Goal: Information Seeking & Learning: Learn about a topic

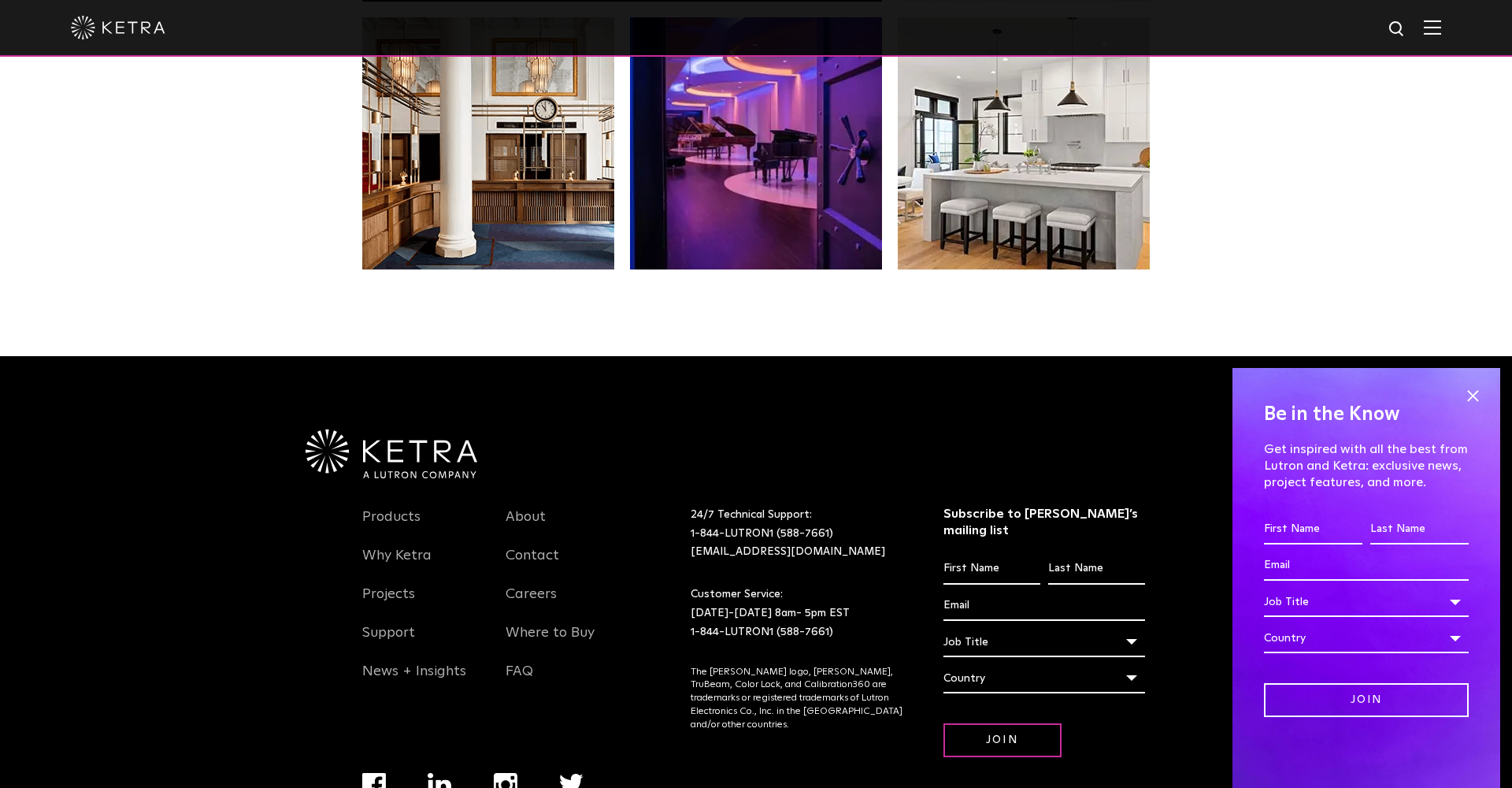
scroll to position [3288, 0]
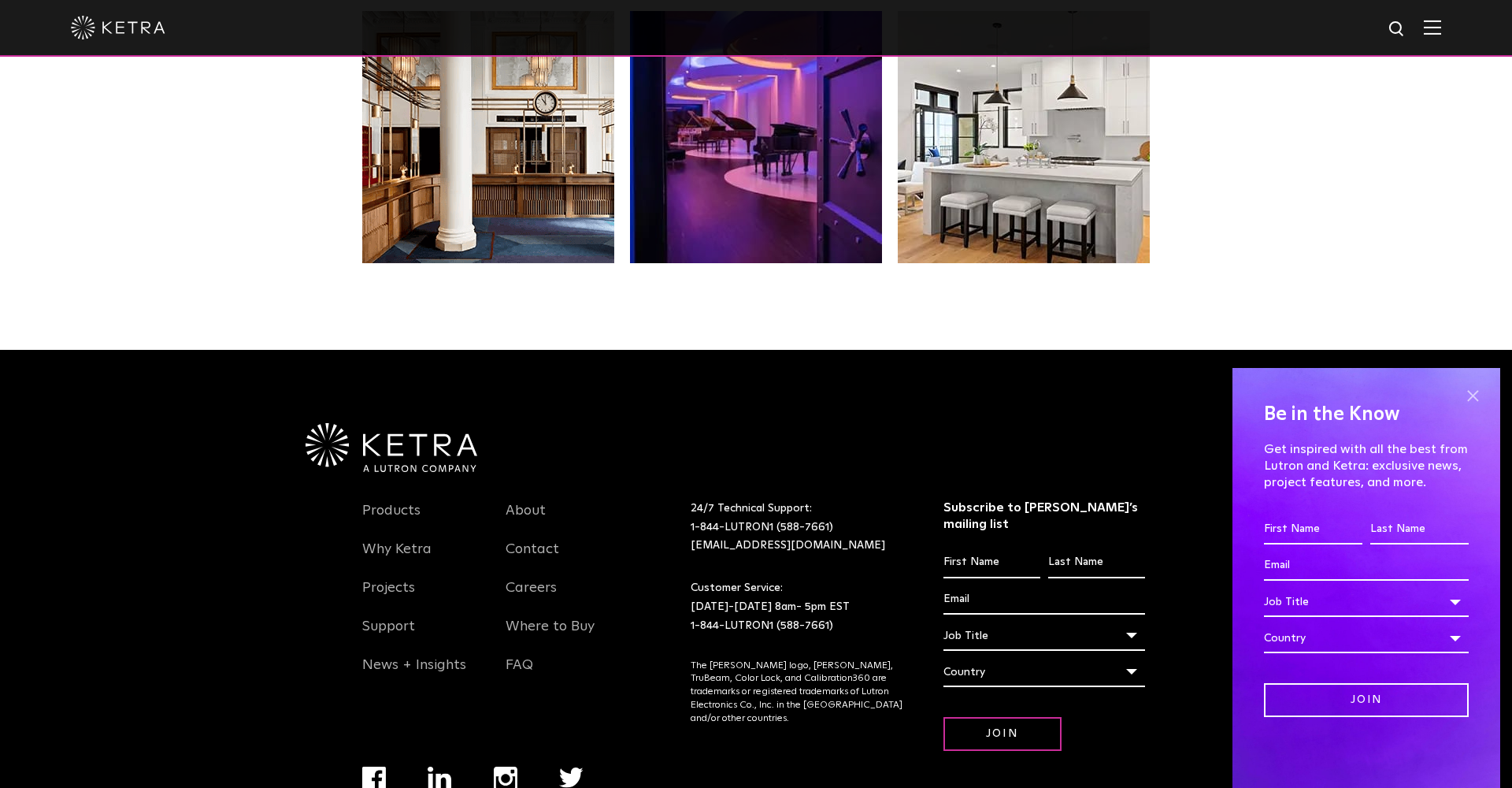
click at [1464, 401] on span at bounding box center [1473, 395] width 24 height 24
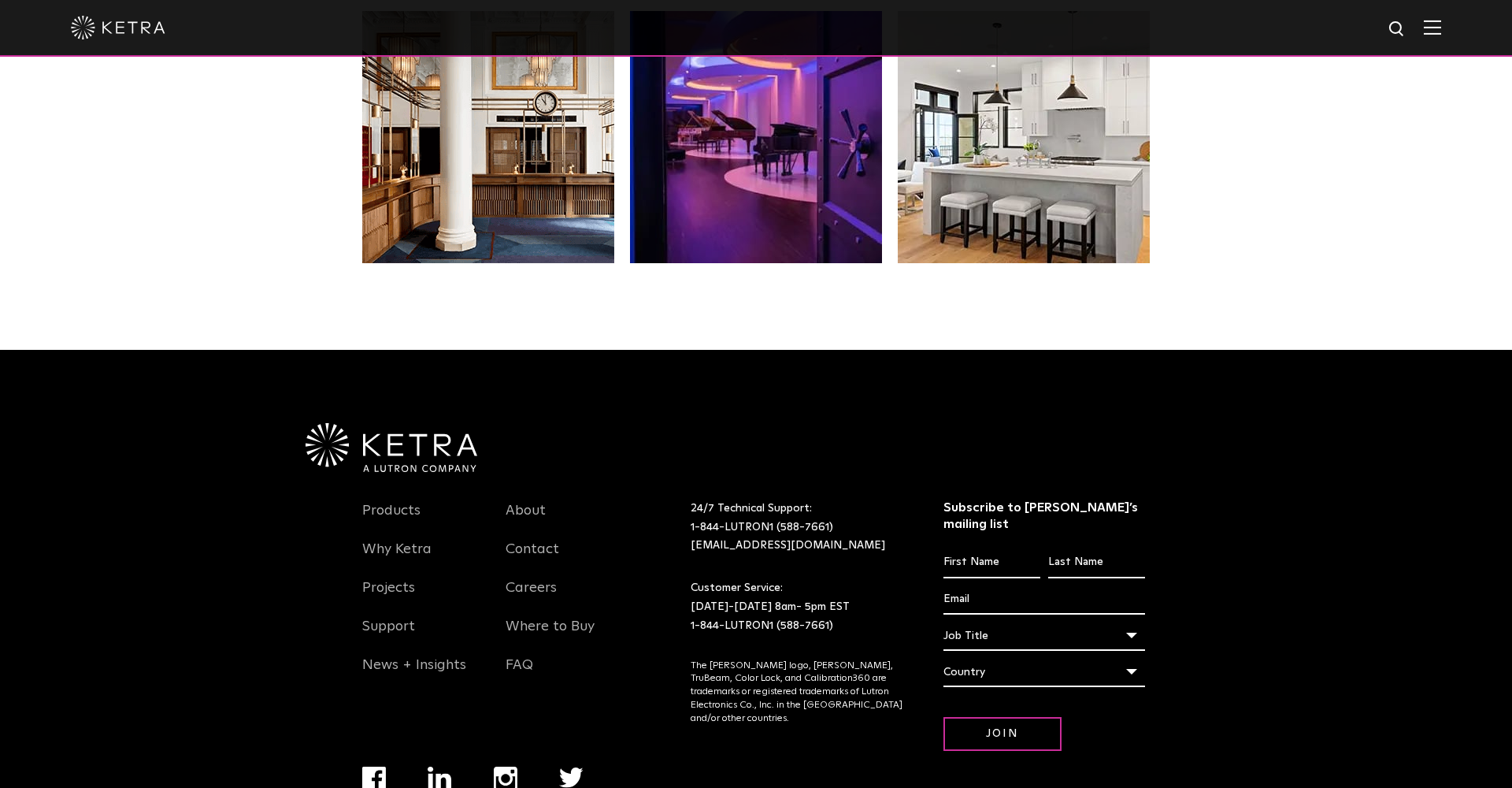
click at [1446, 37] on div at bounding box center [756, 28] width 1512 height 56
click at [1442, 35] on div at bounding box center [756, 28] width 1512 height 56
click at [1440, 32] on img at bounding box center [1432, 27] width 17 height 15
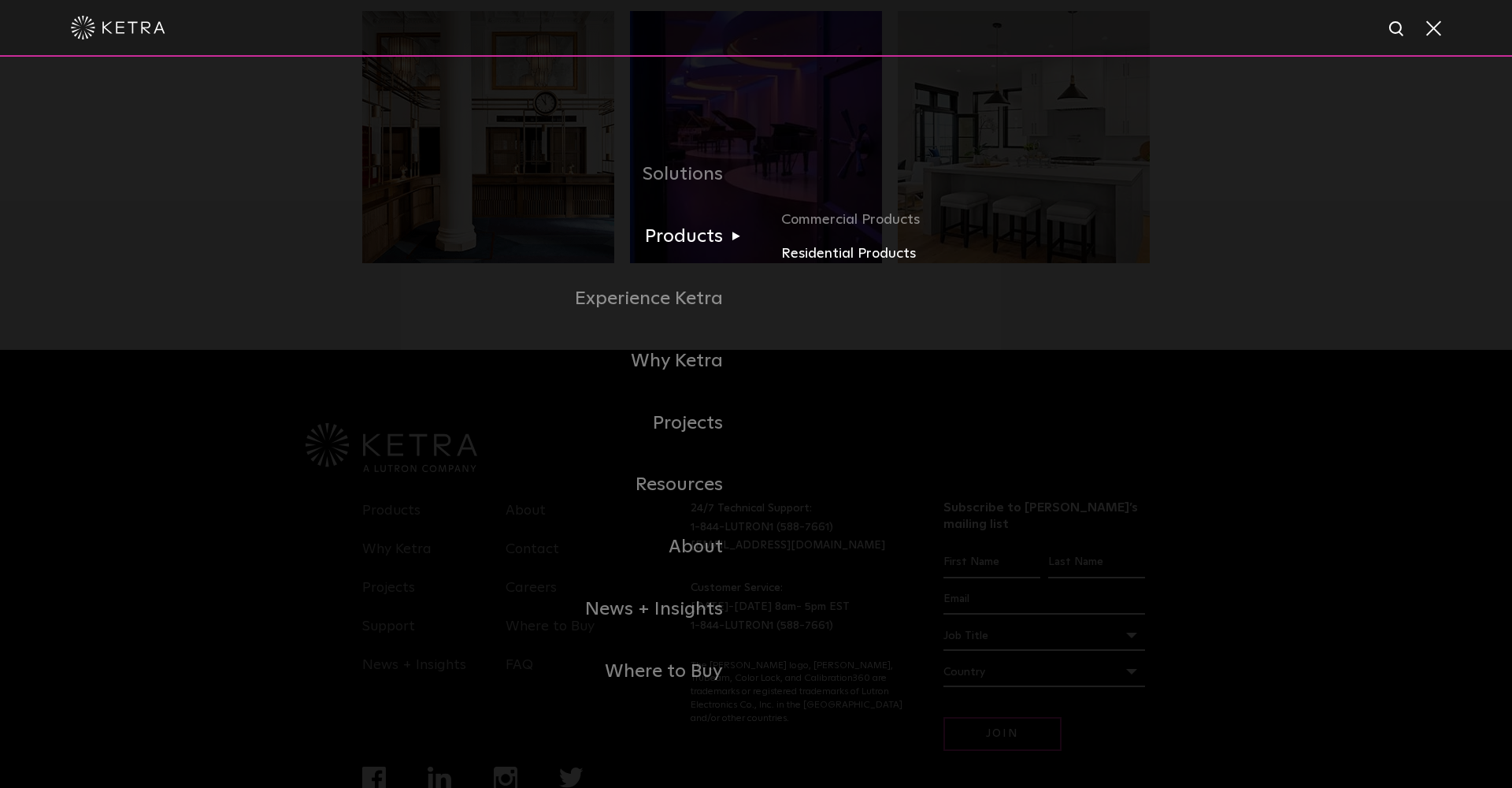
click at [803, 248] on link "Residential Products" at bounding box center [965, 254] width 368 height 23
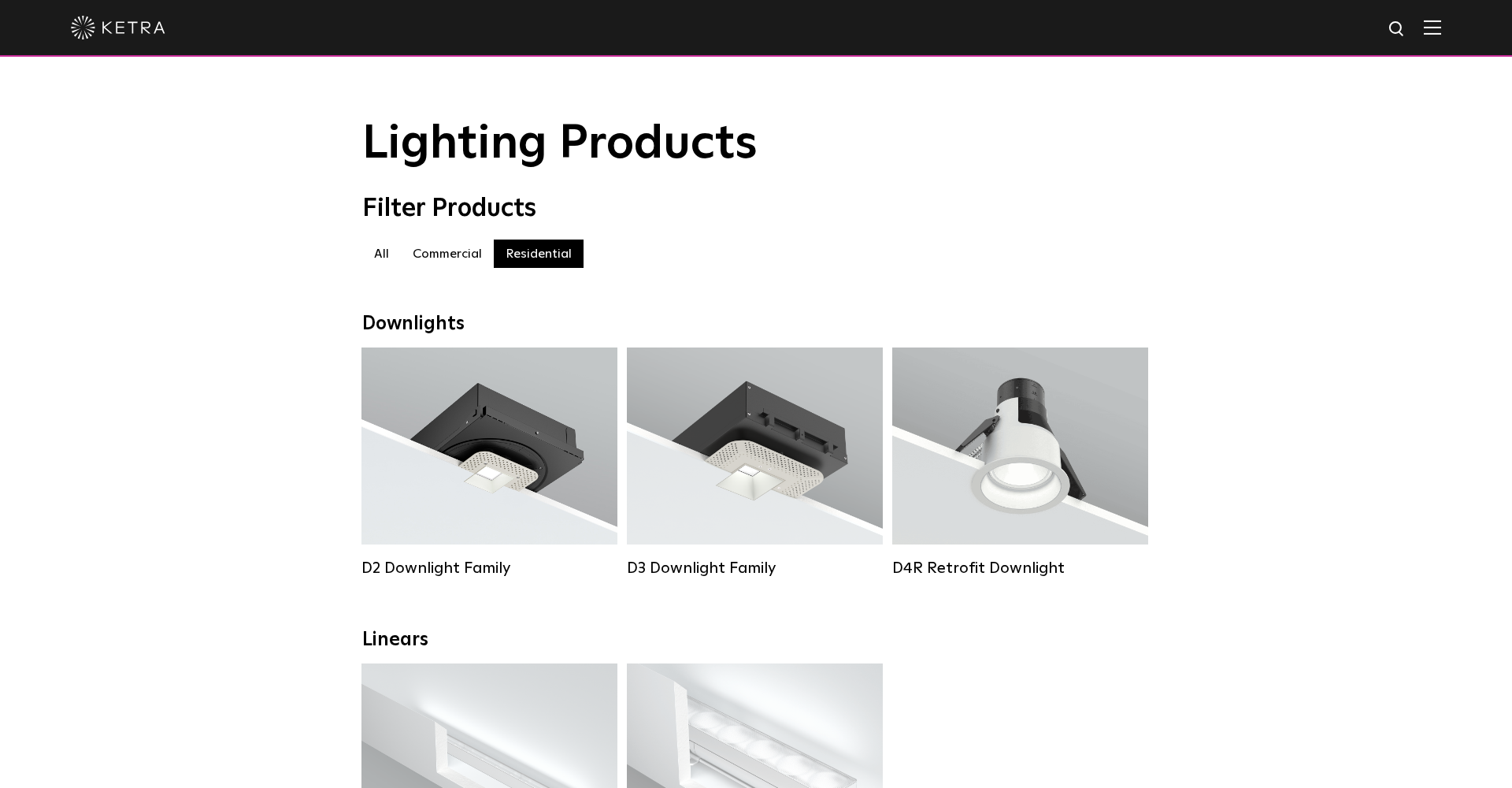
click at [453, 260] on label "Commercial" at bounding box center [448, 254] width 93 height 29
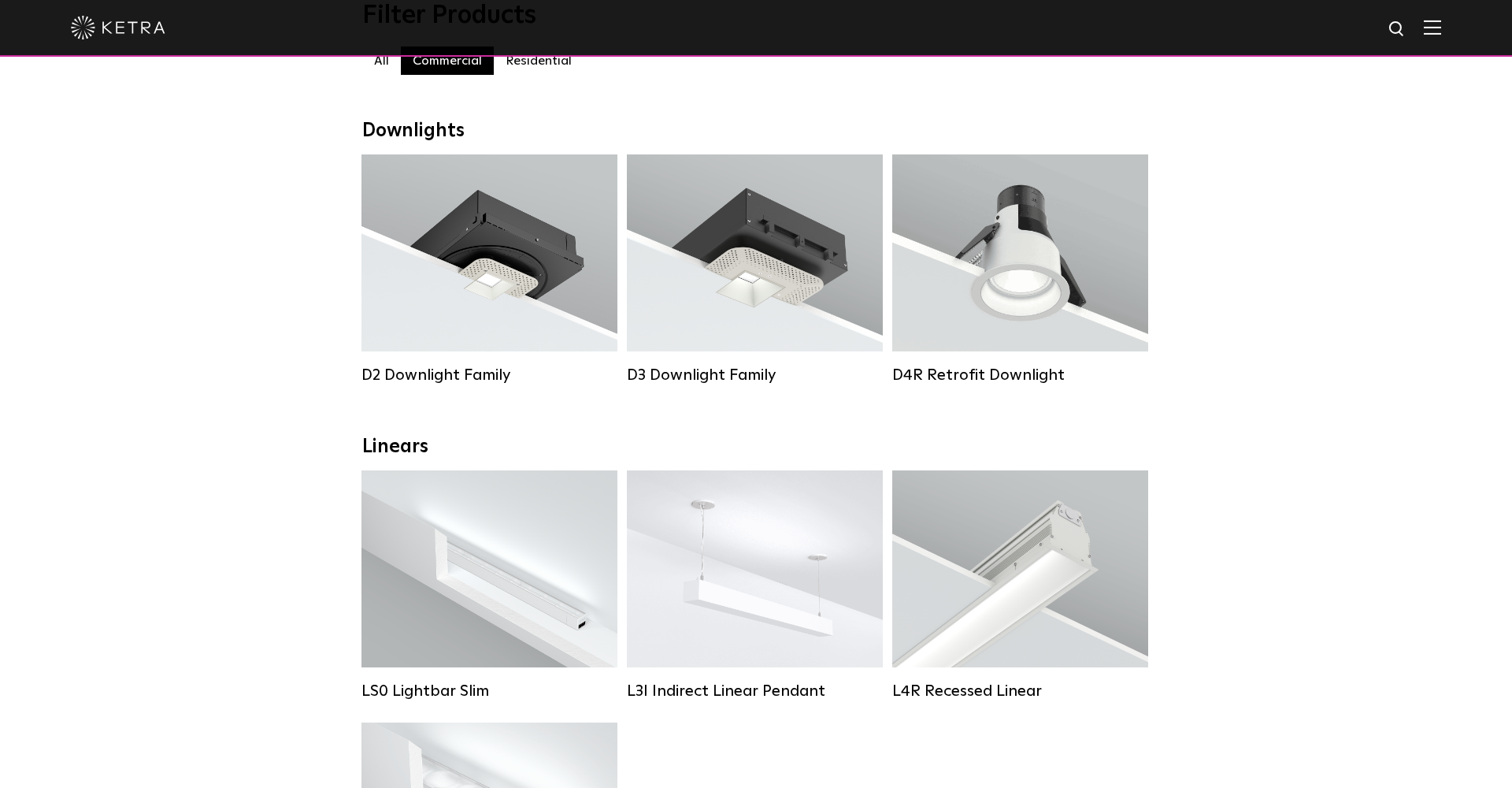
scroll to position [190, 0]
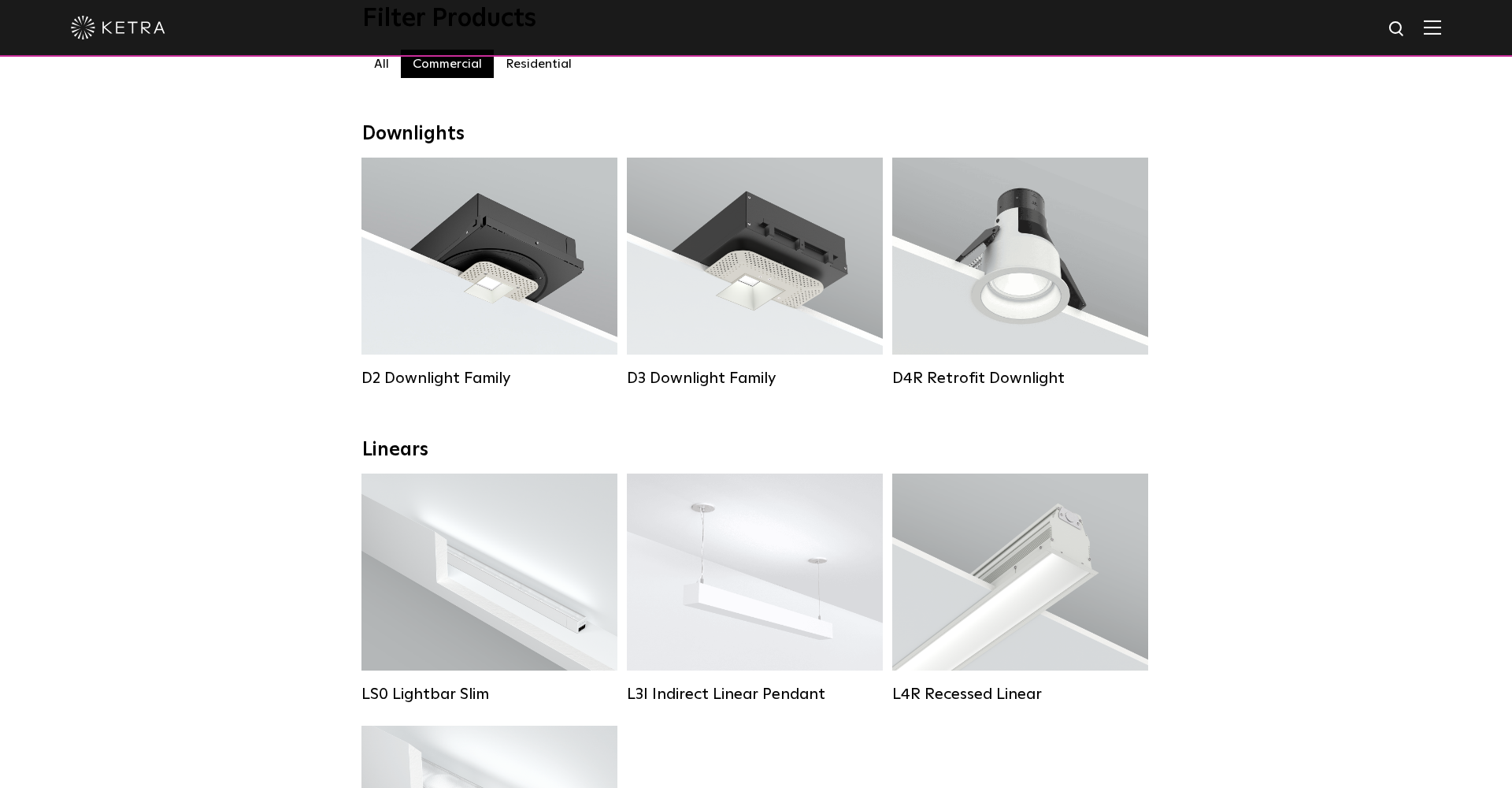
click at [529, 78] on div "Commercial All Commercial Residential" at bounding box center [756, 72] width 788 height 44
click at [539, 65] on label "Residential" at bounding box center [539, 64] width 90 height 29
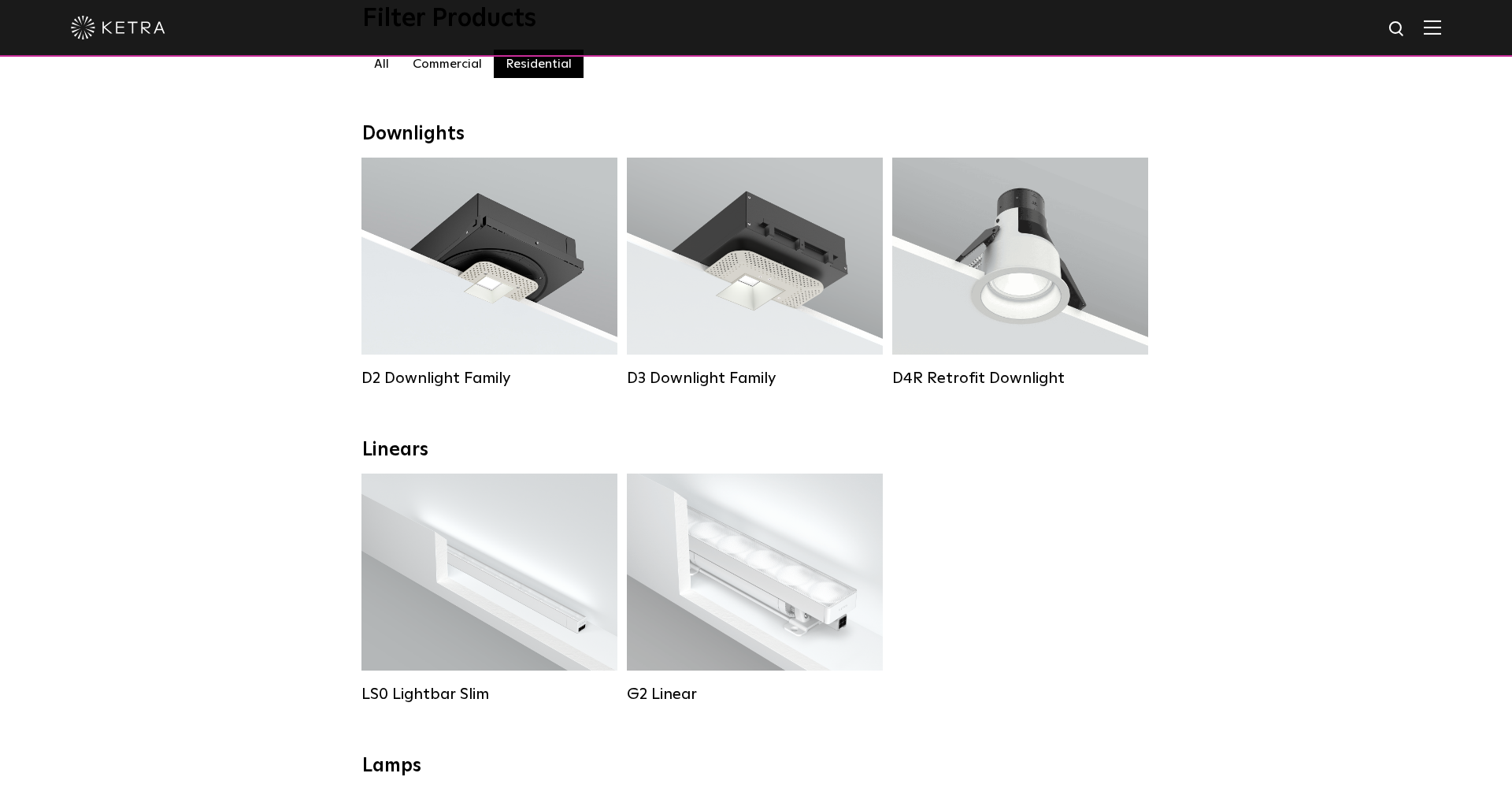
click at [479, 64] on label "Commercial" at bounding box center [448, 64] width 93 height 29
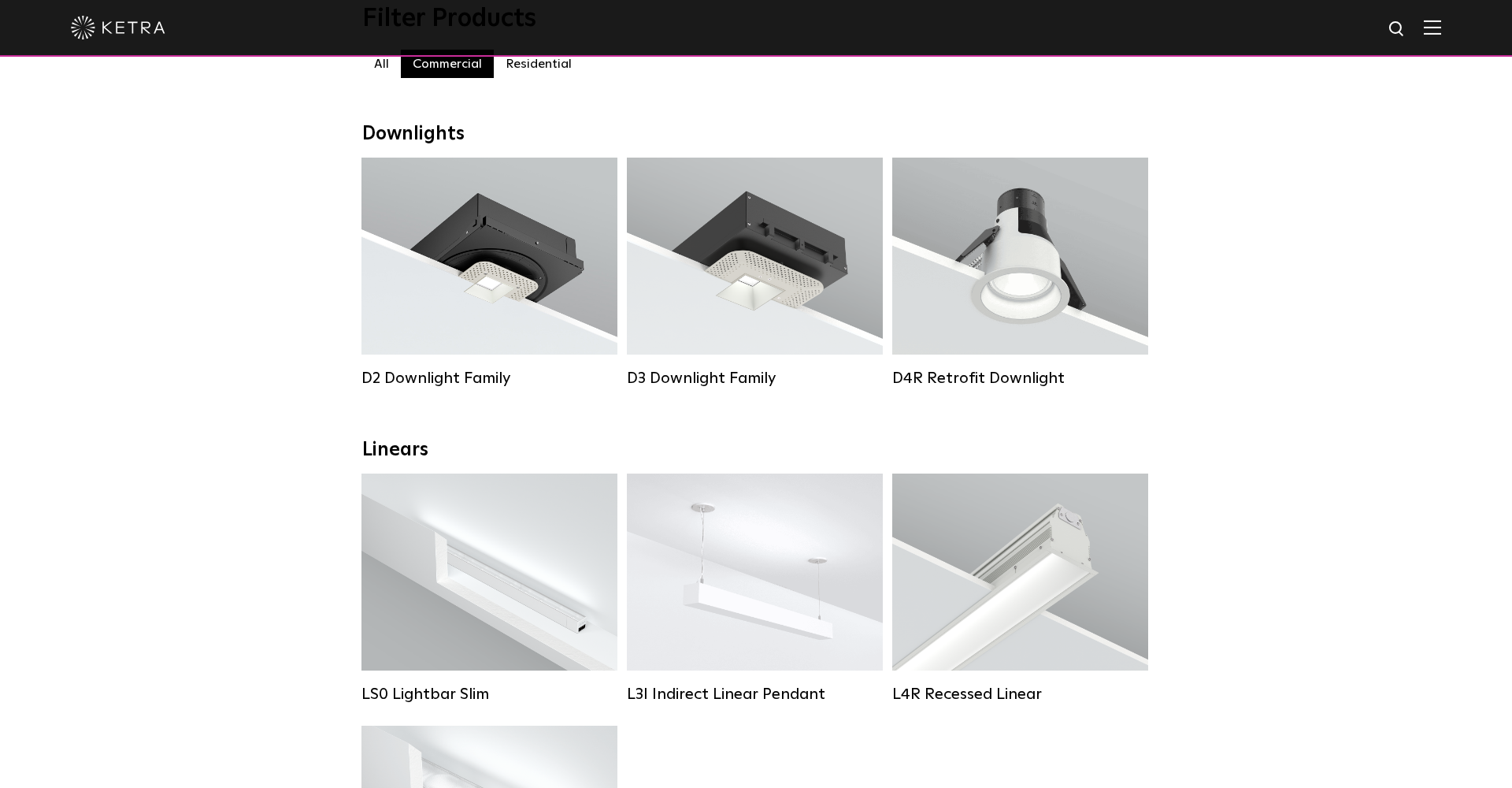
click at [548, 66] on label "Residential" at bounding box center [539, 64] width 90 height 29
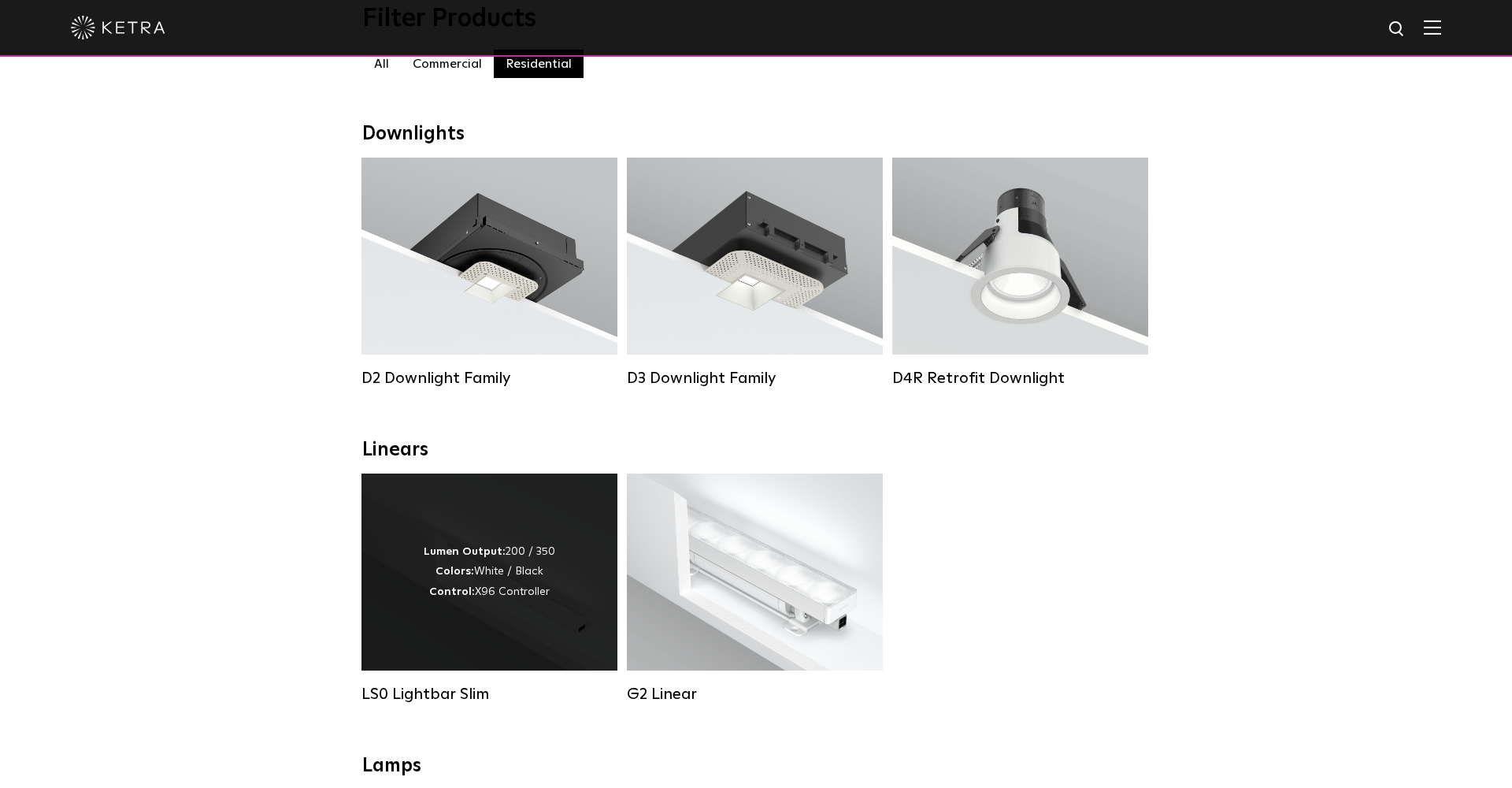
click at [510, 614] on div "Lumen Output: 200 / 350 Colors: White / Black Control: X96 Controller" at bounding box center [489, 571] width 256 height 197
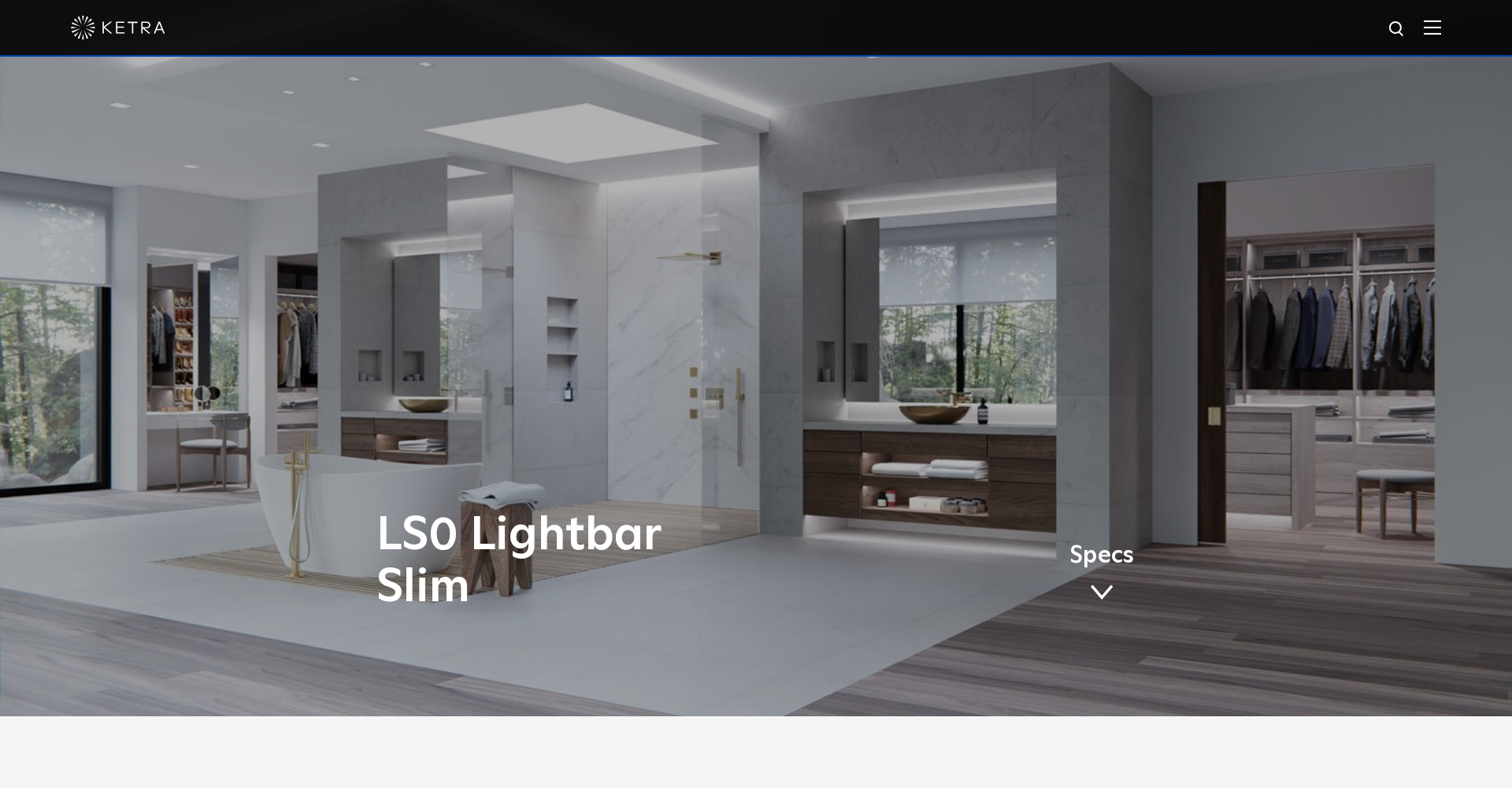
scroll to position [77, 0]
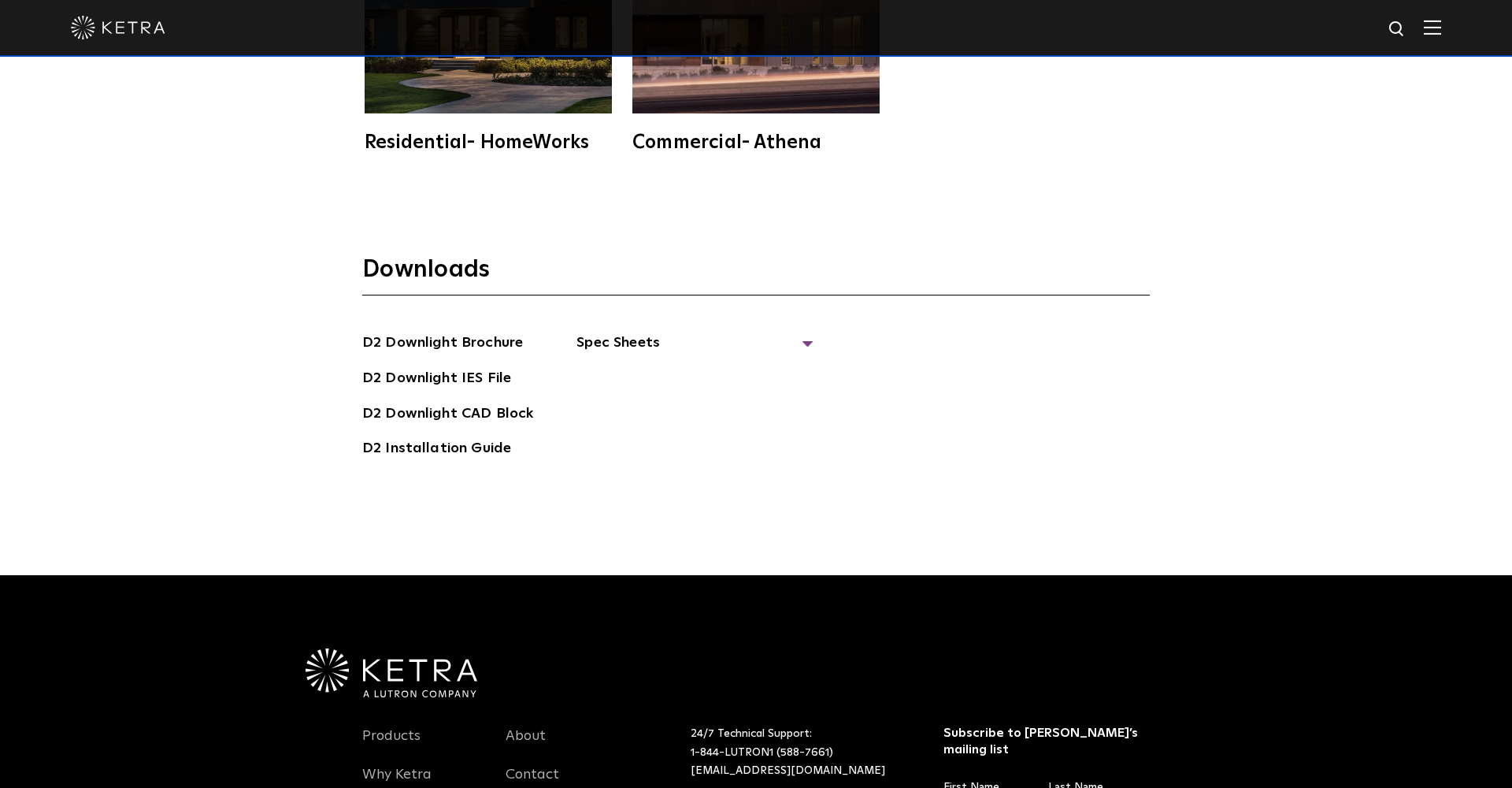
scroll to position [4672, 0]
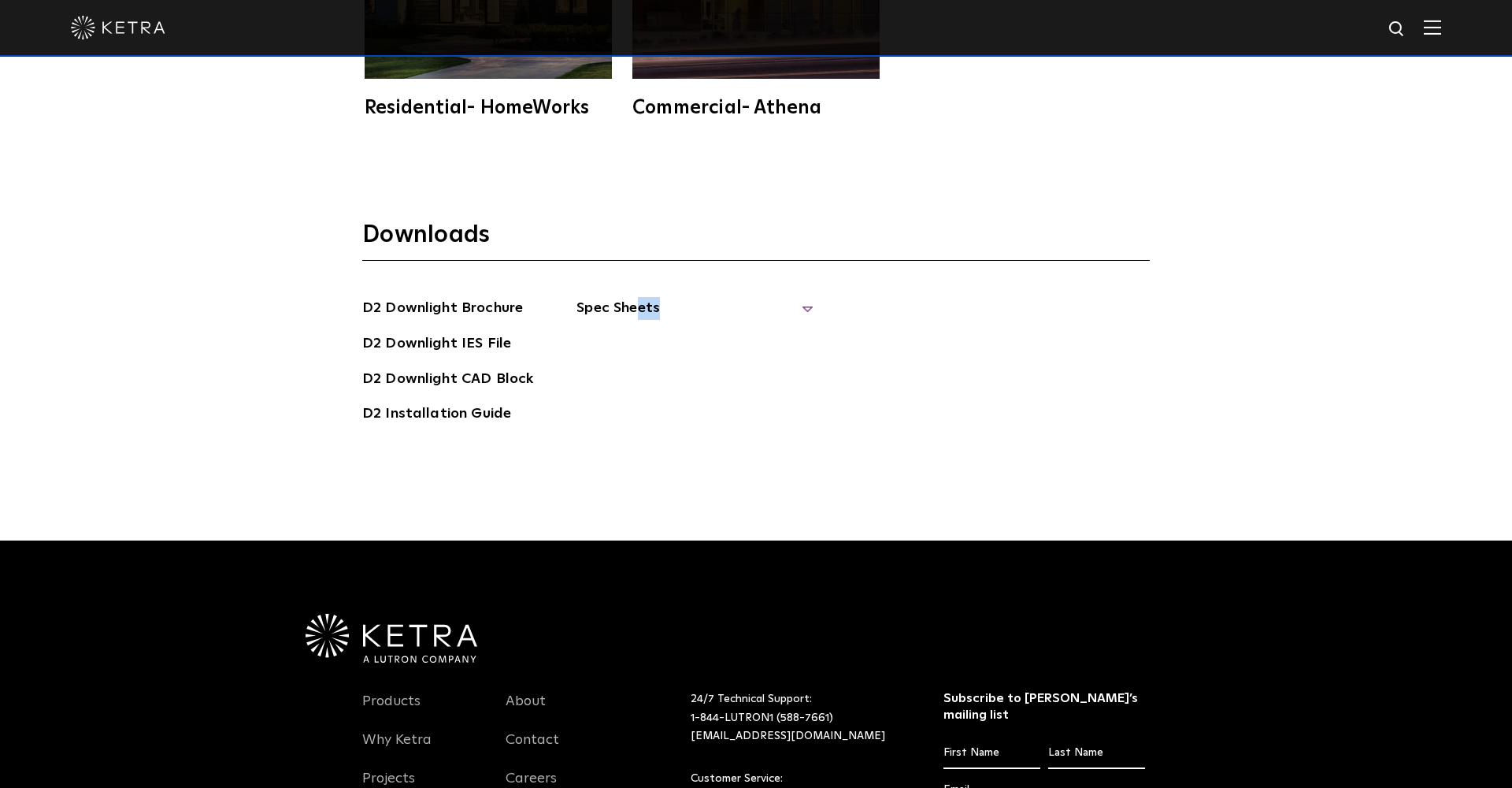
click at [630, 297] on span "Spec Sheets" at bounding box center [695, 314] width 236 height 34
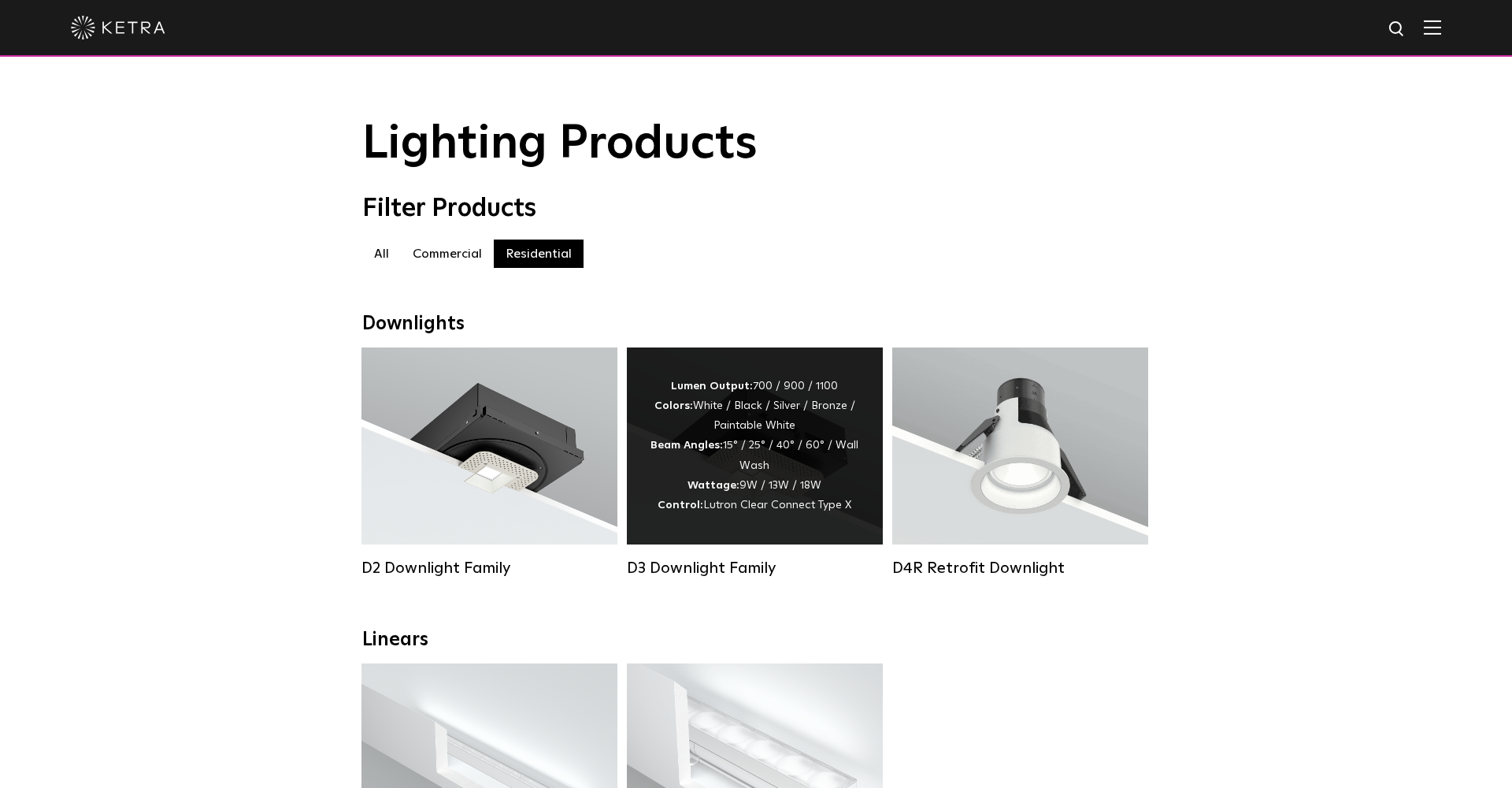
click at [734, 463] on div "Lumen Output: 700 / 900 / 1100 Colors: White / Black / Silver / Bronze / Painta…" at bounding box center [754, 445] width 209 height 138
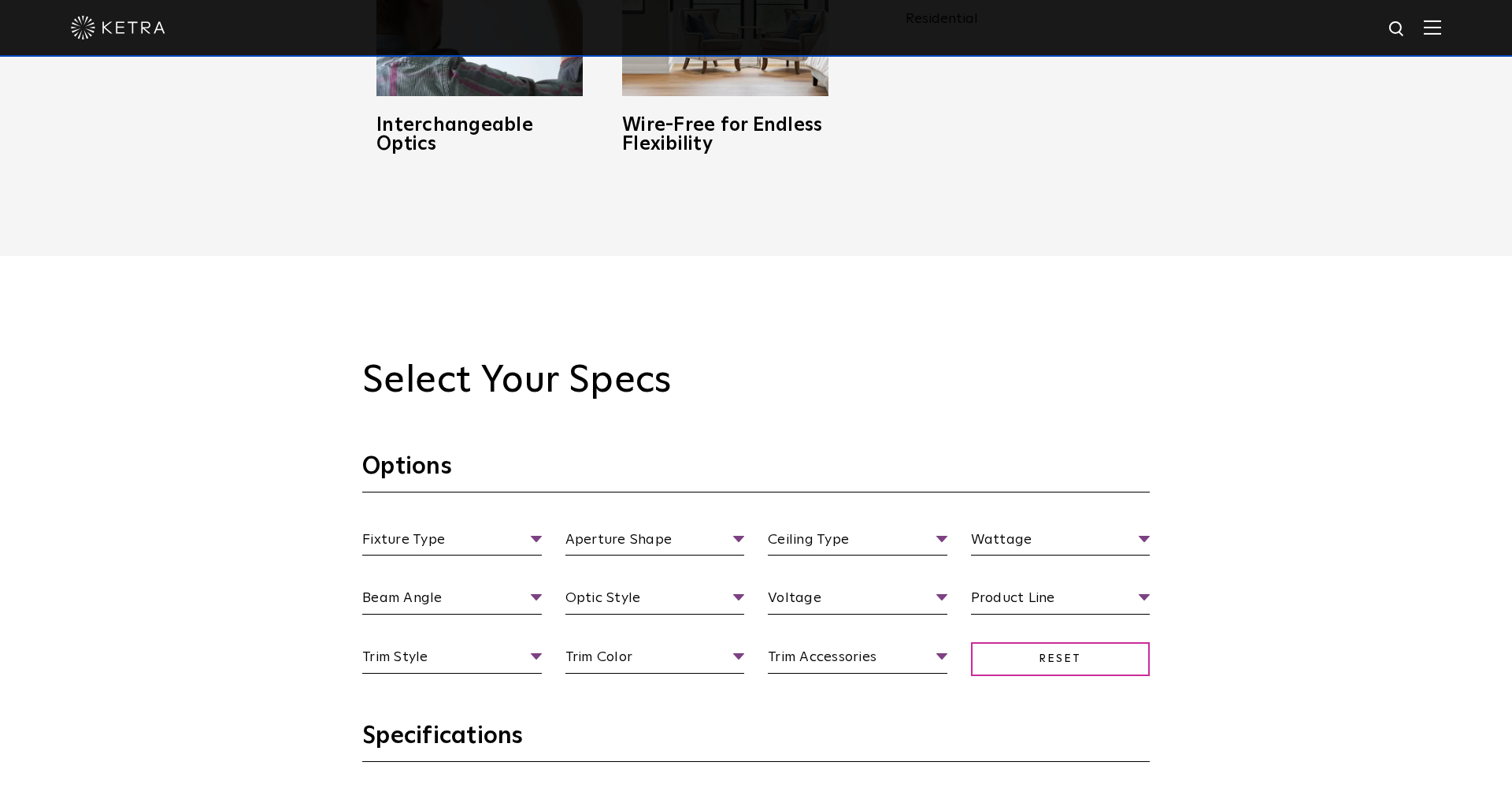
scroll to position [1440, 0]
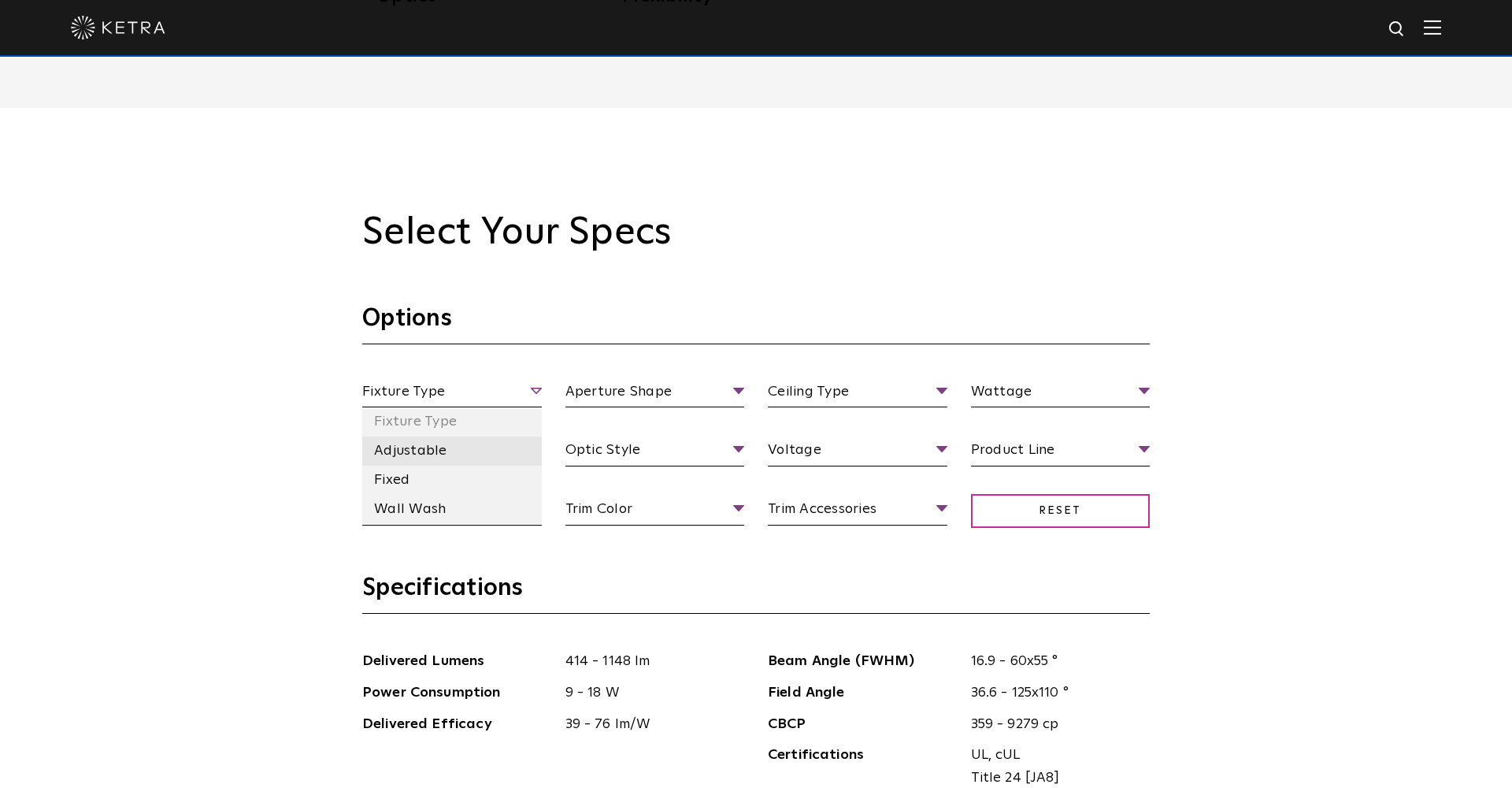
click at [440, 457] on li "Adjustable" at bounding box center [452, 451] width 179 height 29
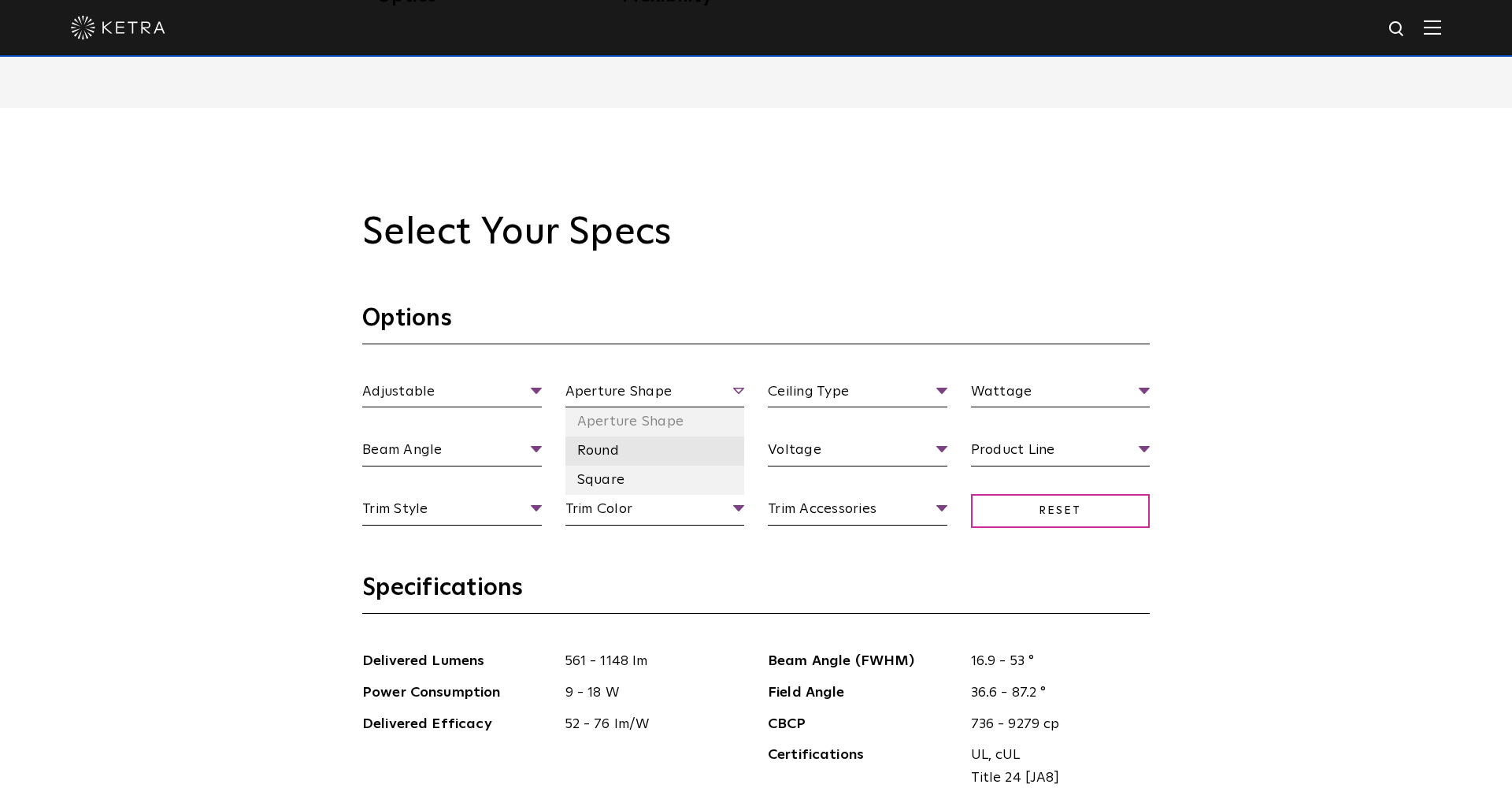
click at [640, 452] on li "Round" at bounding box center [655, 451] width 179 height 29
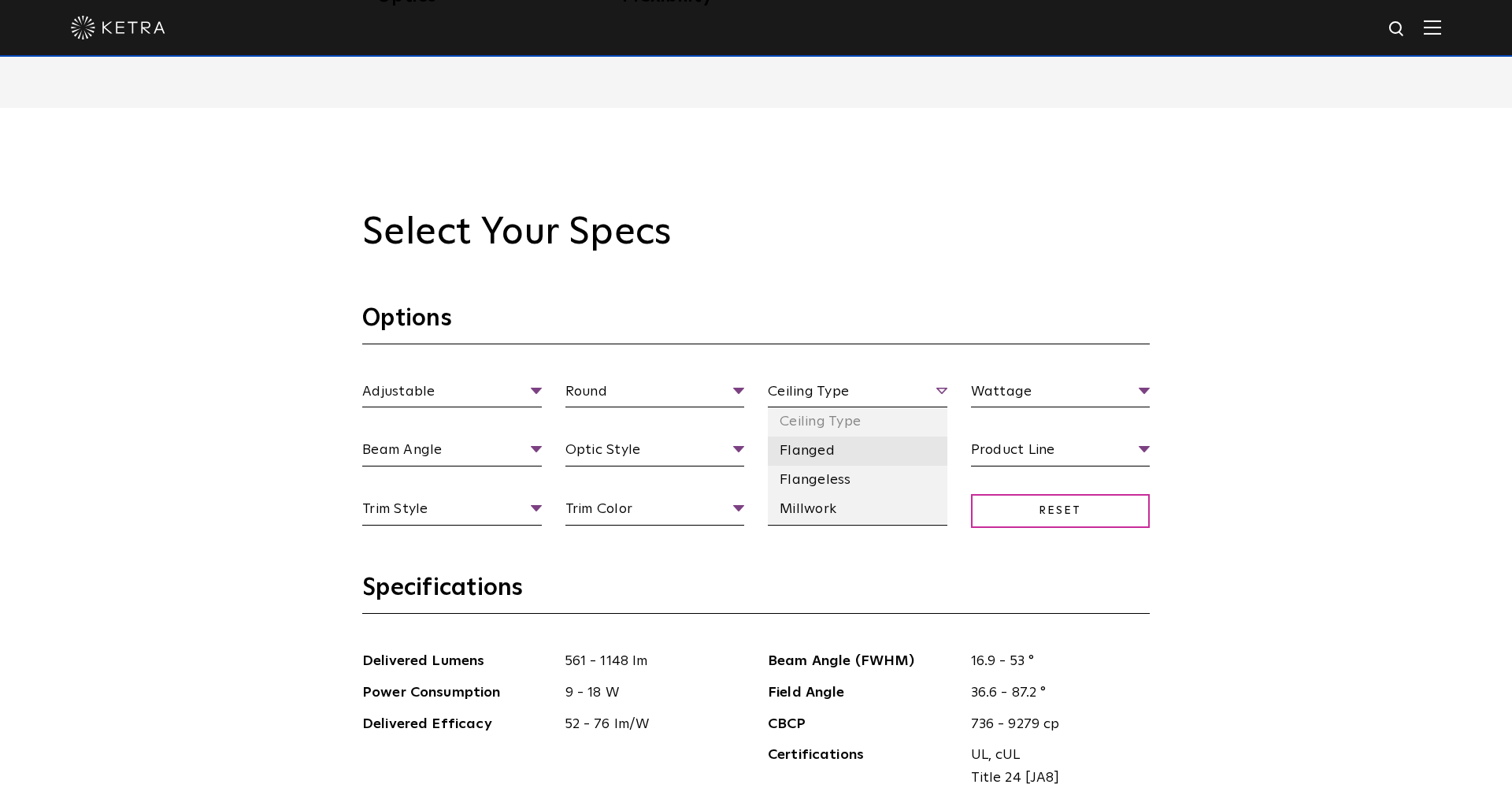
click at [826, 447] on li "Flanged" at bounding box center [857, 451] width 179 height 29
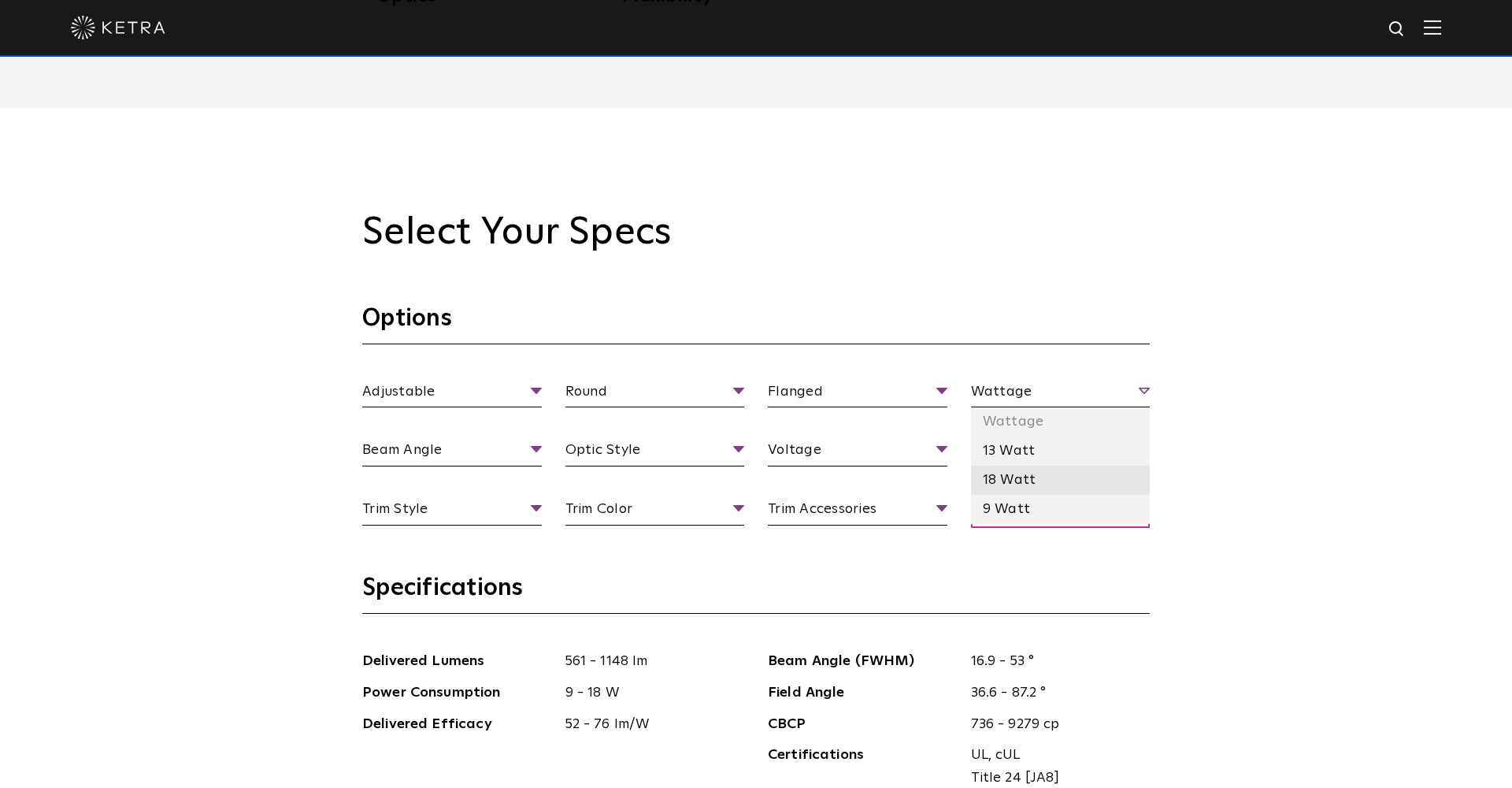
click at [1002, 475] on li "18 Watt" at bounding box center [1060, 480] width 179 height 29
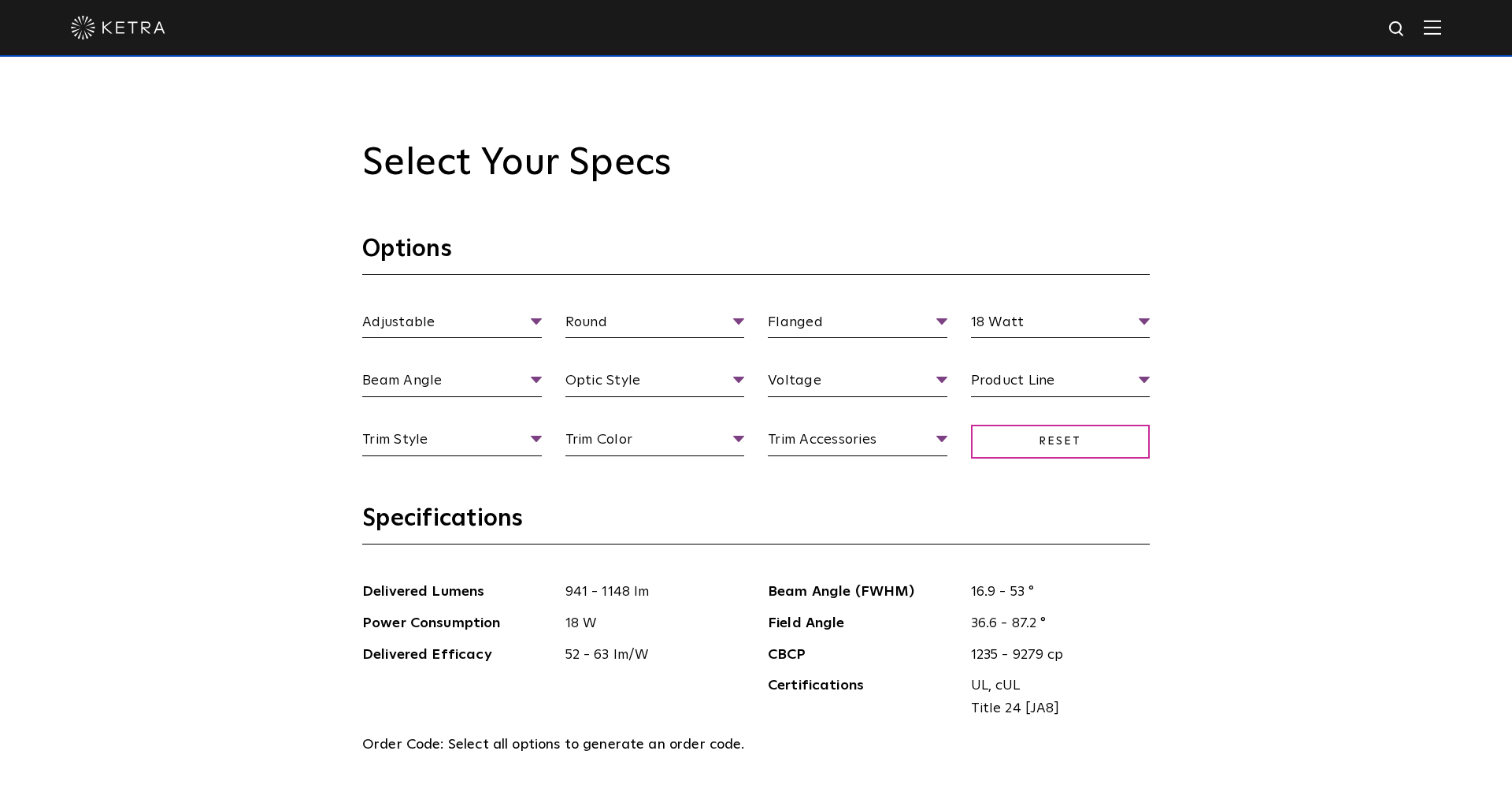
scroll to position [1511, 0]
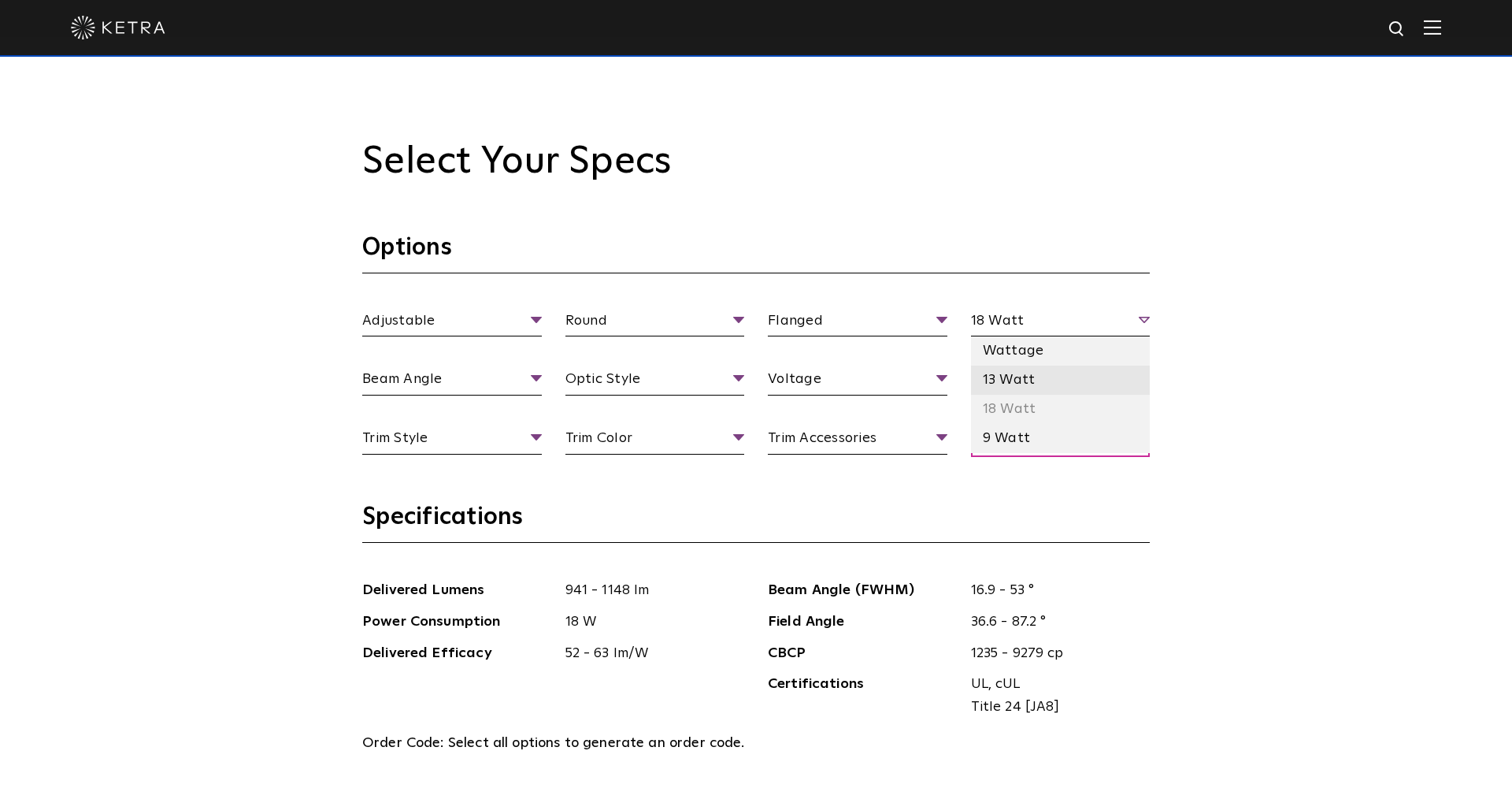
click at [993, 375] on li "13 Watt" at bounding box center [1060, 380] width 179 height 29
click at [1023, 438] on li "9 Watt" at bounding box center [1060, 439] width 179 height 29
click at [1033, 405] on li "18 Watt" at bounding box center [1060, 409] width 179 height 29
click at [1037, 375] on li "13 Watt" at bounding box center [1060, 380] width 179 height 29
click at [1028, 429] on li "9 Watt" at bounding box center [1060, 439] width 179 height 29
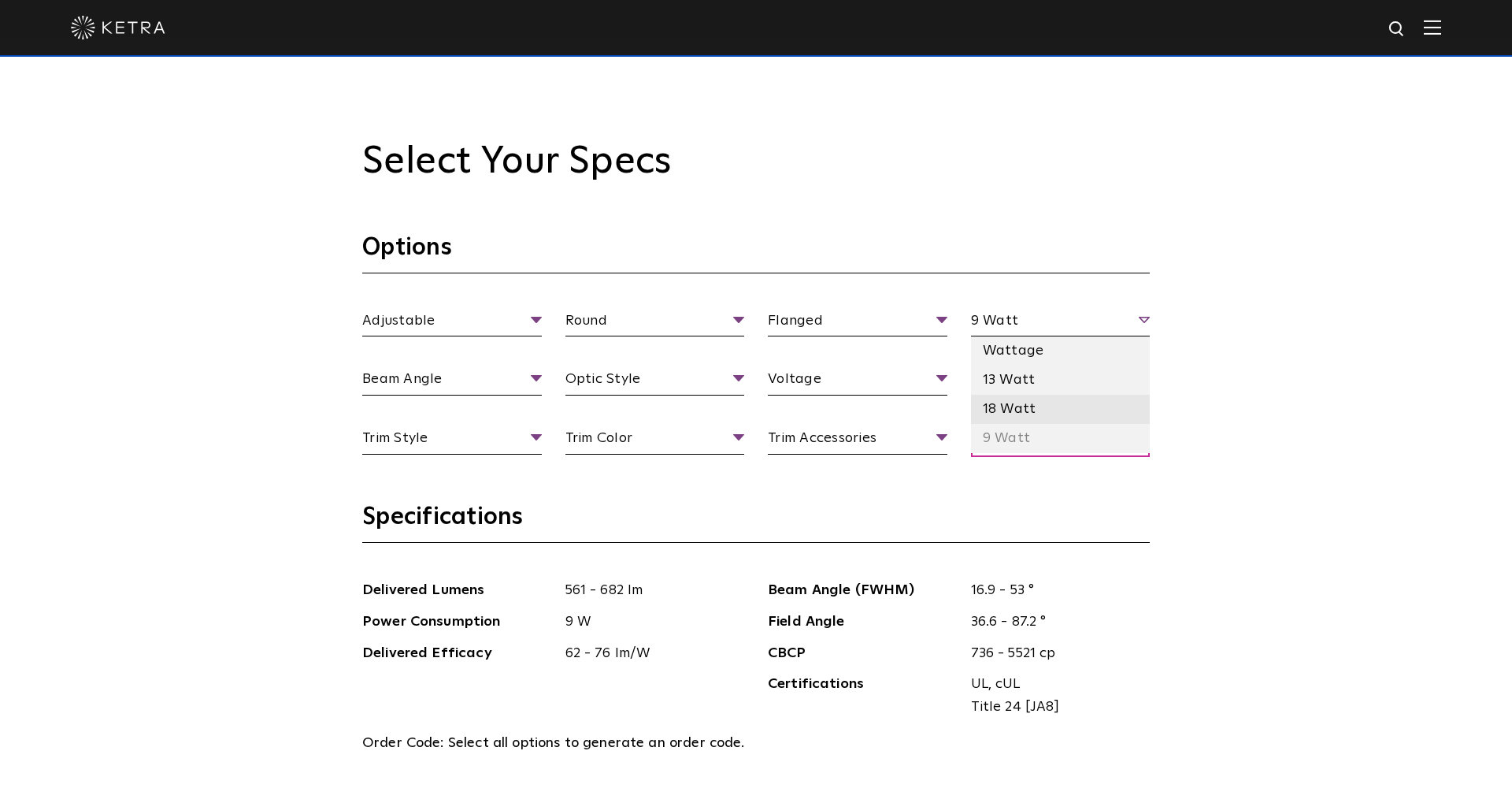
click at [1037, 406] on li "18 Watt" at bounding box center [1060, 409] width 179 height 29
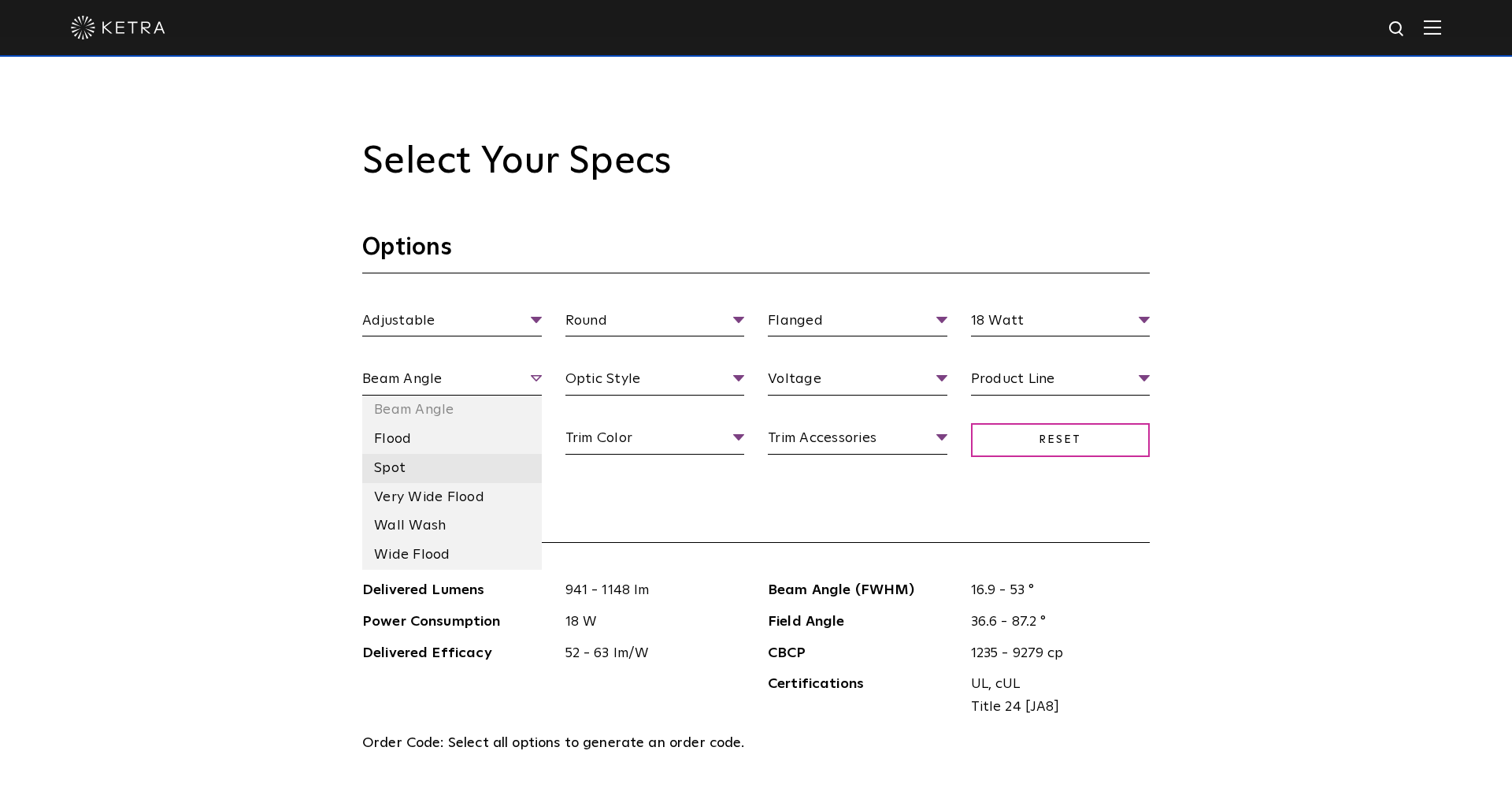
click at [446, 457] on li "Spot" at bounding box center [452, 468] width 179 height 29
click at [425, 436] on li "Flood" at bounding box center [452, 439] width 179 height 29
click at [435, 420] on li "Beam Angle" at bounding box center [452, 410] width 179 height 29
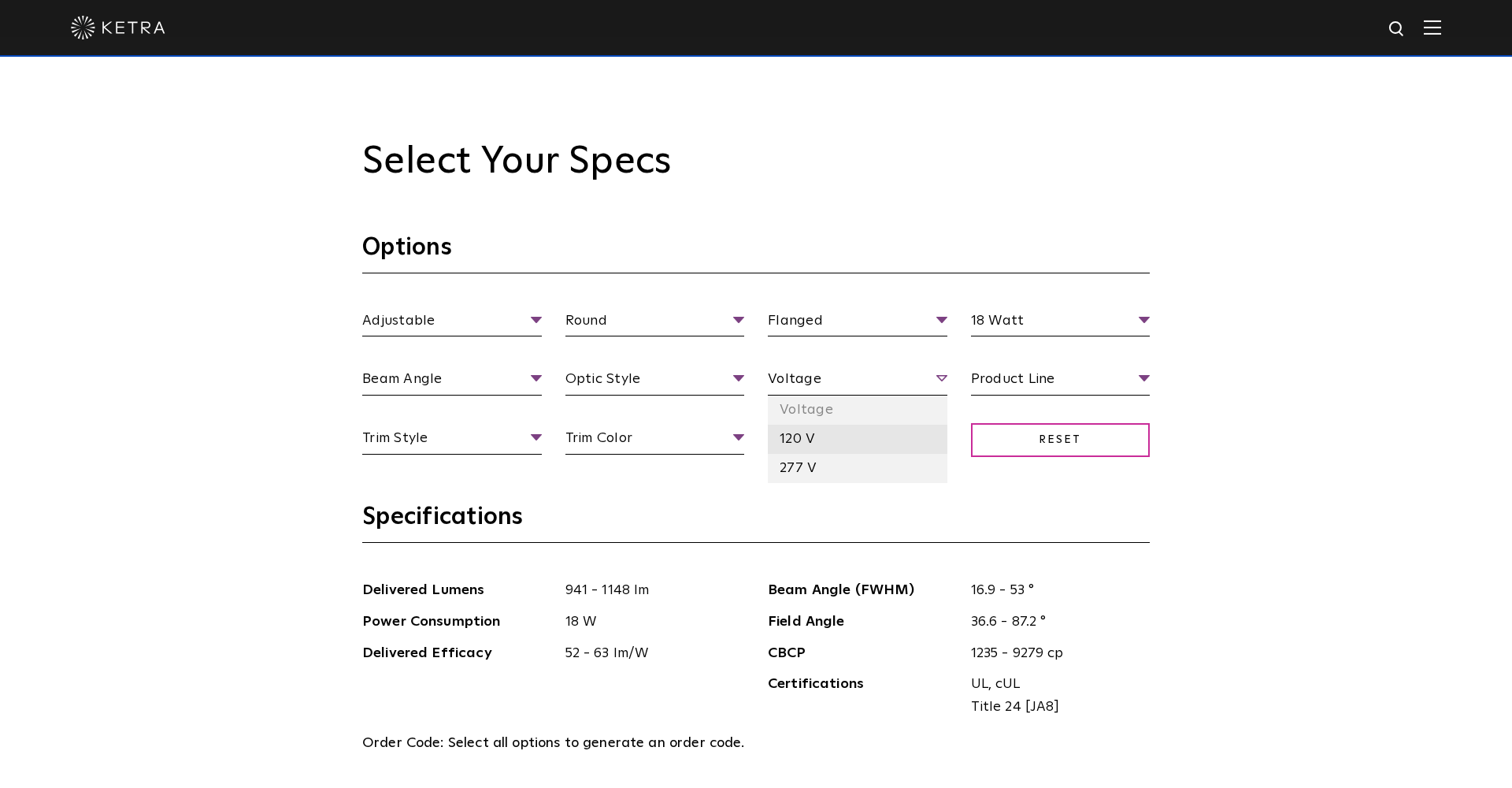
click at [802, 445] on li "120 V" at bounding box center [857, 439] width 179 height 29
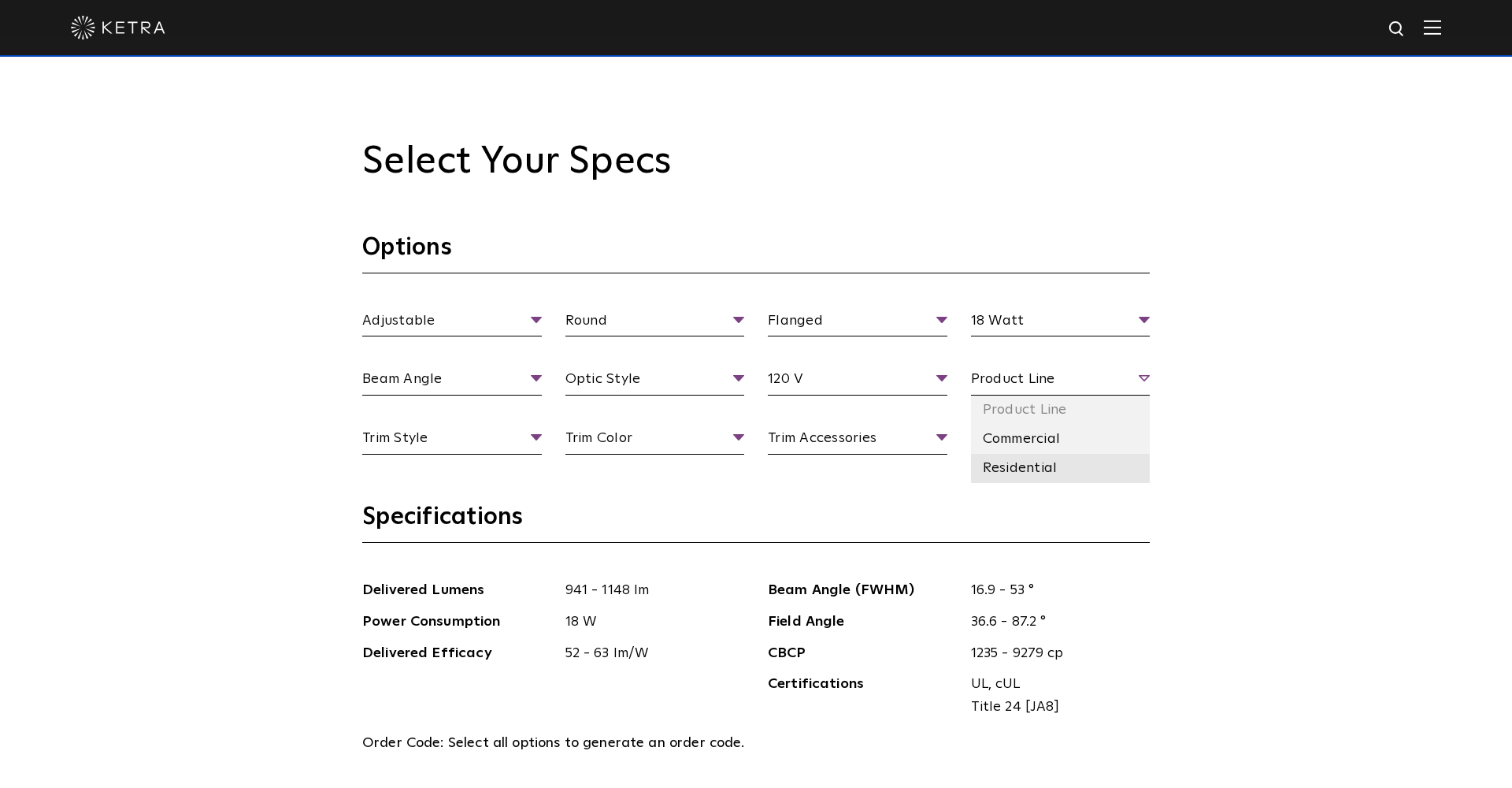
click at [1007, 467] on li "Residential" at bounding box center [1060, 468] width 179 height 29
click at [734, 495] on section "Options Adjustable Fixture Type Adjustable Fixed Wall Wash Round Aperture Shape…" at bounding box center [756, 367] width 788 height 269
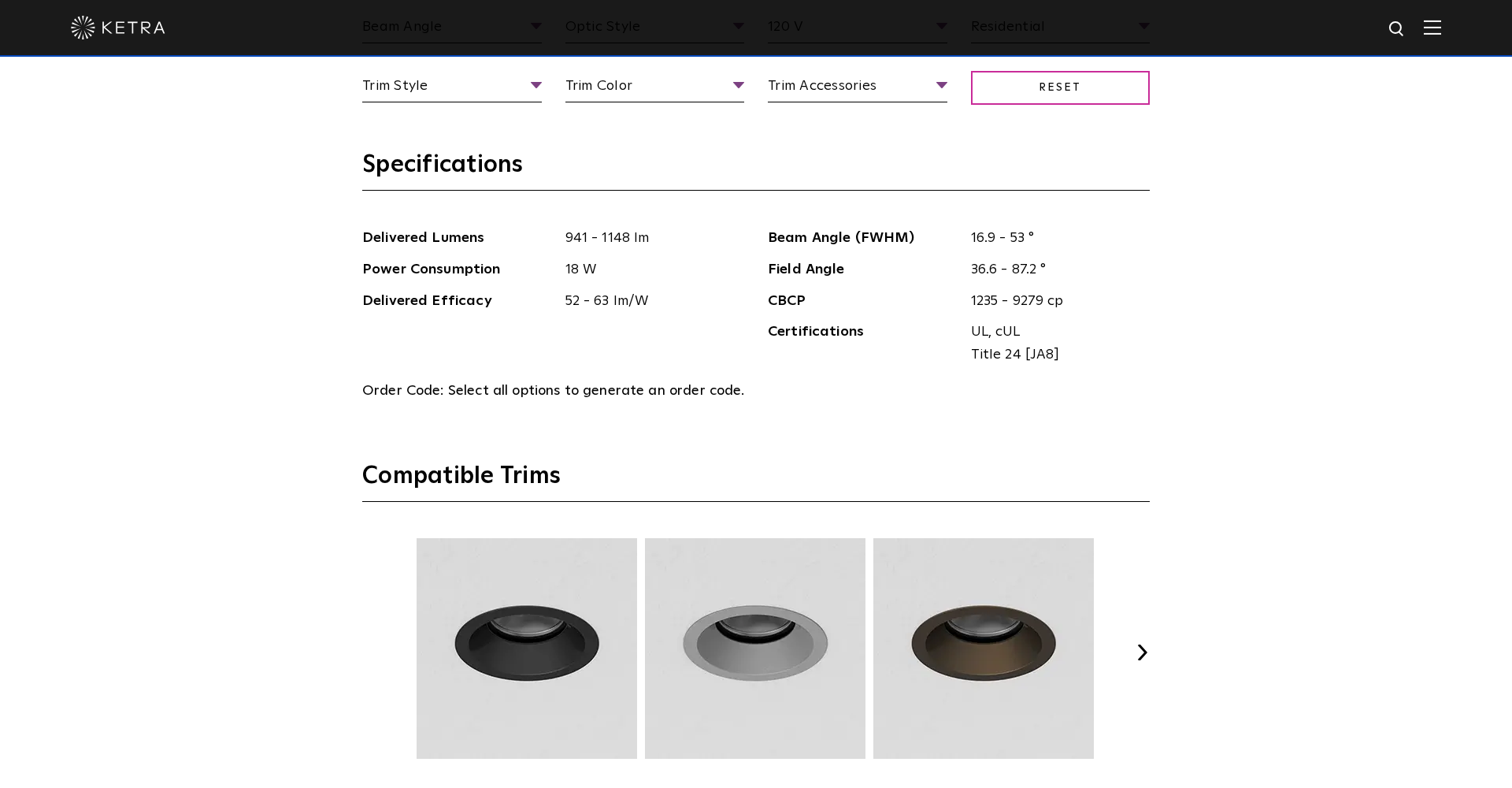
scroll to position [1863, 0]
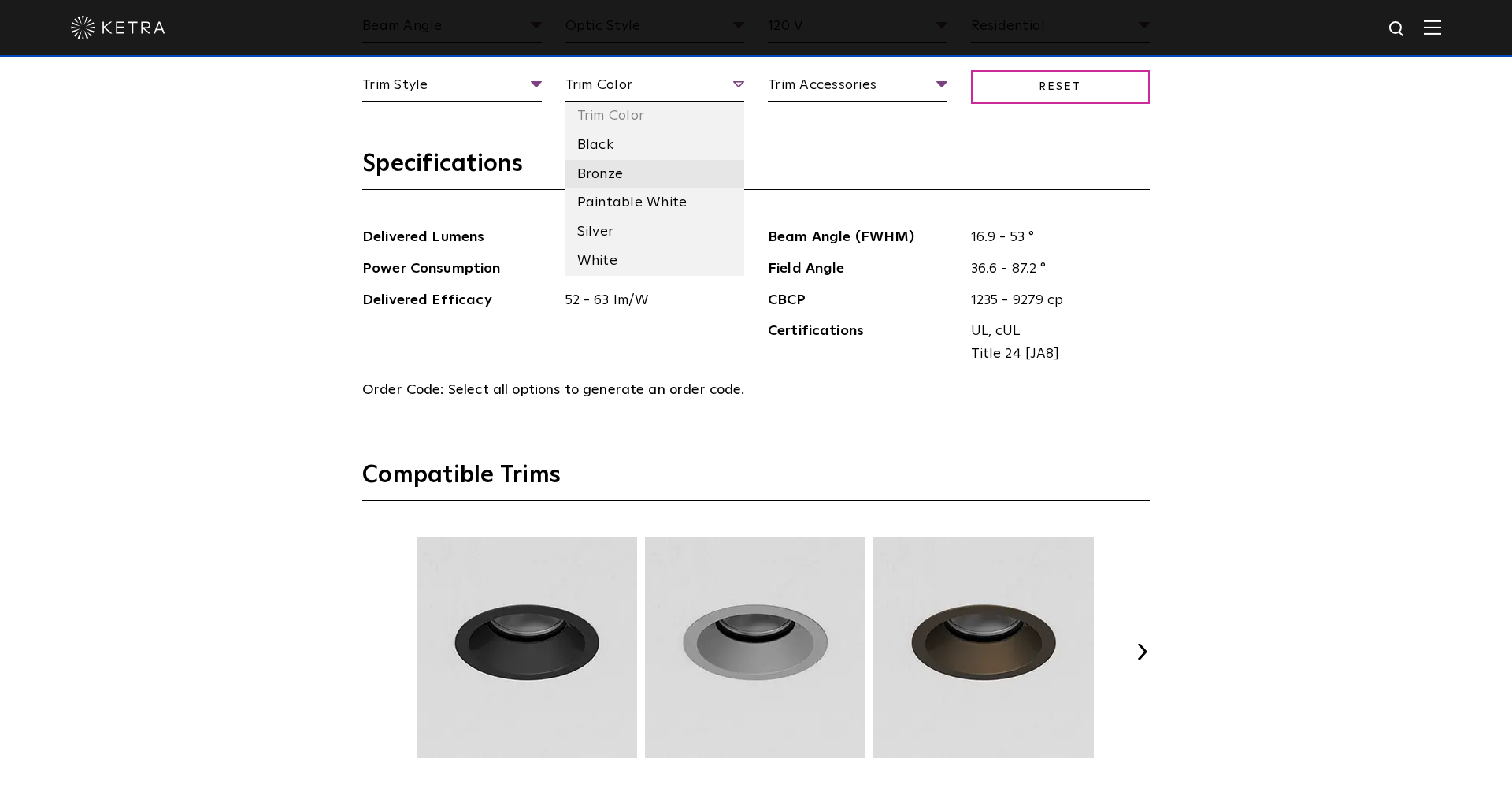
click at [606, 170] on li "Bronze" at bounding box center [655, 174] width 179 height 29
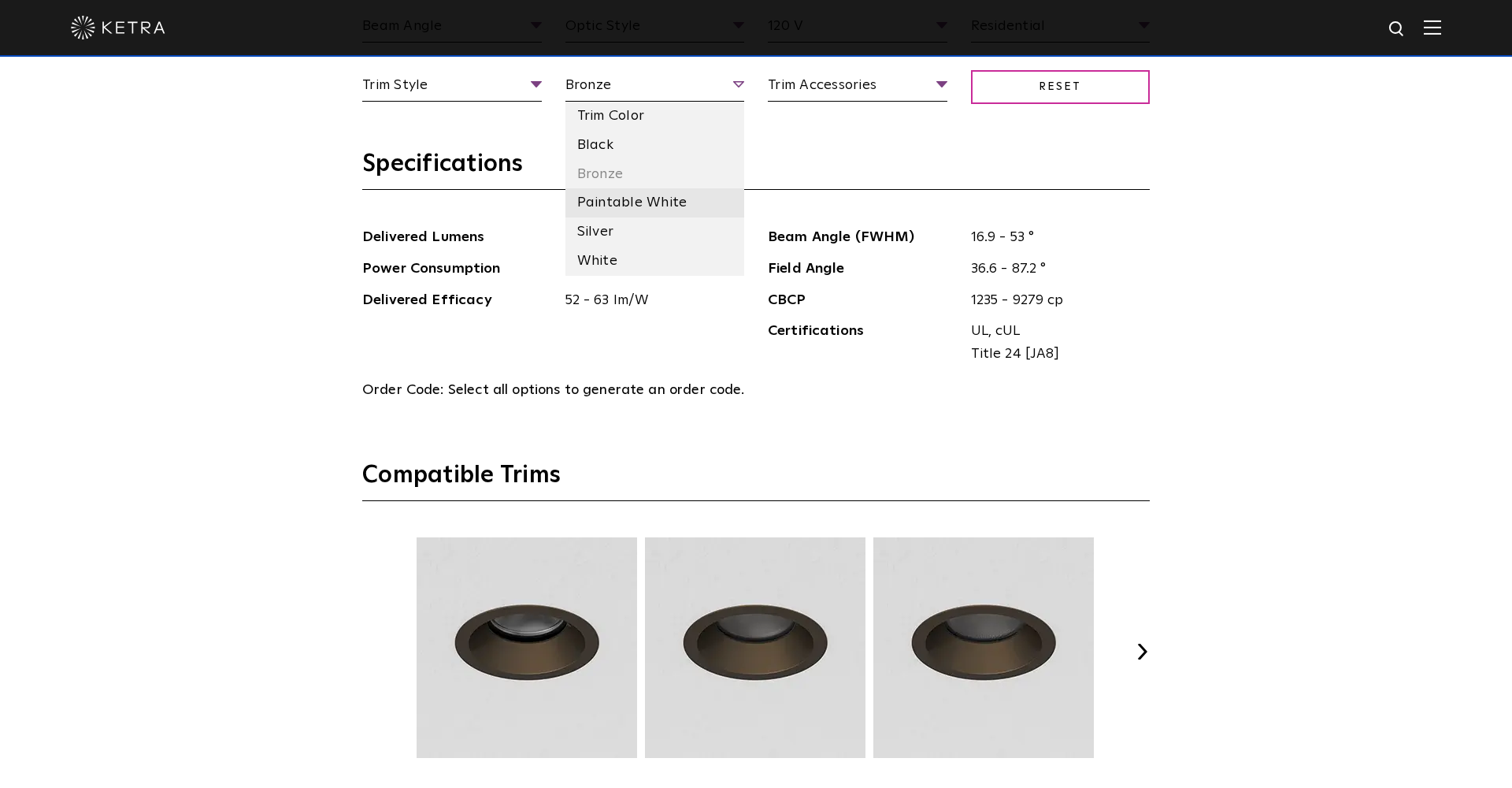
click at [617, 193] on li "Paintable White" at bounding box center [655, 203] width 179 height 29
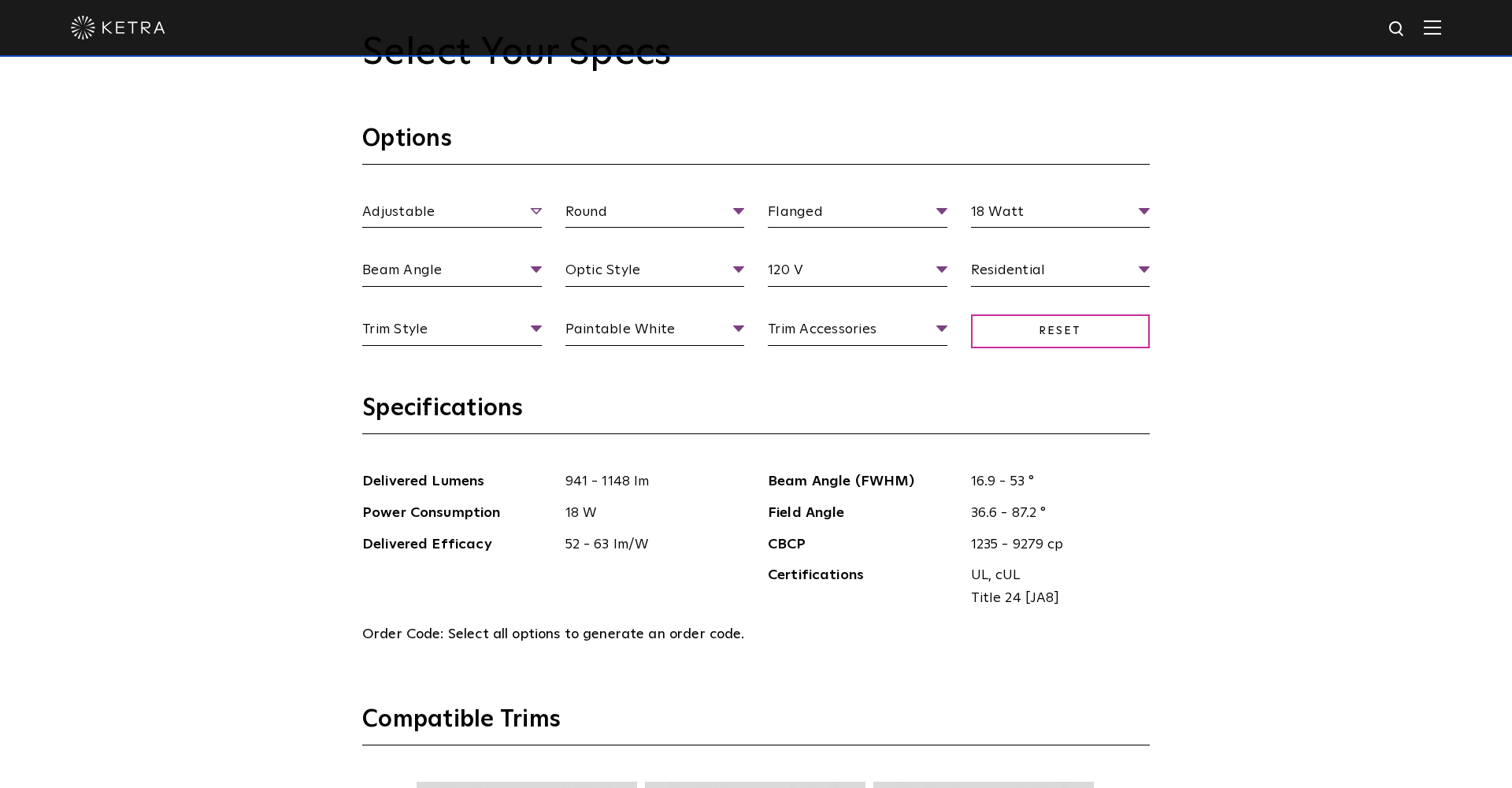
scroll to position [1617, 0]
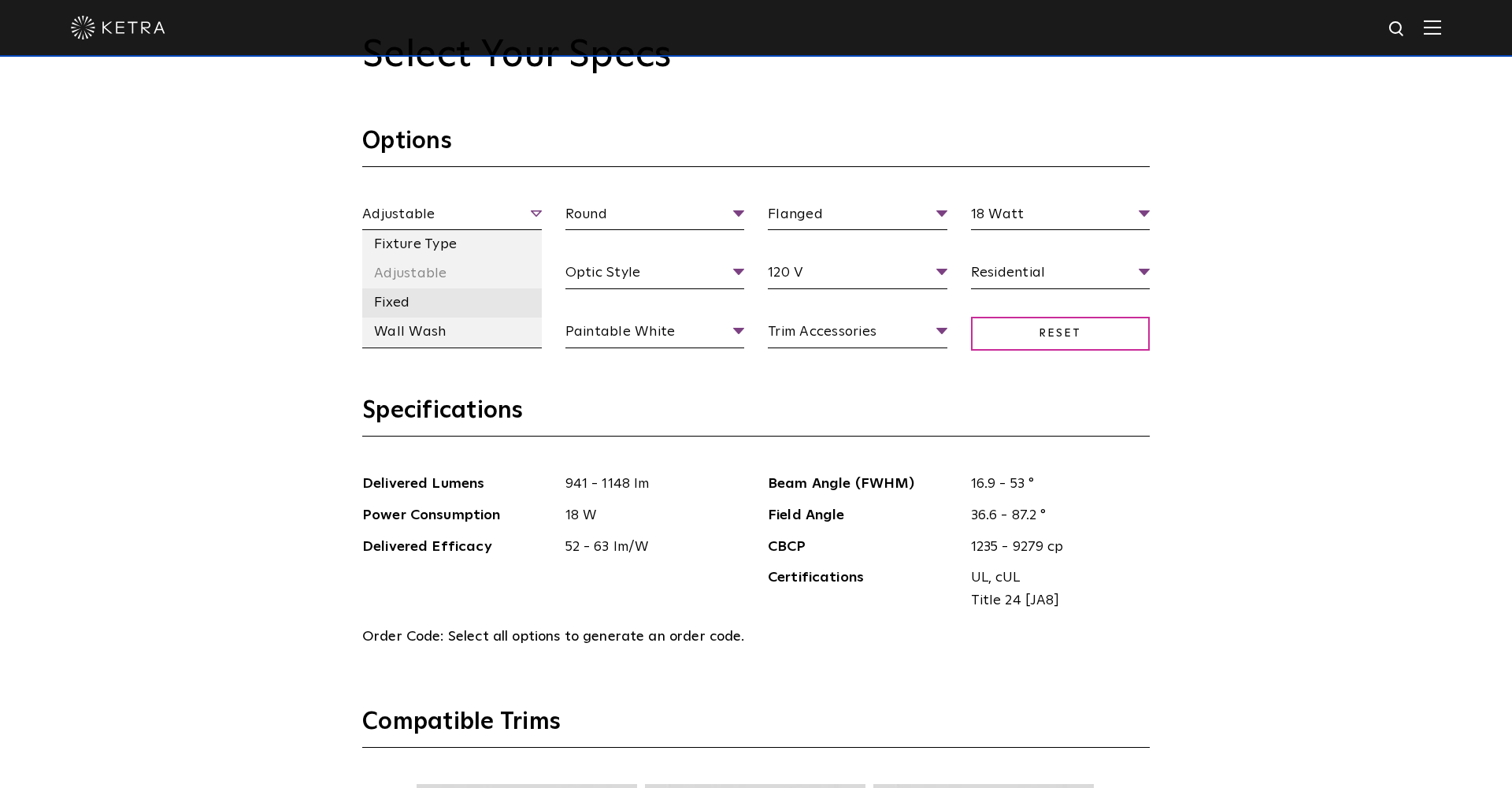
click at [463, 307] on li "Fixed" at bounding box center [452, 303] width 179 height 29
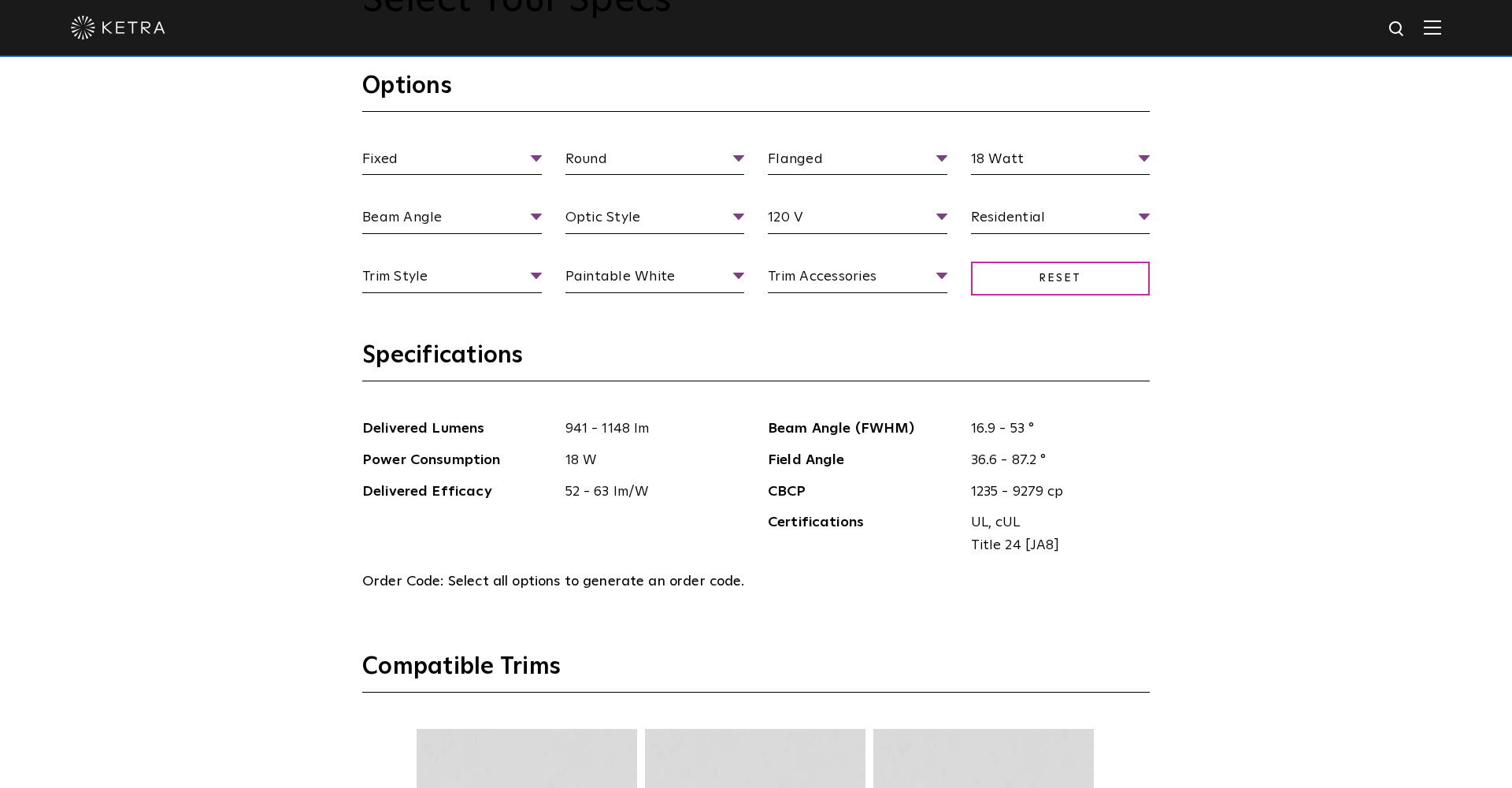
scroll to position [1674, 0]
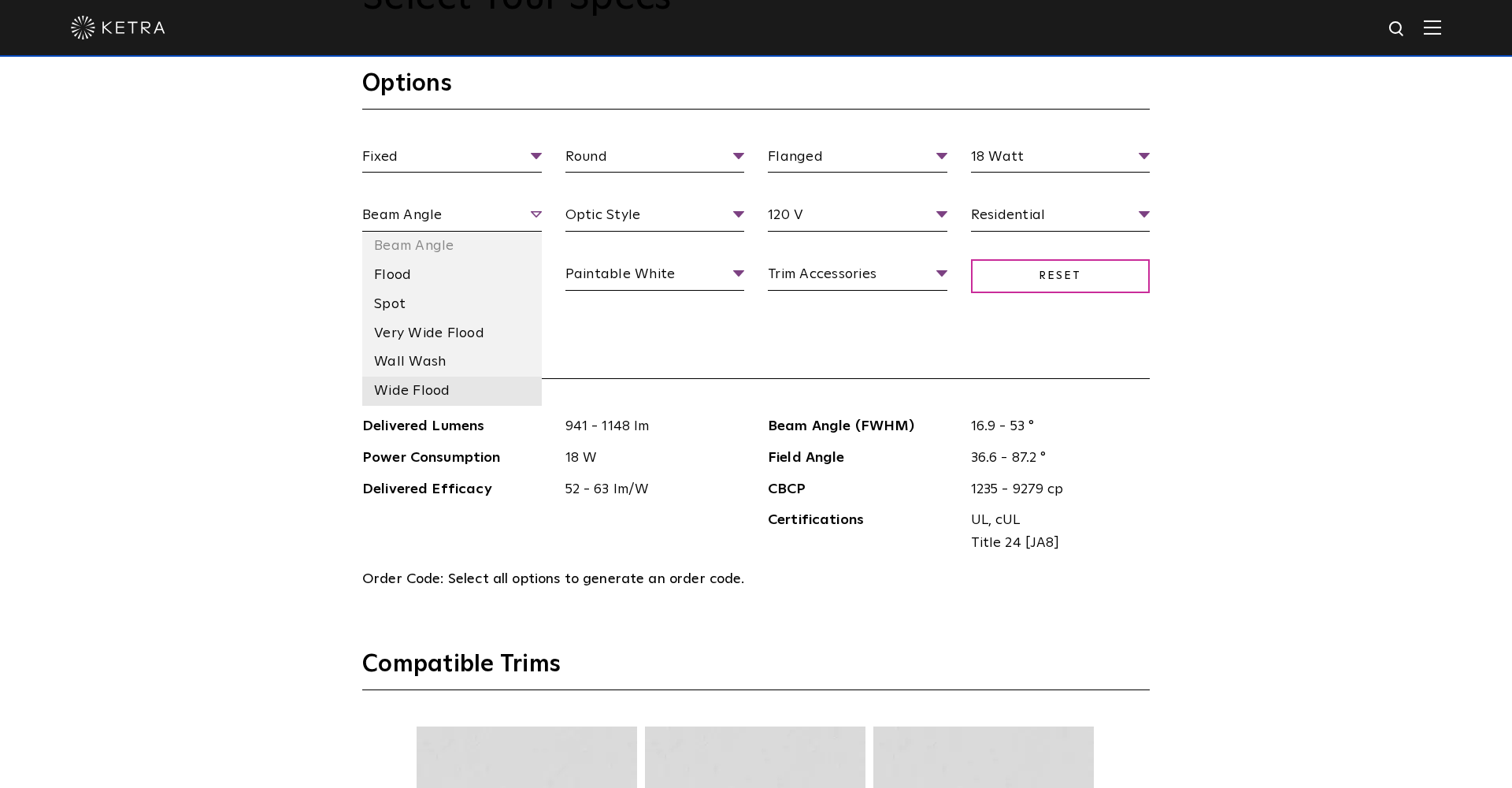
click at [452, 383] on li "Wide Flood" at bounding box center [452, 391] width 179 height 29
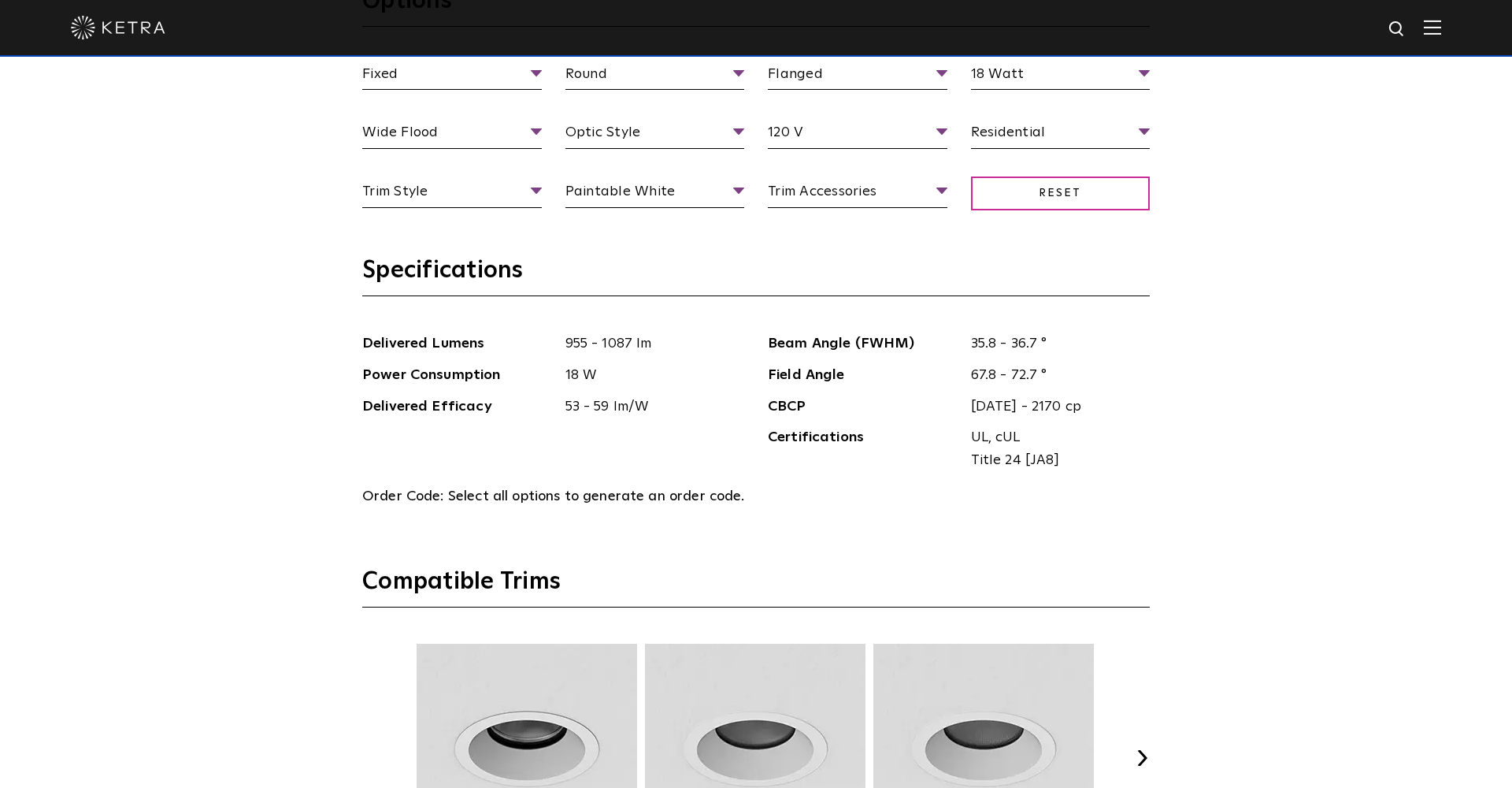
scroll to position [1727, 0]
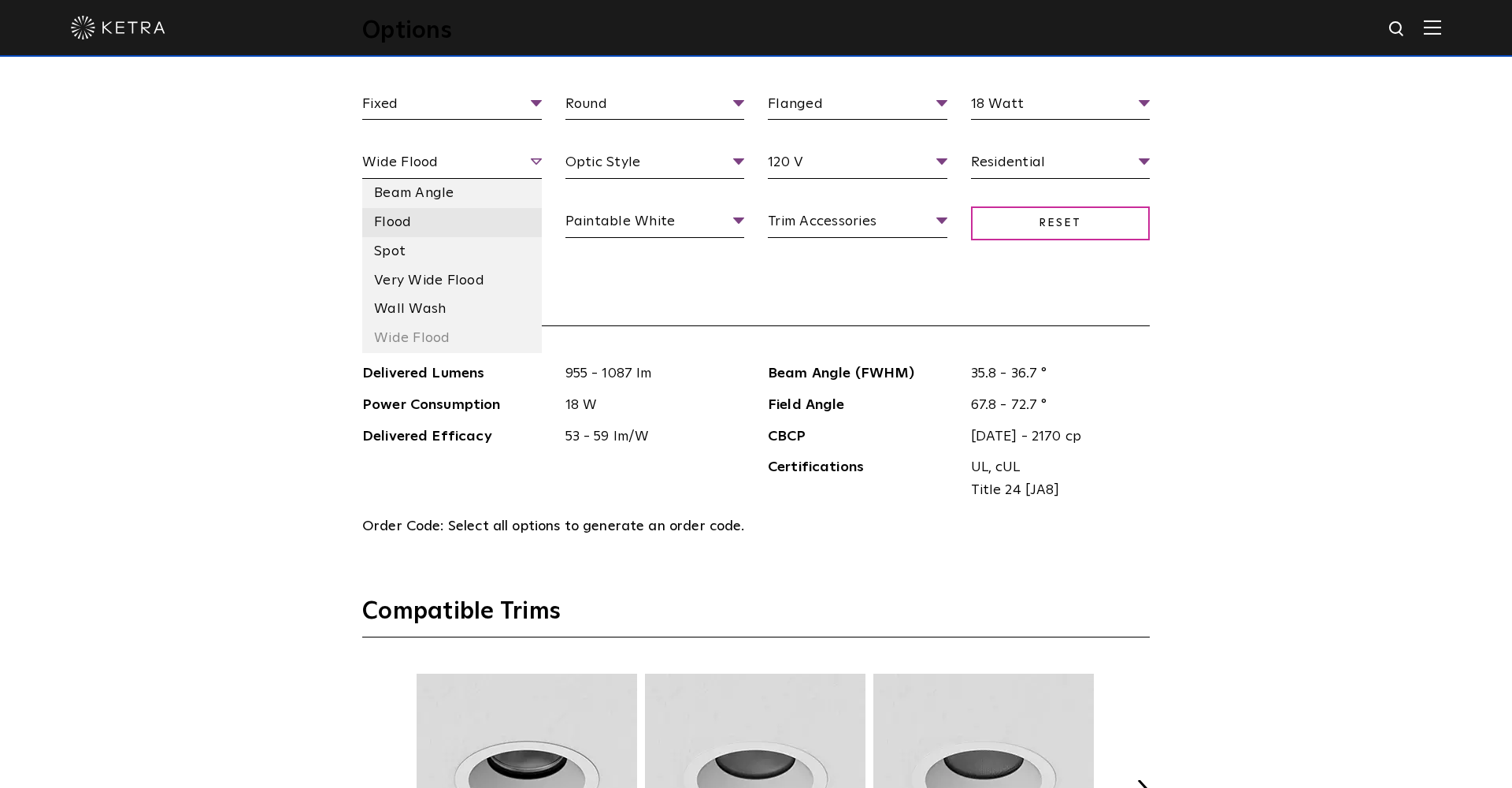
click at [450, 225] on li "Flood" at bounding box center [452, 223] width 179 height 29
click at [435, 244] on li "Spot" at bounding box center [452, 252] width 179 height 29
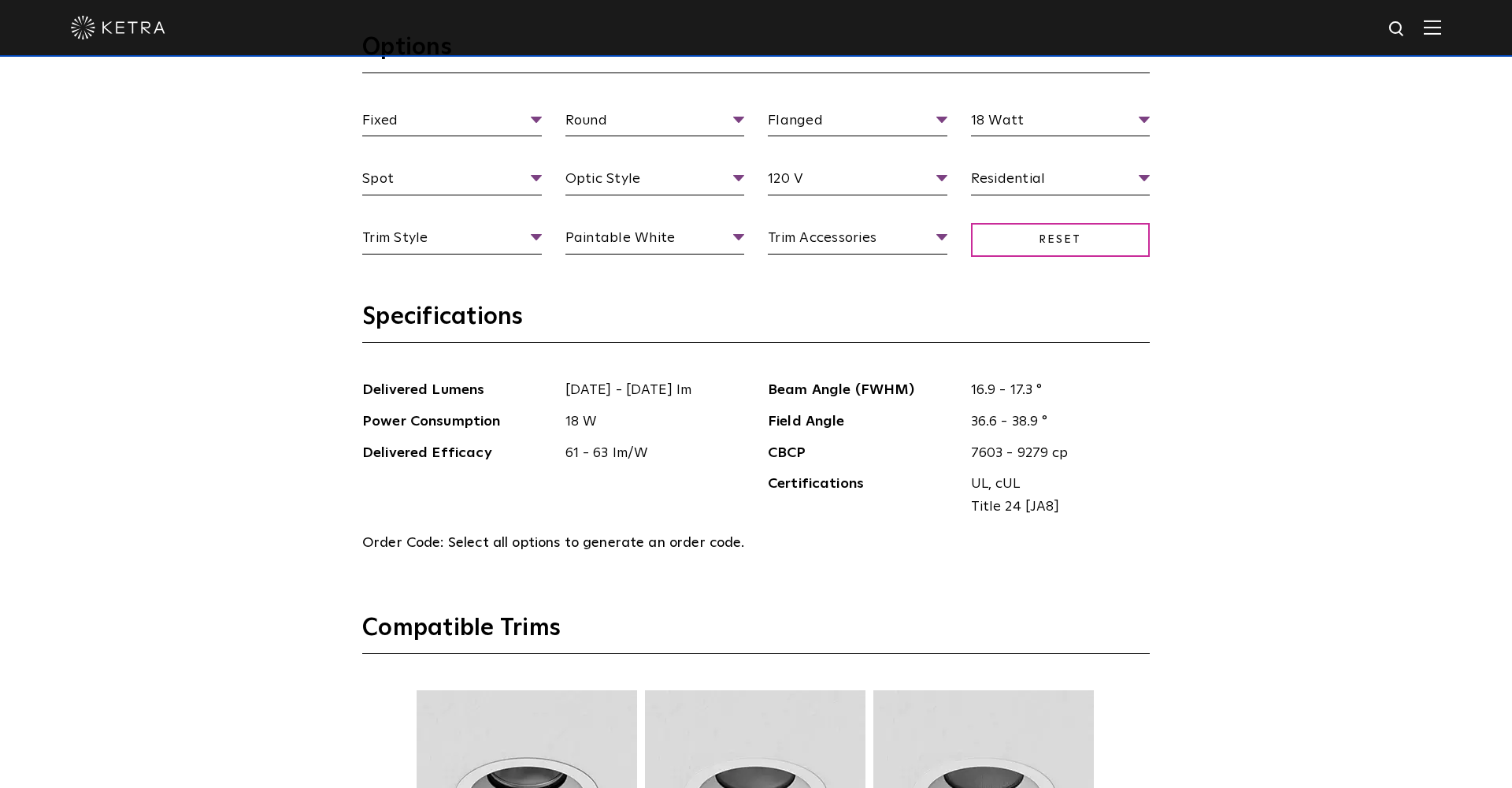
scroll to position [1711, 0]
click at [655, 246] on li "High Output" at bounding box center [655, 239] width 179 height 29
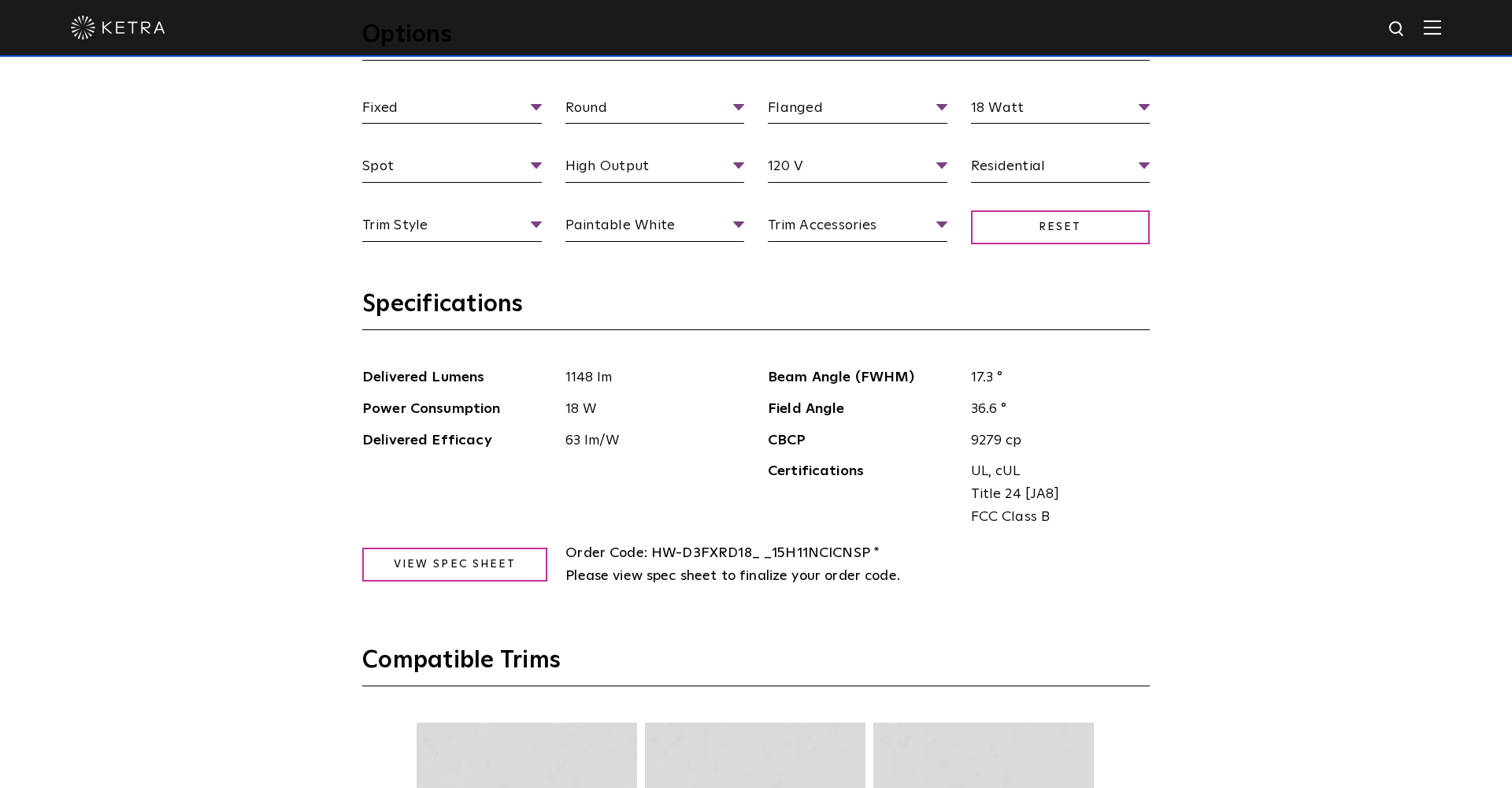
scroll to position [1710, 0]
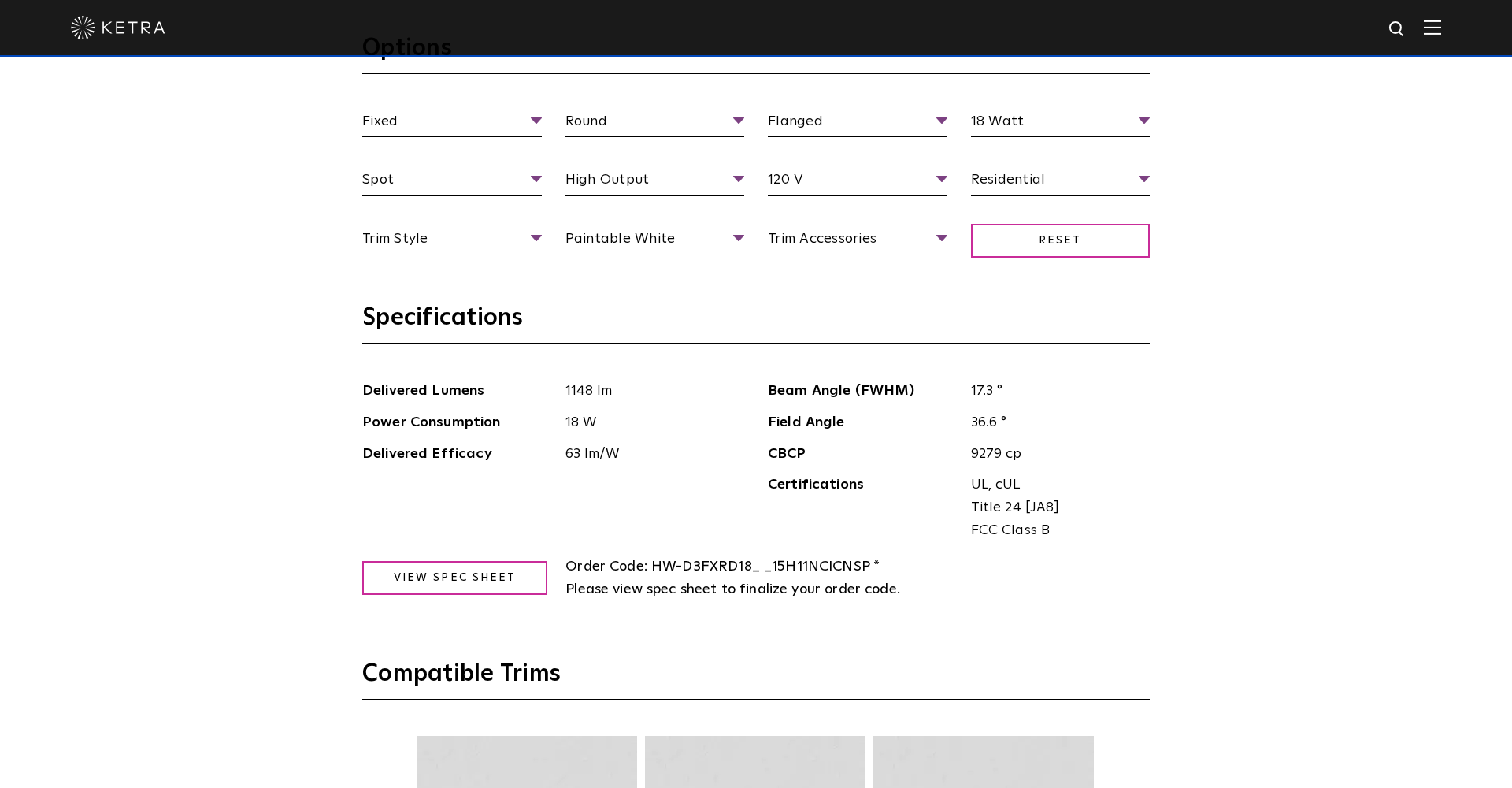
click at [649, 267] on div "Fixed Fixture Type Adjustable Fixed Wall Wash Round Aperture Shape Round Square…" at bounding box center [755, 199] width 811 height 177
click at [641, 263] on li "Low Glare" at bounding box center [655, 269] width 179 height 29
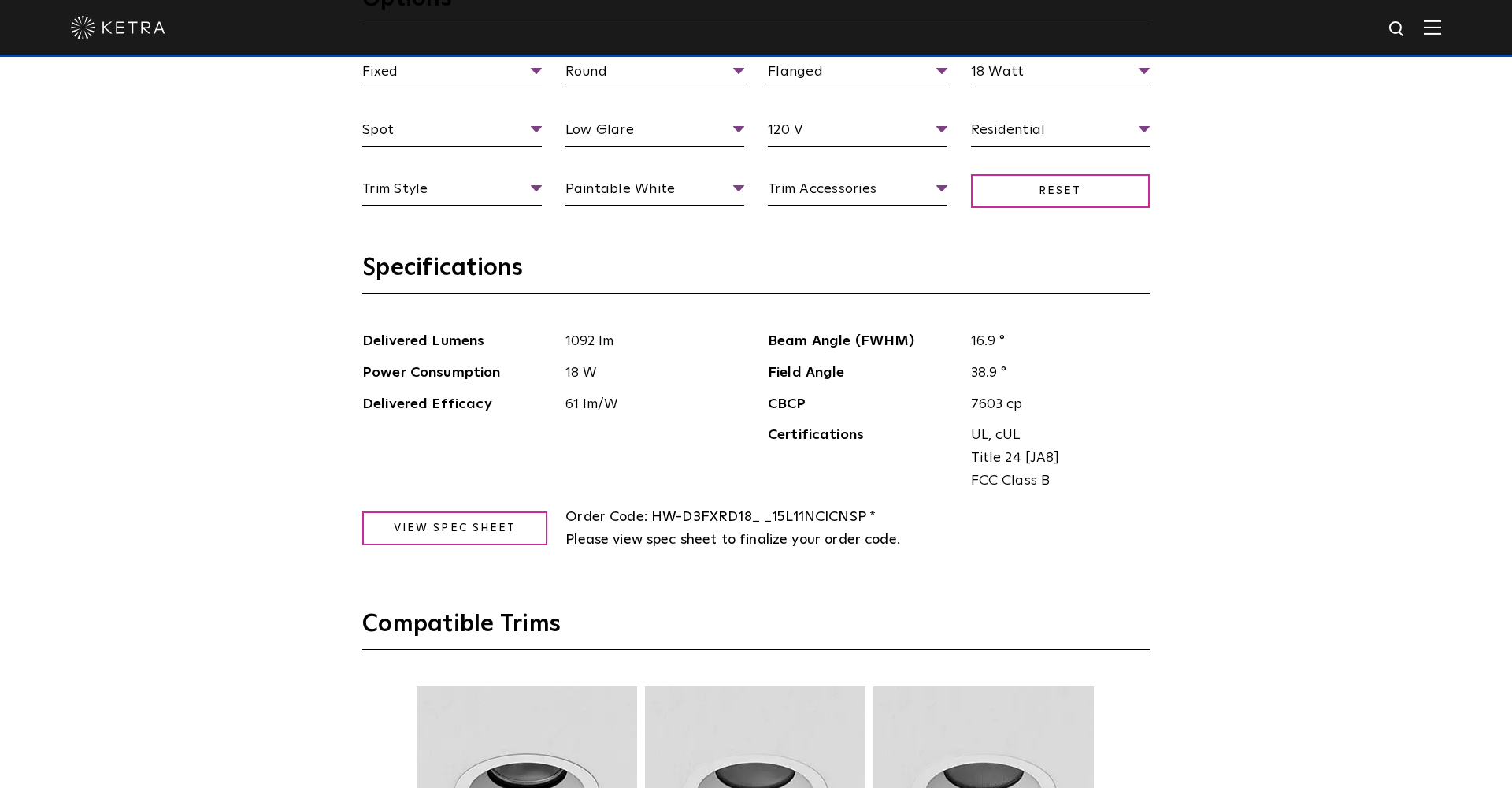
scroll to position [1755, 0]
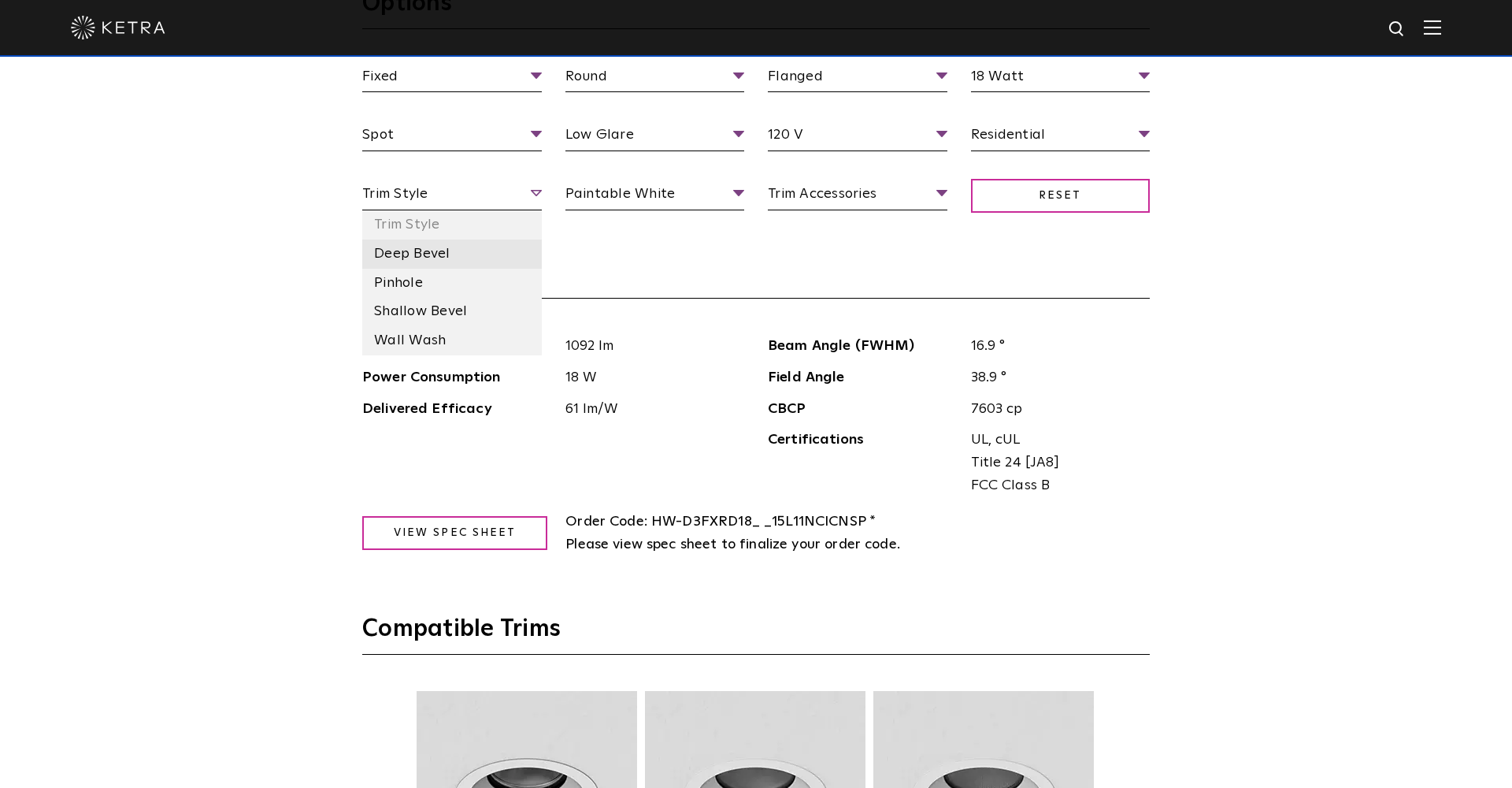
click at [453, 262] on li "Deep Bevel" at bounding box center [452, 254] width 179 height 29
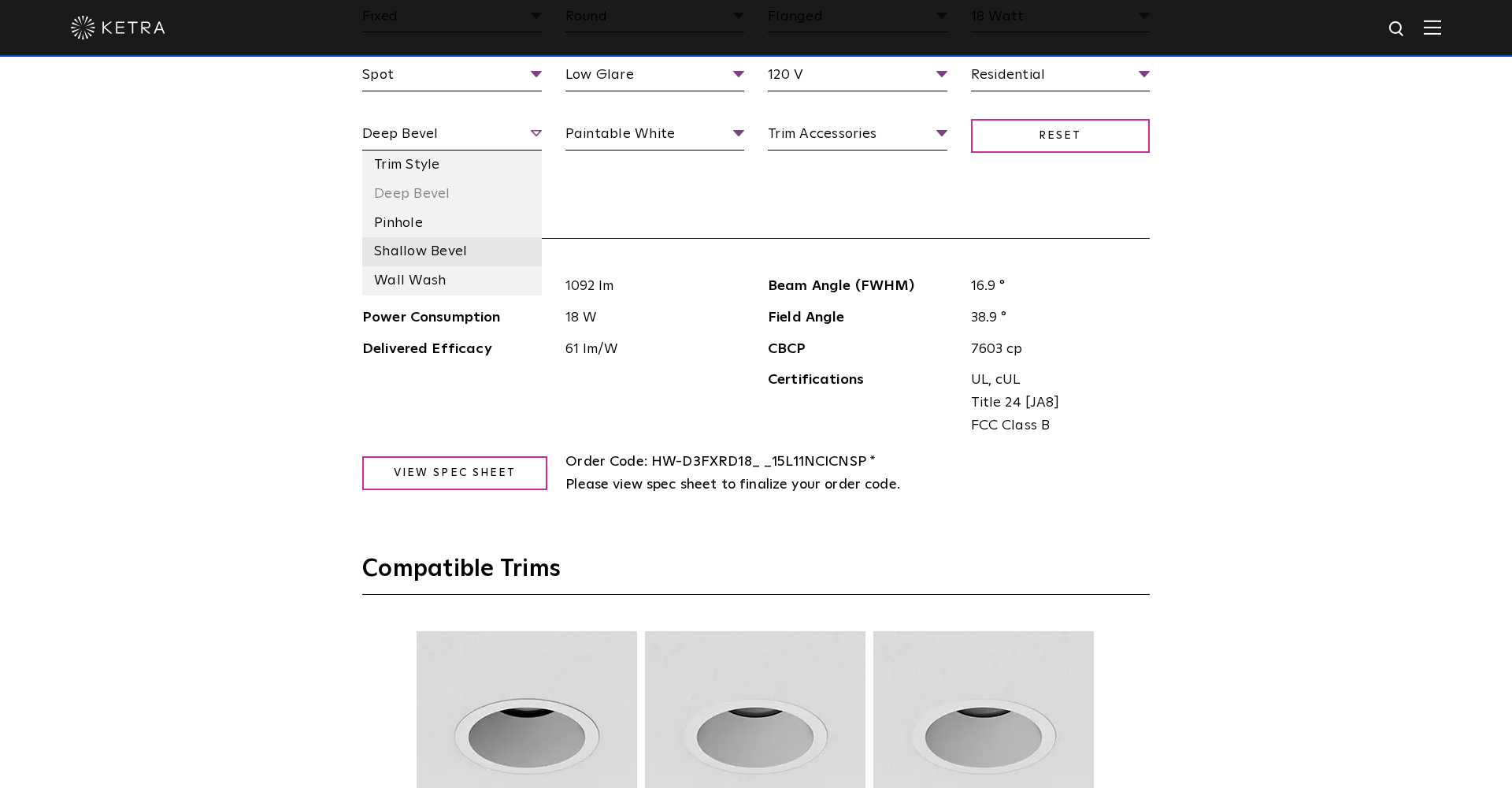
scroll to position [1816, 0]
click at [469, 212] on li "Pinhole" at bounding box center [452, 223] width 179 height 29
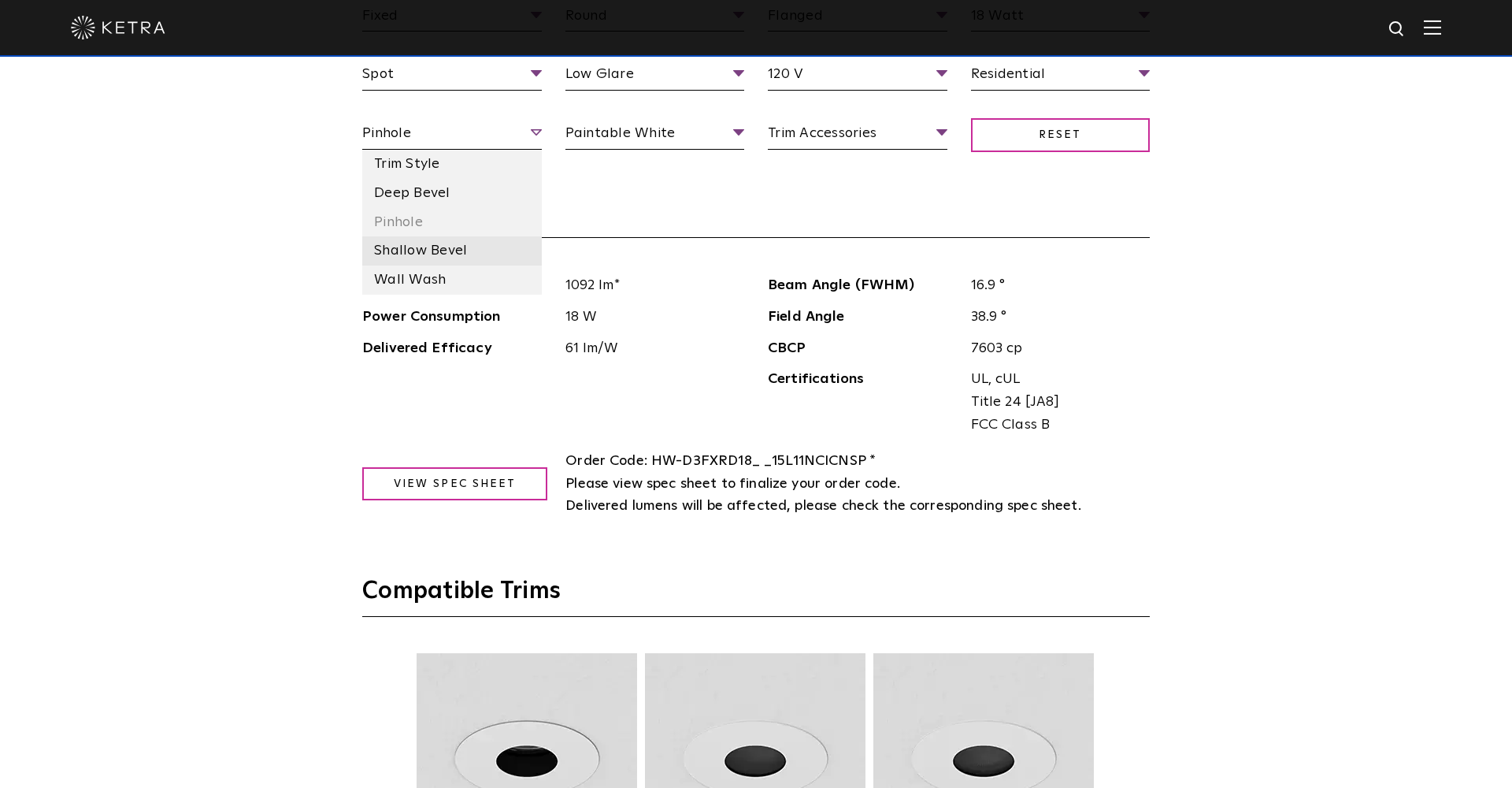
click at [450, 255] on li "Shallow Bevel" at bounding box center [452, 251] width 179 height 29
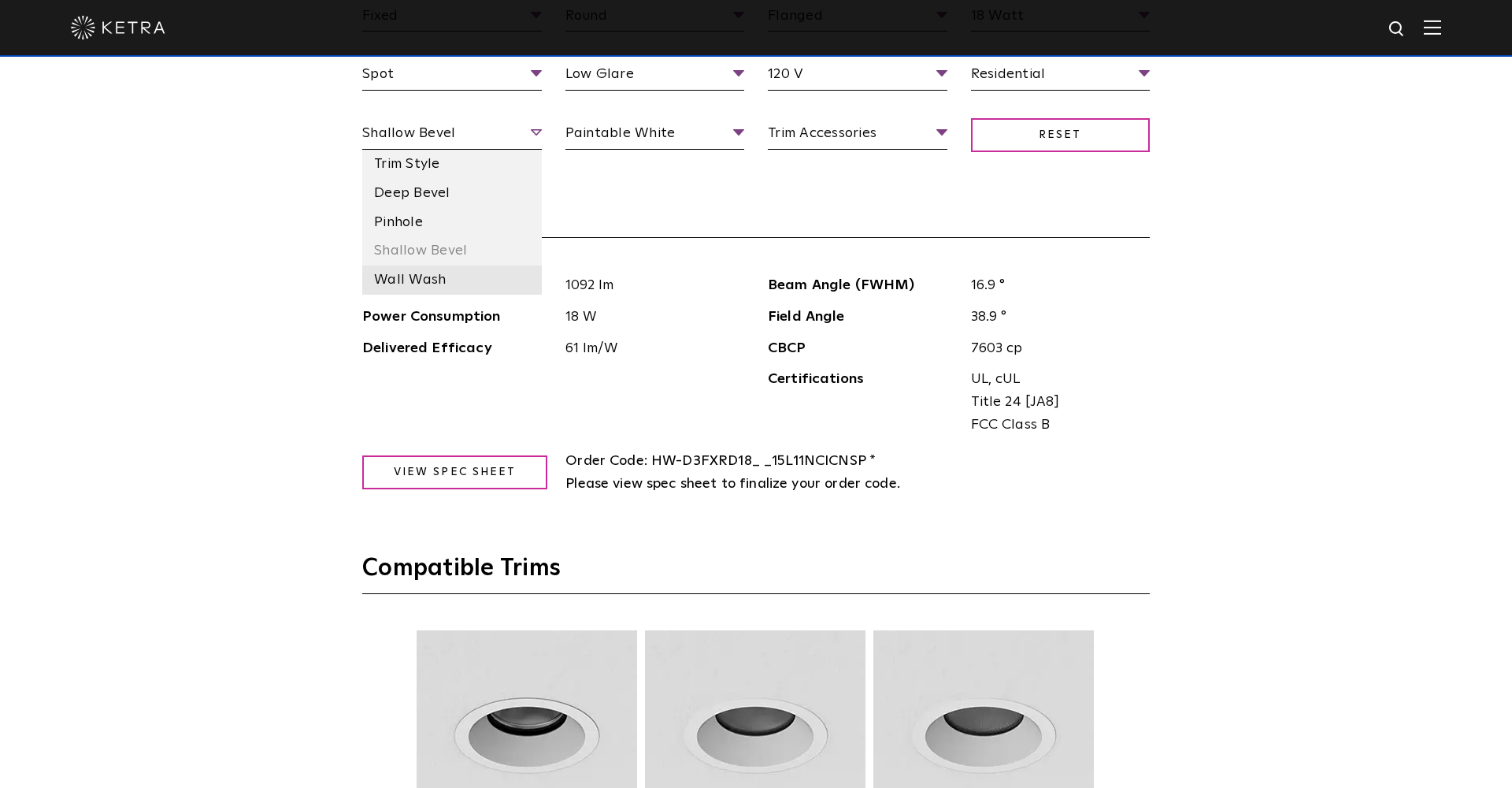
click at [427, 265] on li "Wall Wash" at bounding box center [452, 280] width 179 height 29
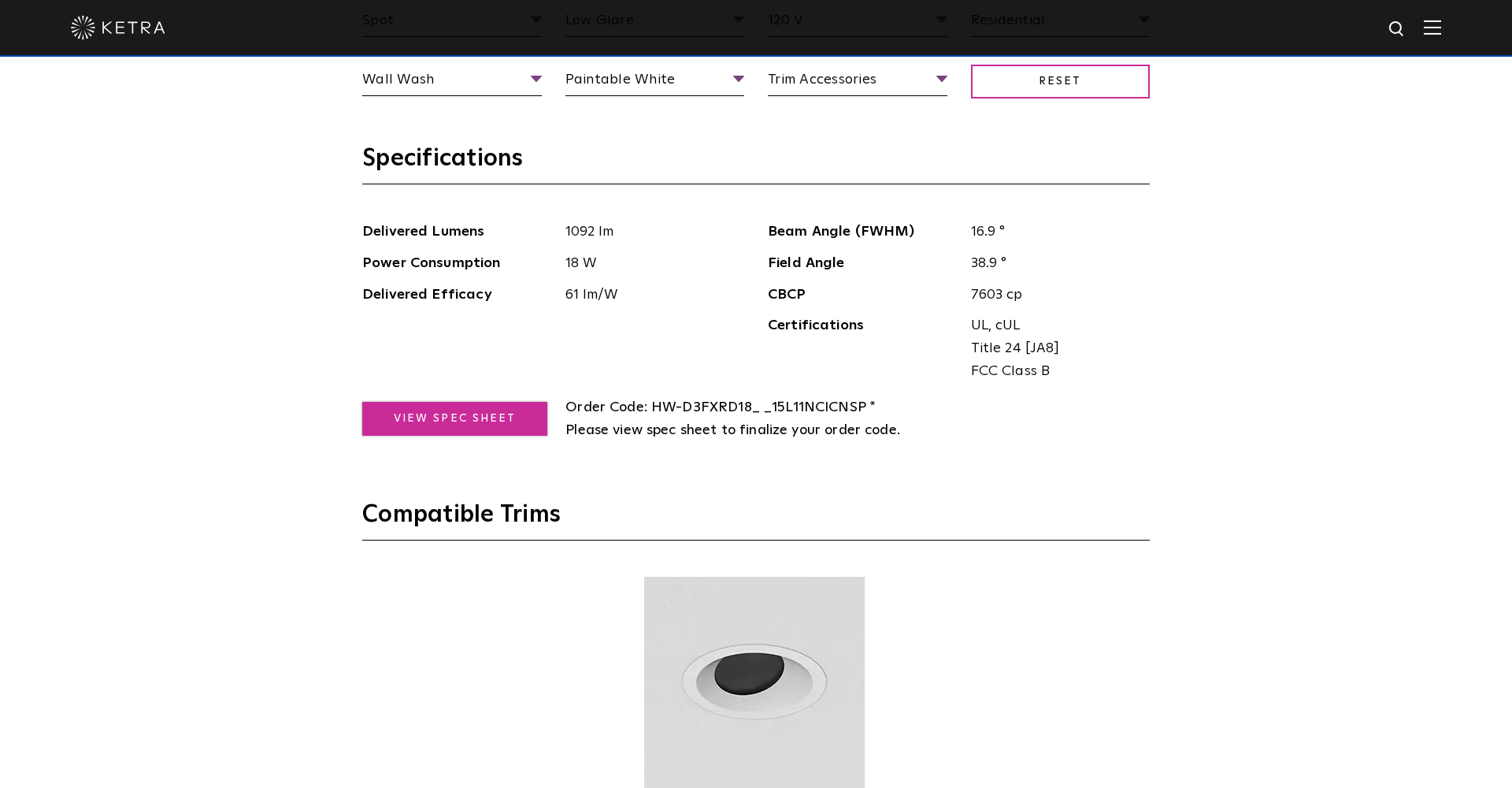
scroll to position [1815, 0]
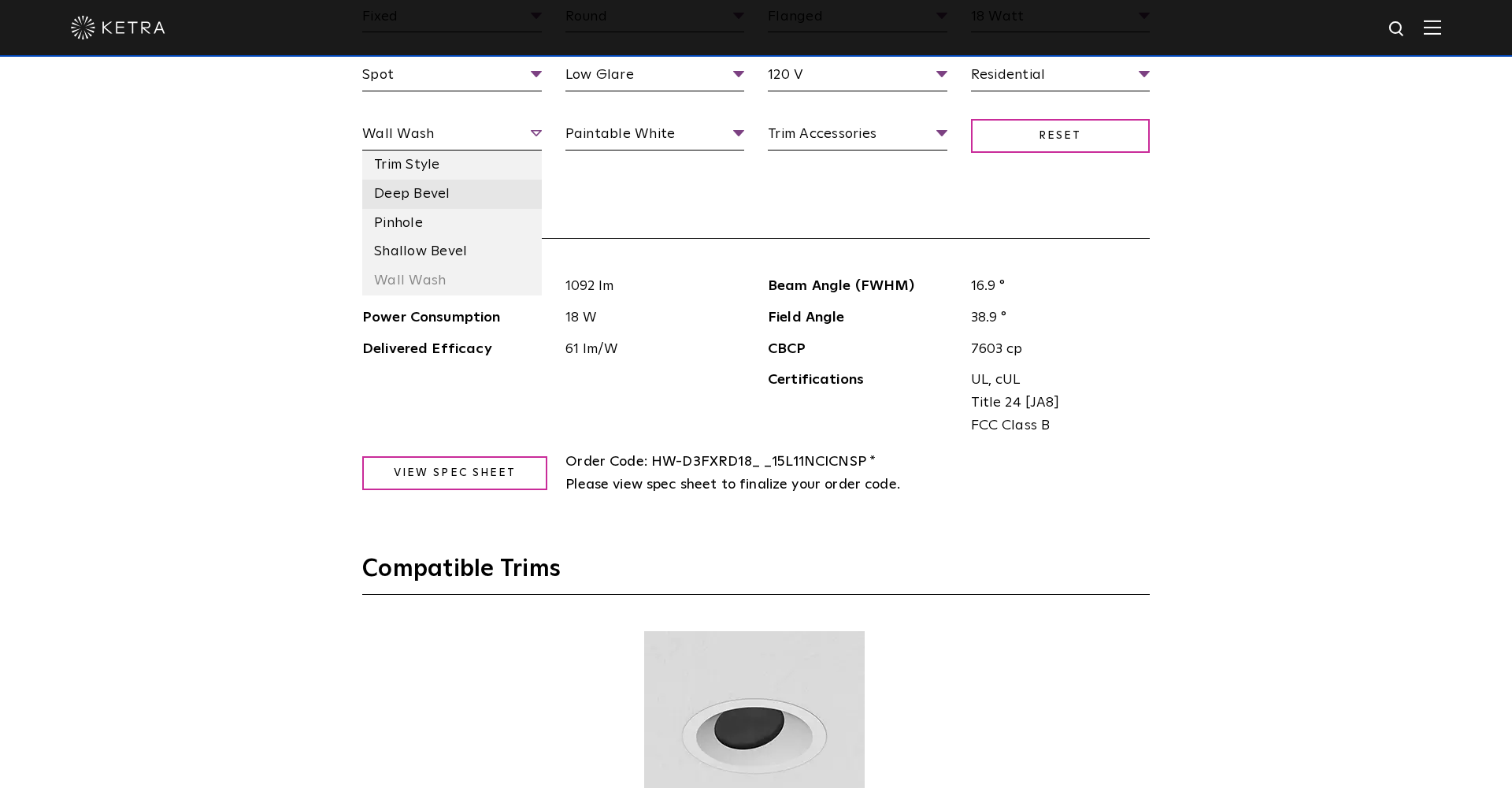
click at [408, 179] on li "Deep Bevel" at bounding box center [452, 194] width 179 height 29
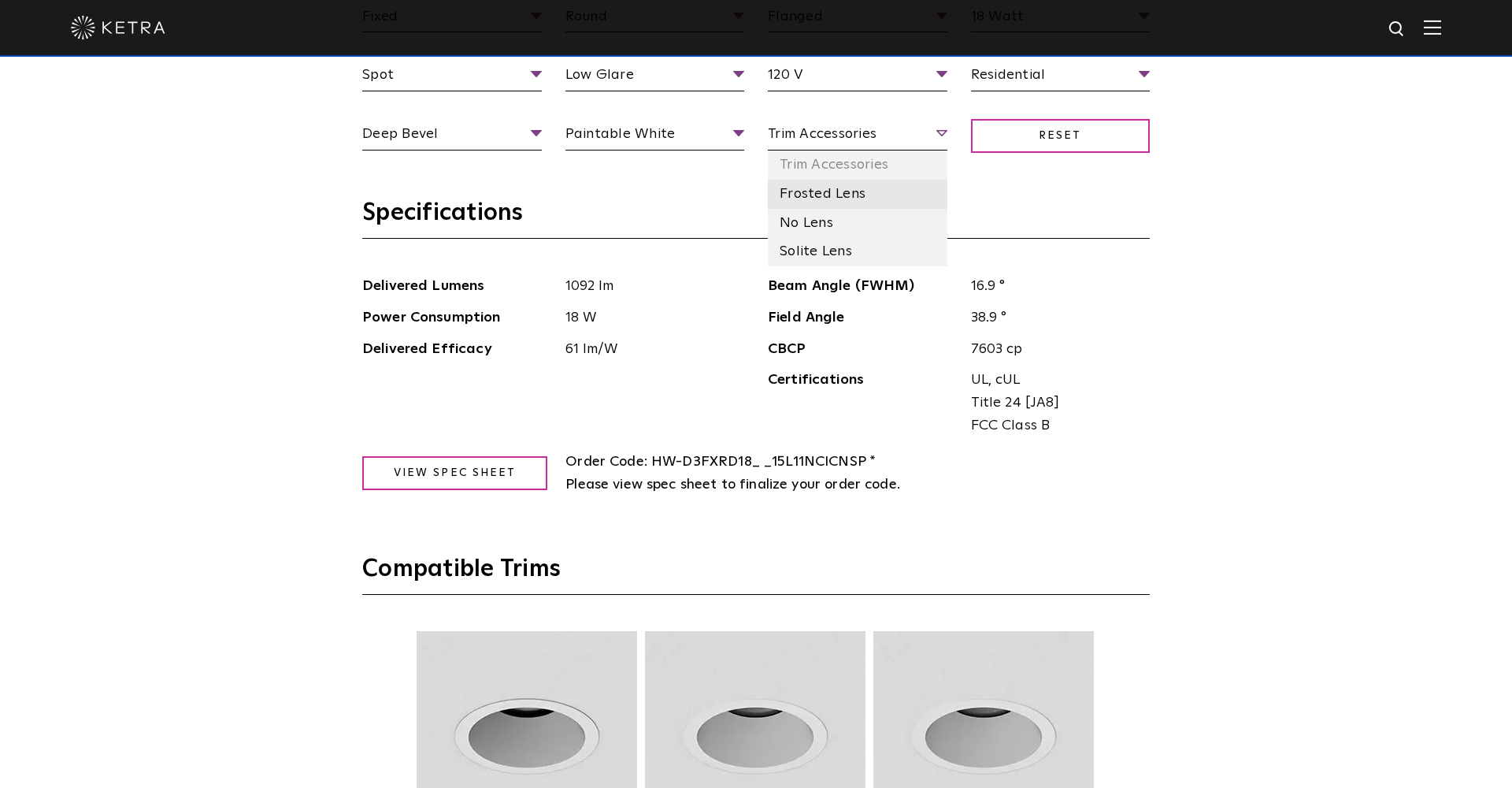
click at [835, 189] on li "Frosted Lens" at bounding box center [857, 194] width 179 height 29
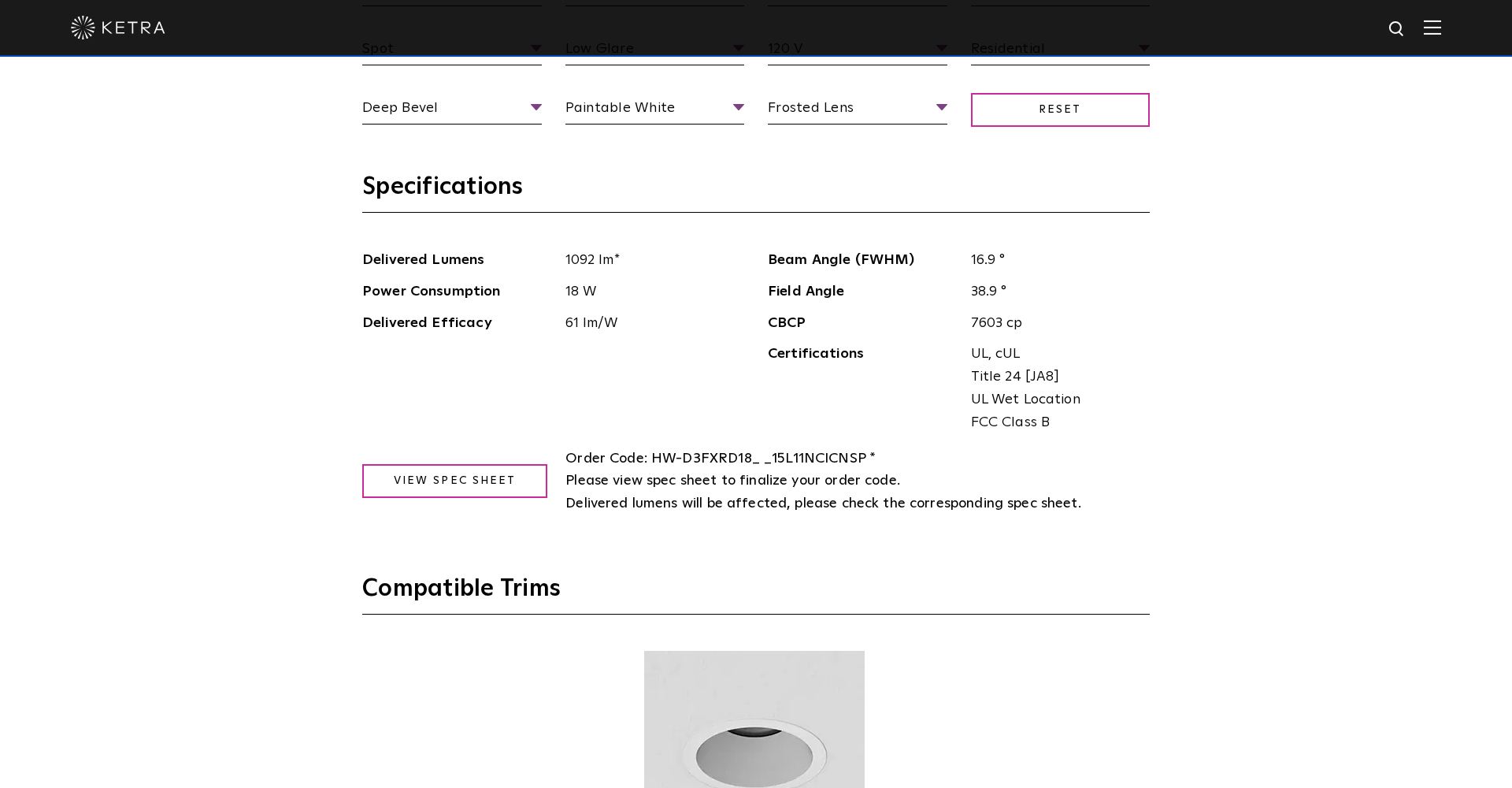
scroll to position [1835, 0]
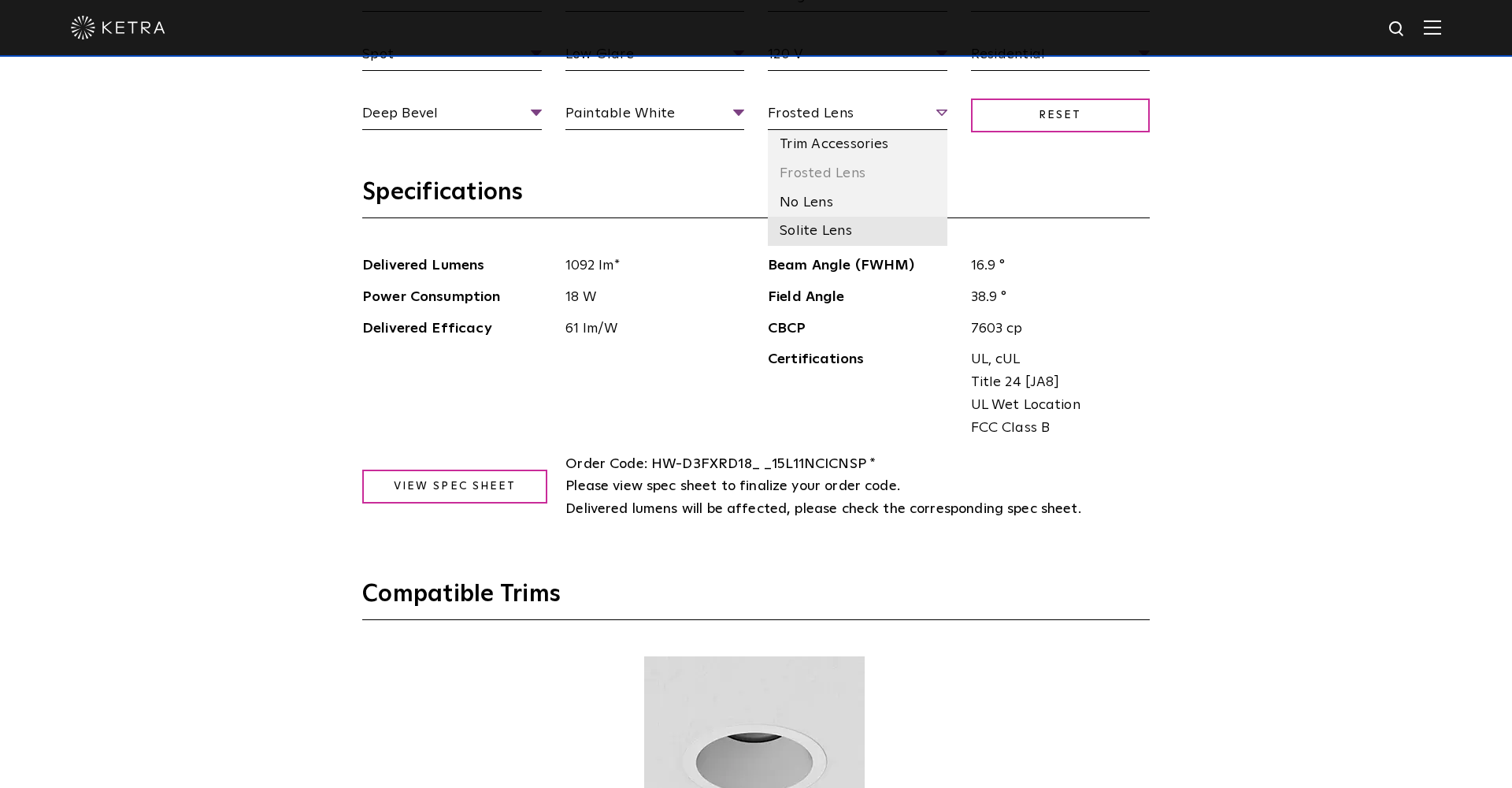
click at [848, 229] on li "Solite Lens" at bounding box center [857, 232] width 179 height 29
click at [839, 204] on li "No Lens" at bounding box center [857, 203] width 179 height 29
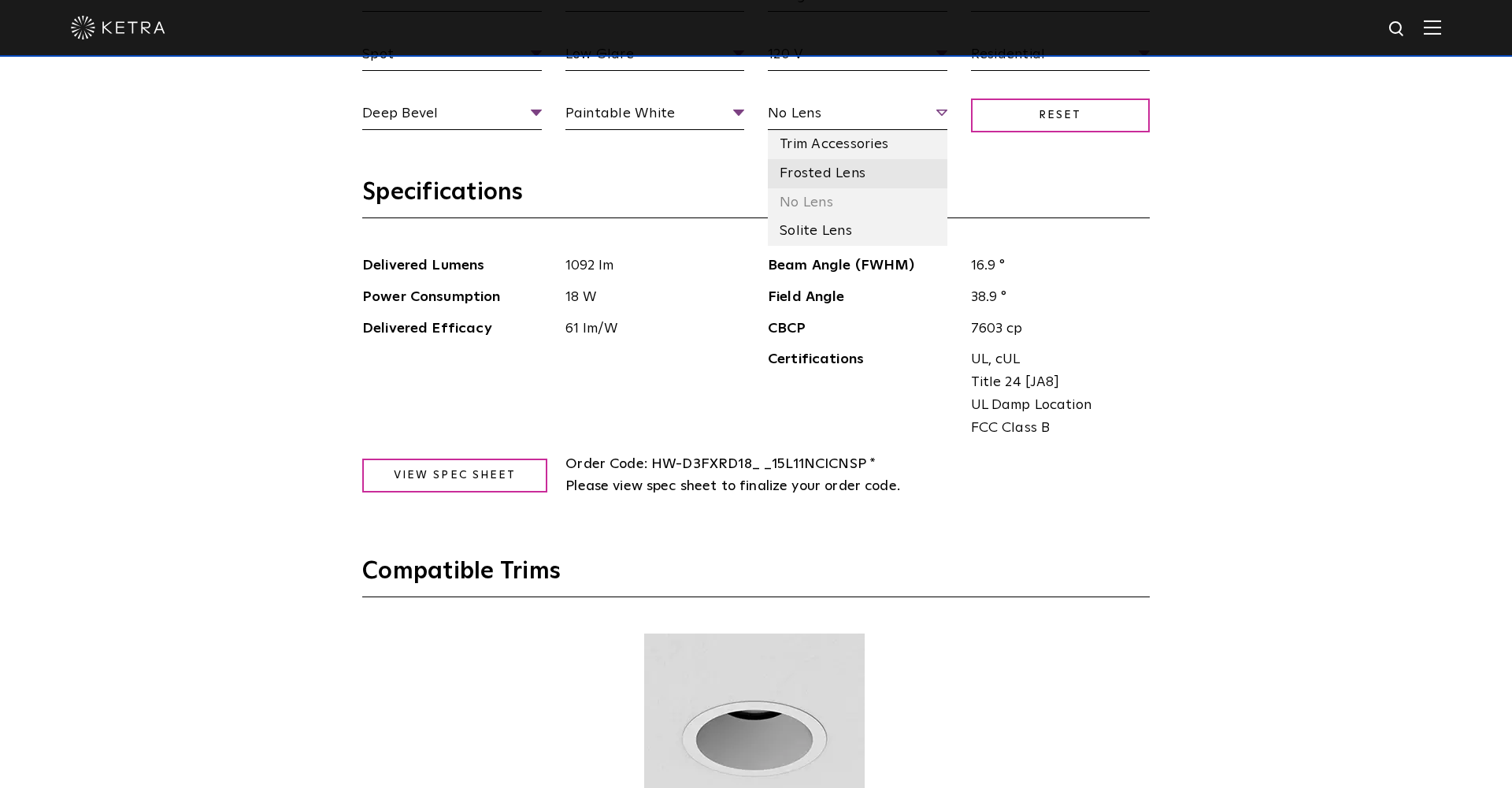
click at [848, 159] on li "Frosted Lens" at bounding box center [857, 173] width 179 height 29
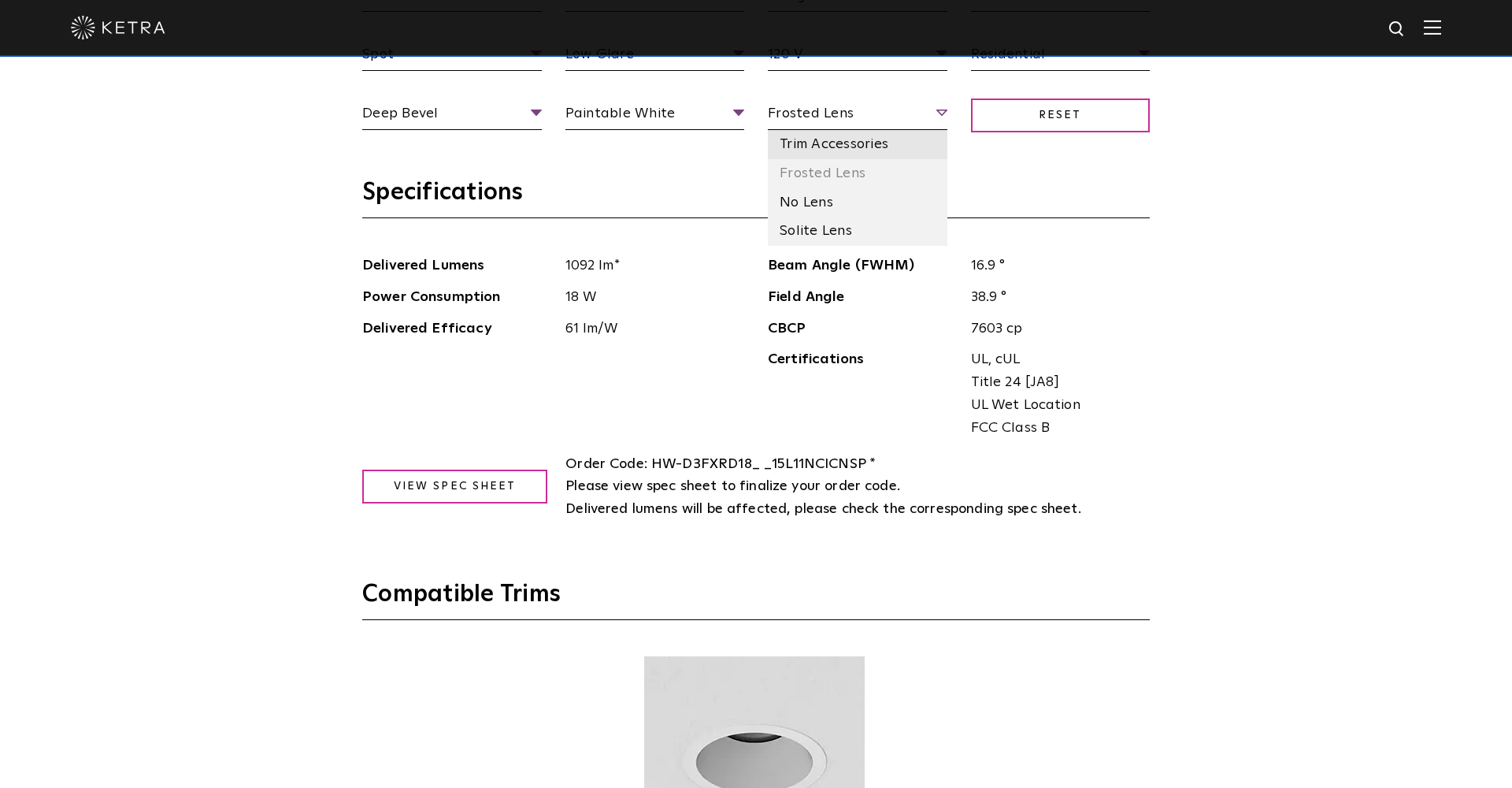
click at [851, 143] on li "Trim Accessories" at bounding box center [857, 145] width 179 height 29
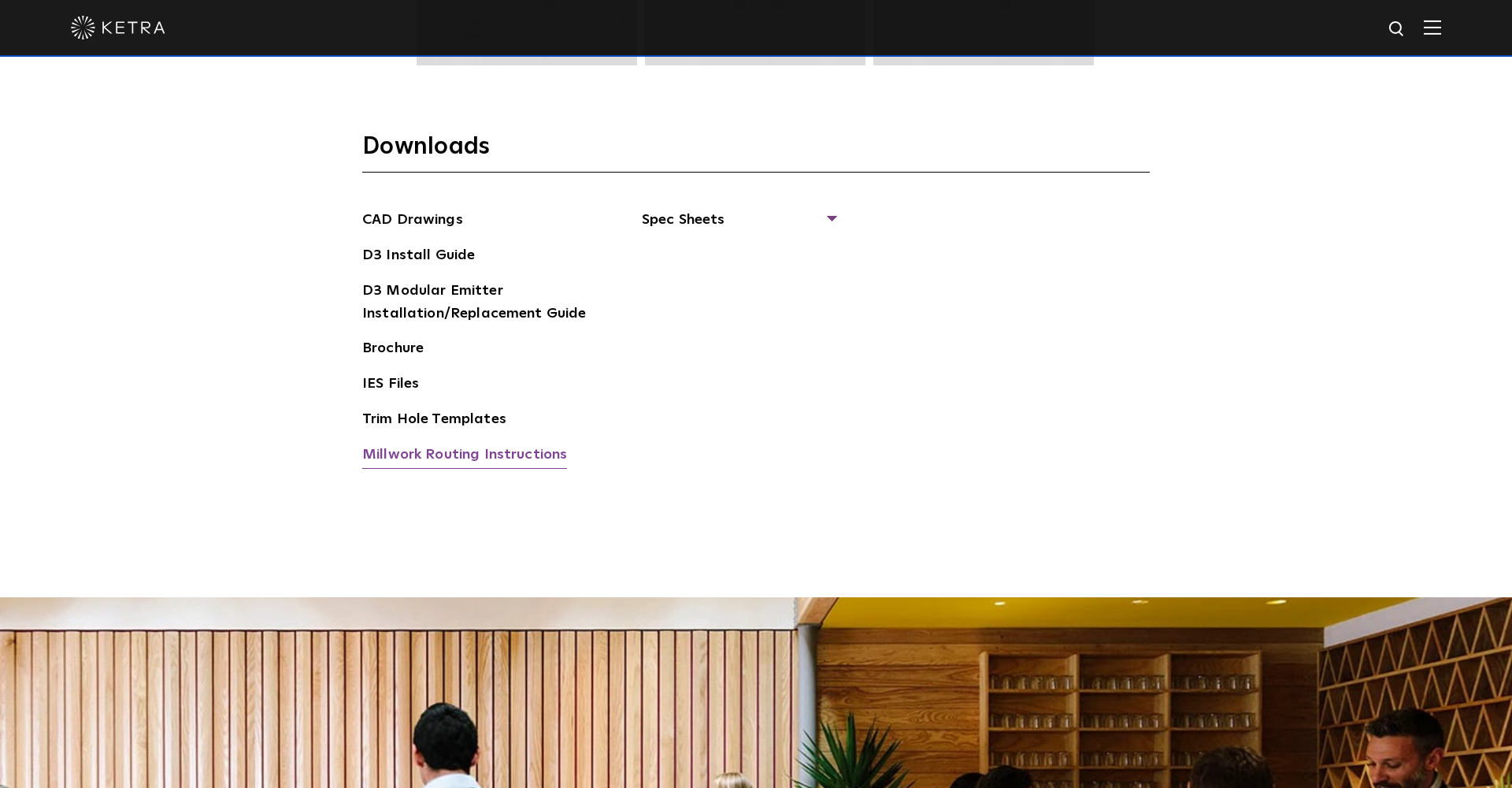
scroll to position [2596, 0]
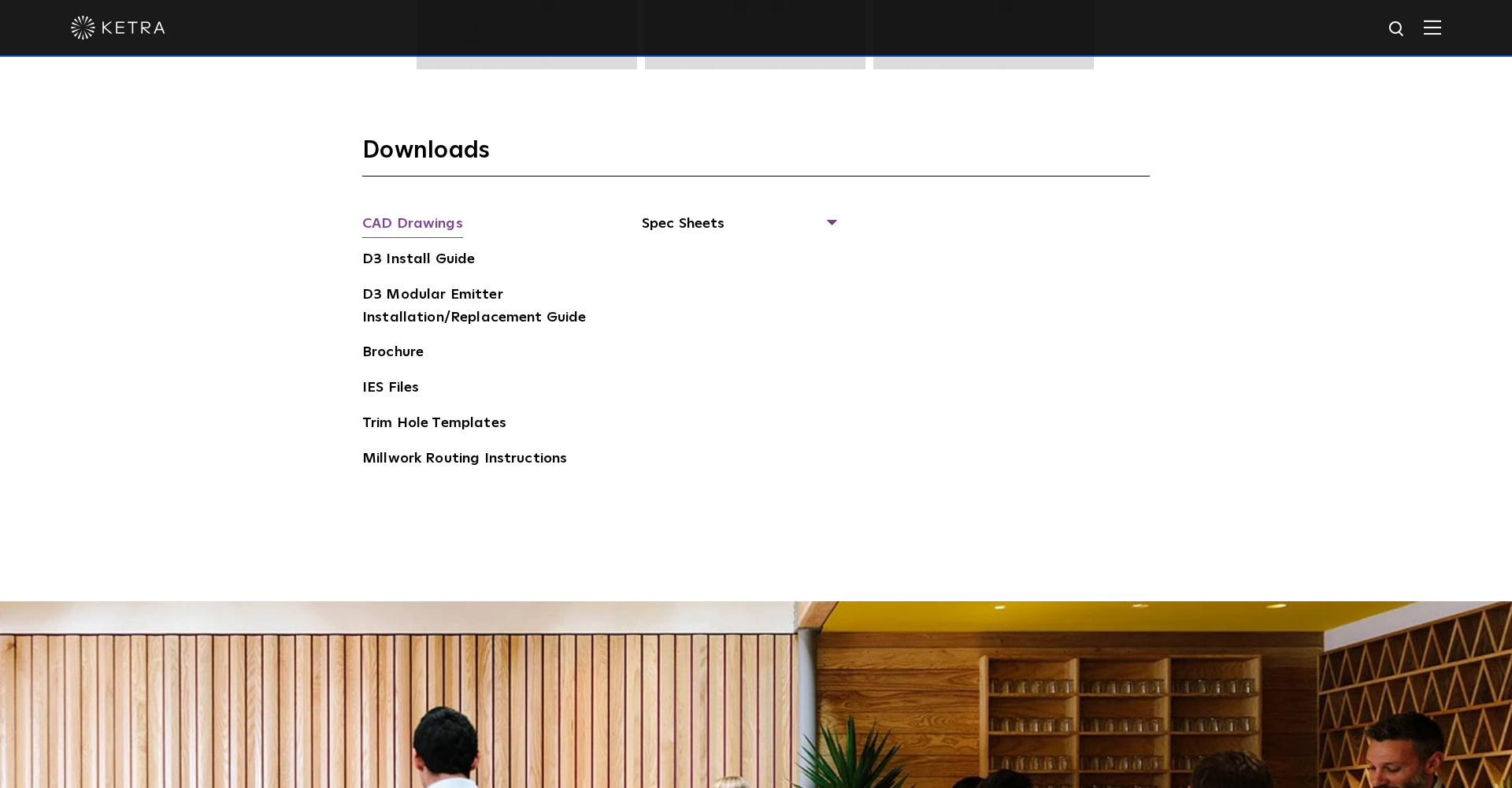
click at [452, 227] on link "CAD Drawings" at bounding box center [412, 225] width 101 height 25
click at [751, 196] on section "Downloads CAD Drawings D3 Install Guide D3 Modular Emitter Installation/Replace…" at bounding box center [756, 317] width 788 height 362
click at [740, 218] on span "Spec Sheets" at bounding box center [738, 230] width 193 height 34
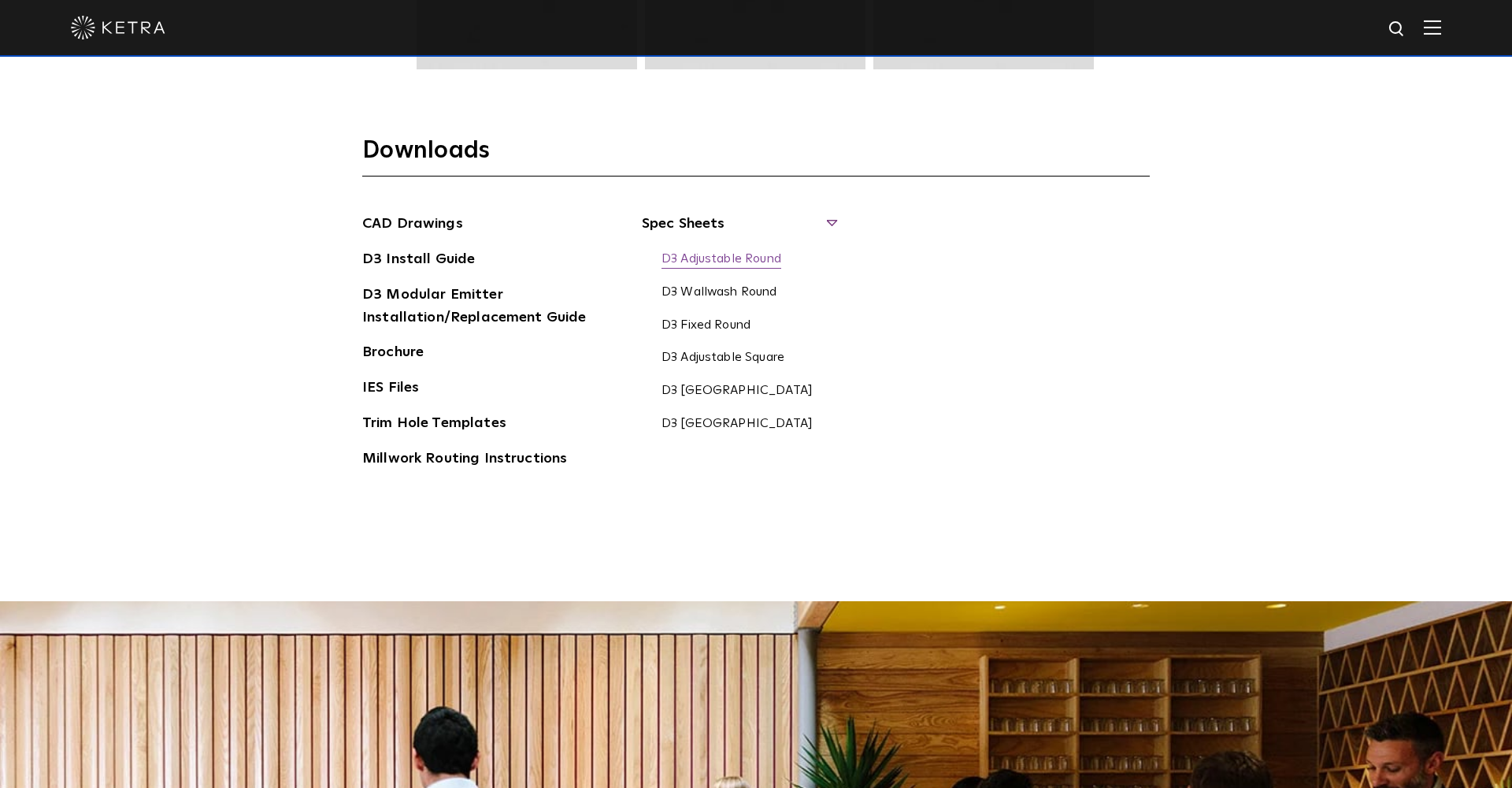
click at [778, 253] on link "D3 Adjustable Round" at bounding box center [722, 259] width 119 height 17
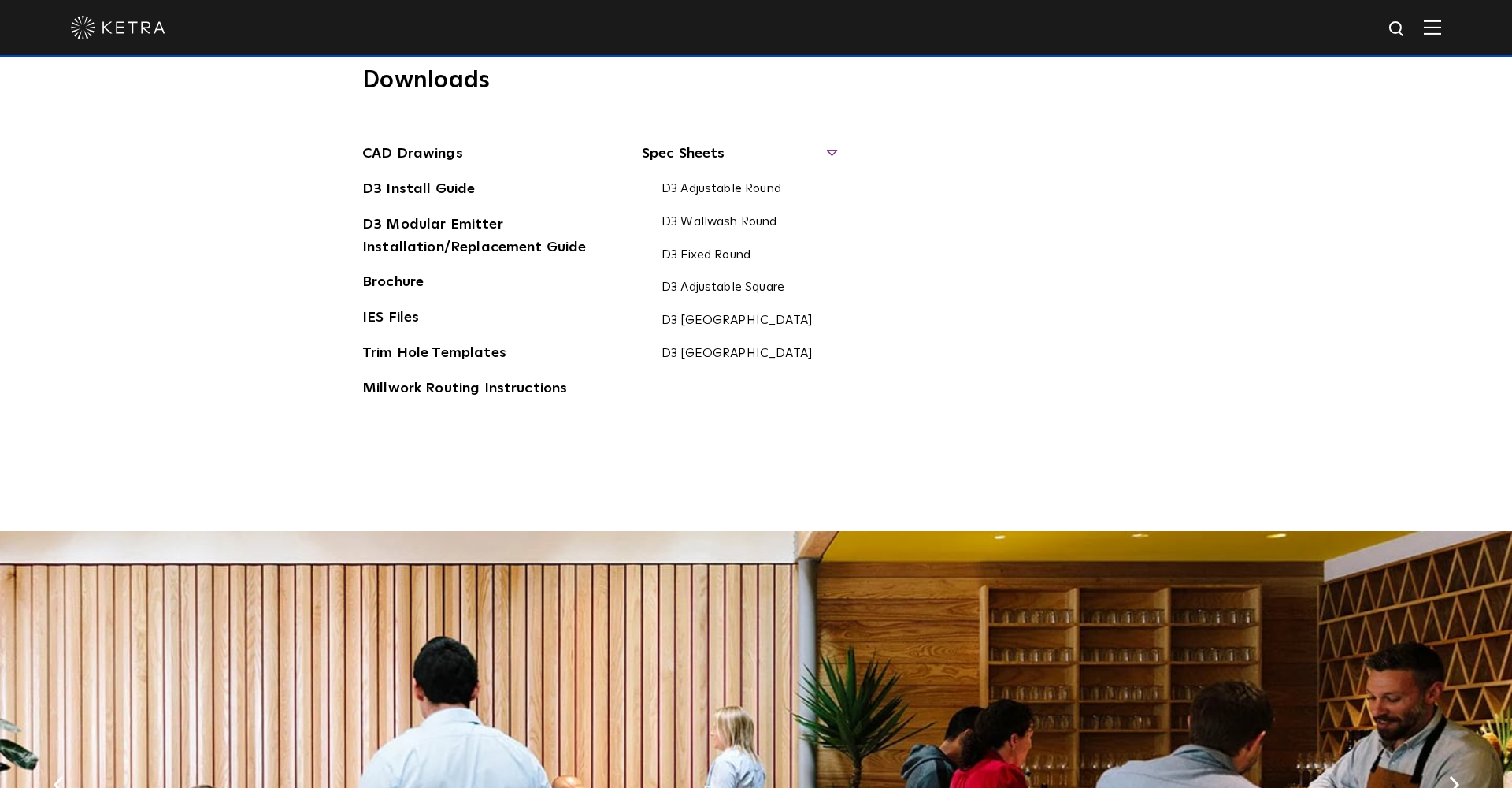
scroll to position [2685, 0]
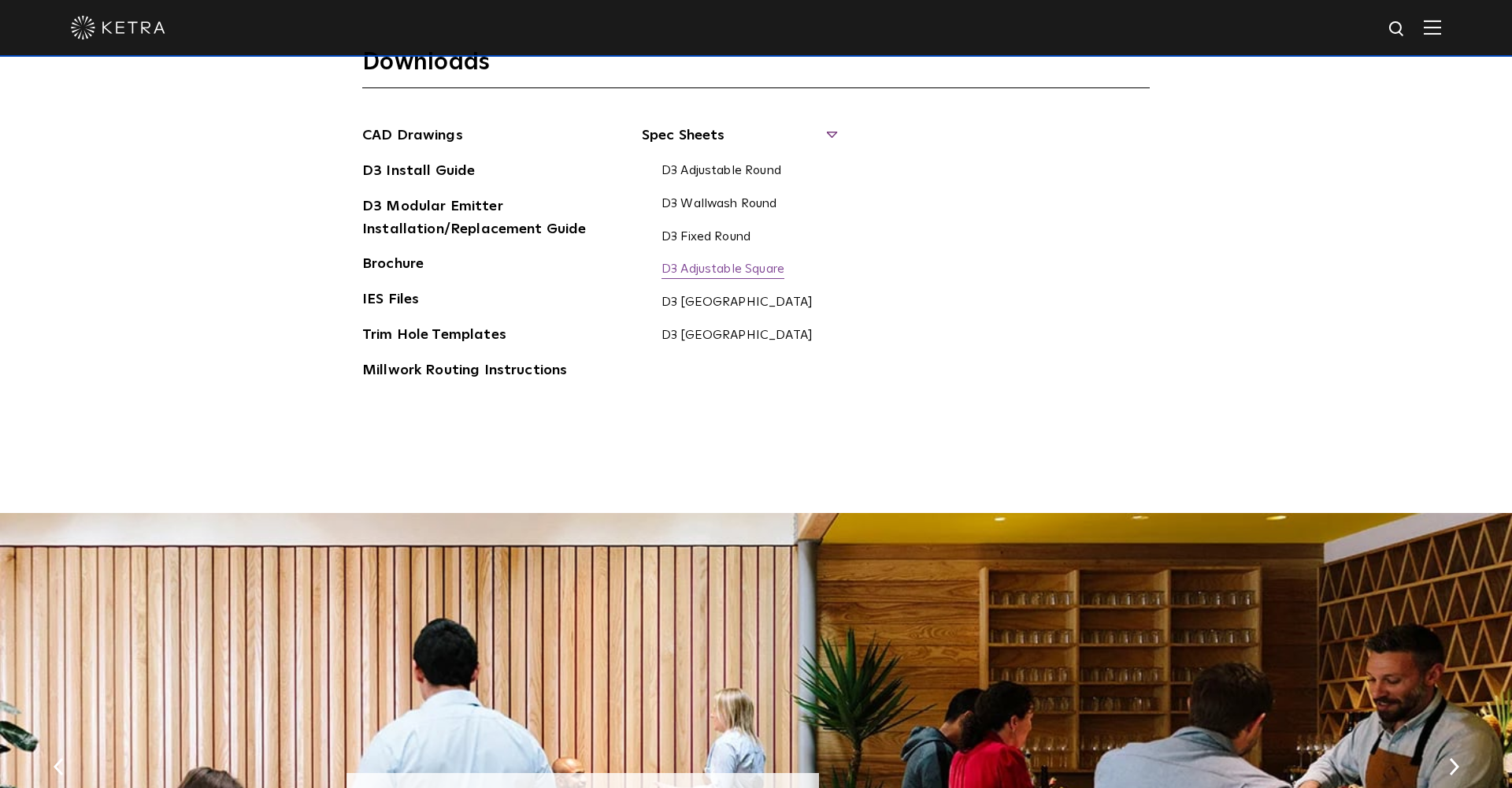
click at [715, 262] on link "D3 Adjustable Square" at bounding box center [723, 270] width 123 height 17
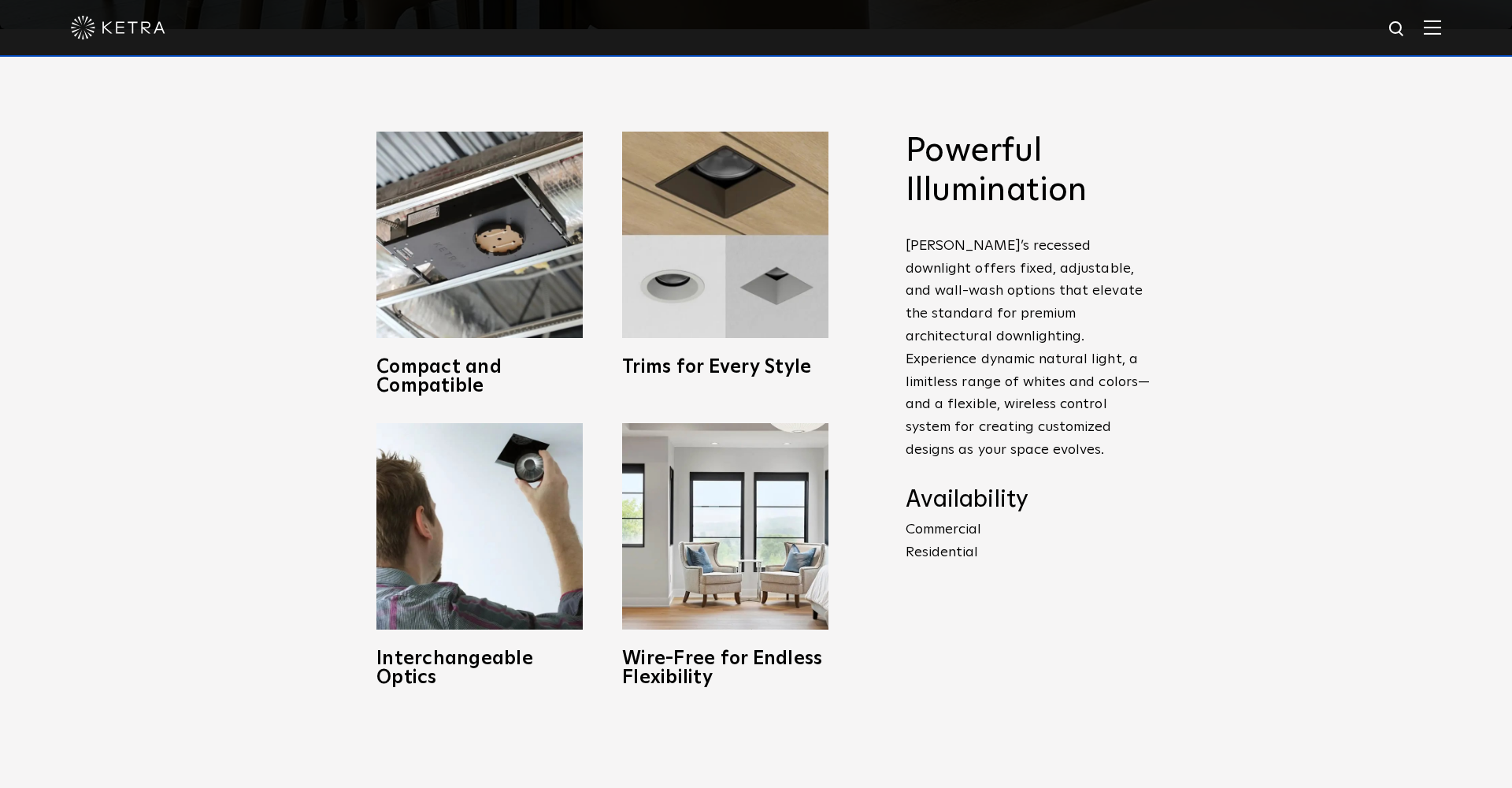
scroll to position [761, 0]
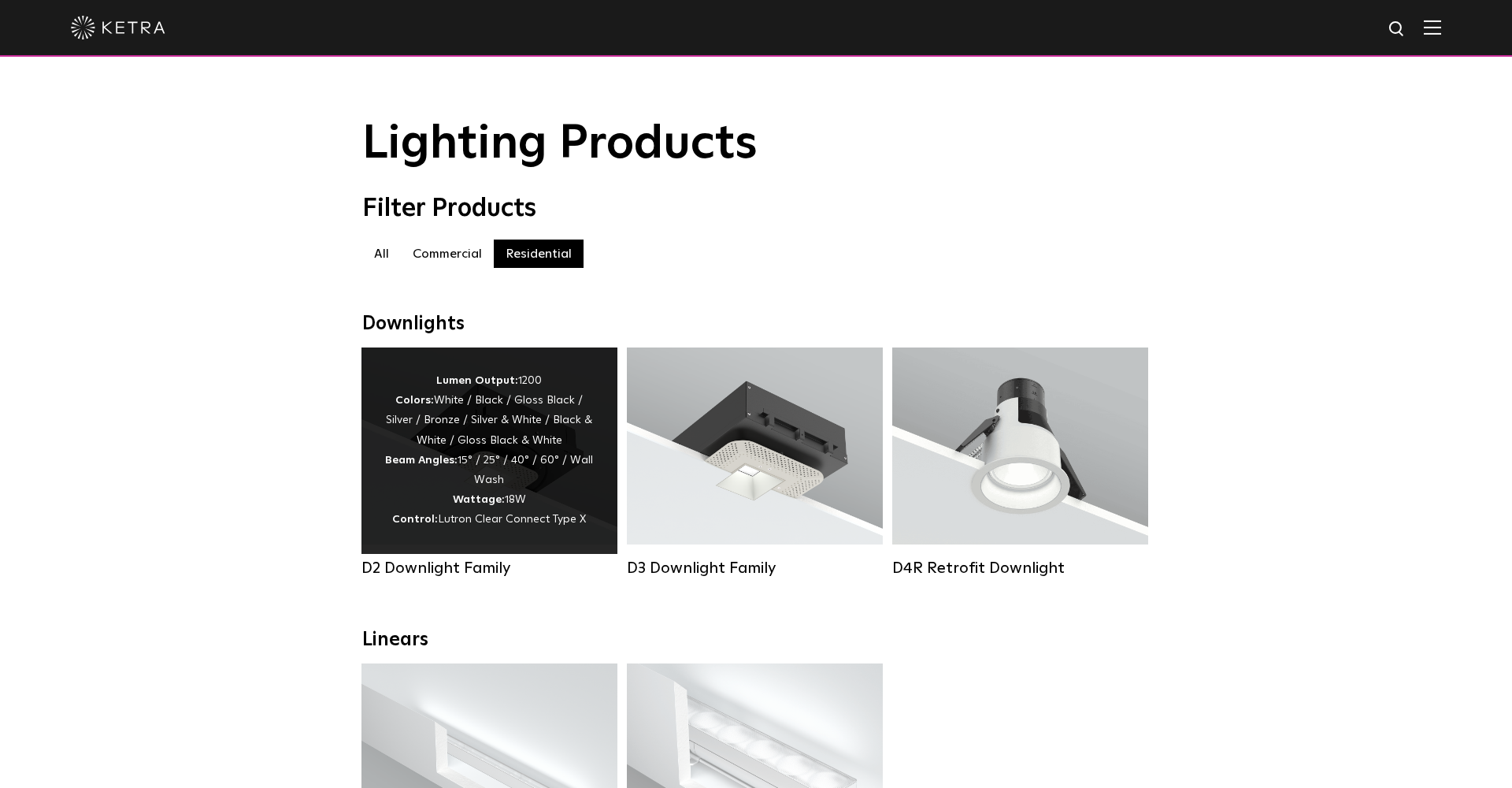
click at [560, 421] on div "Lumen Output: 1200 Colors: White / Black / Gloss Black / Silver / Bronze / Silv…" at bounding box center [489, 450] width 209 height 159
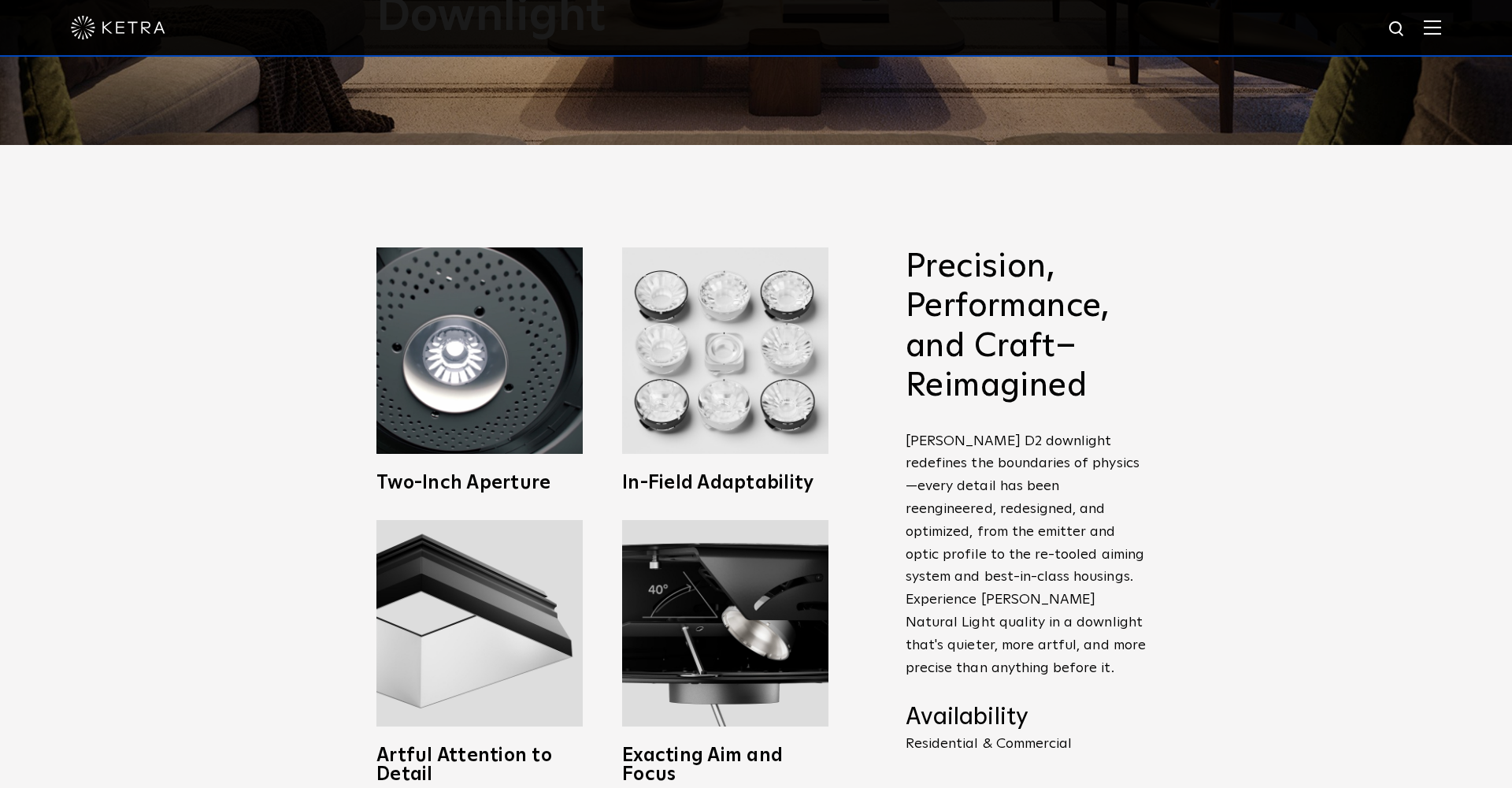
scroll to position [755, 0]
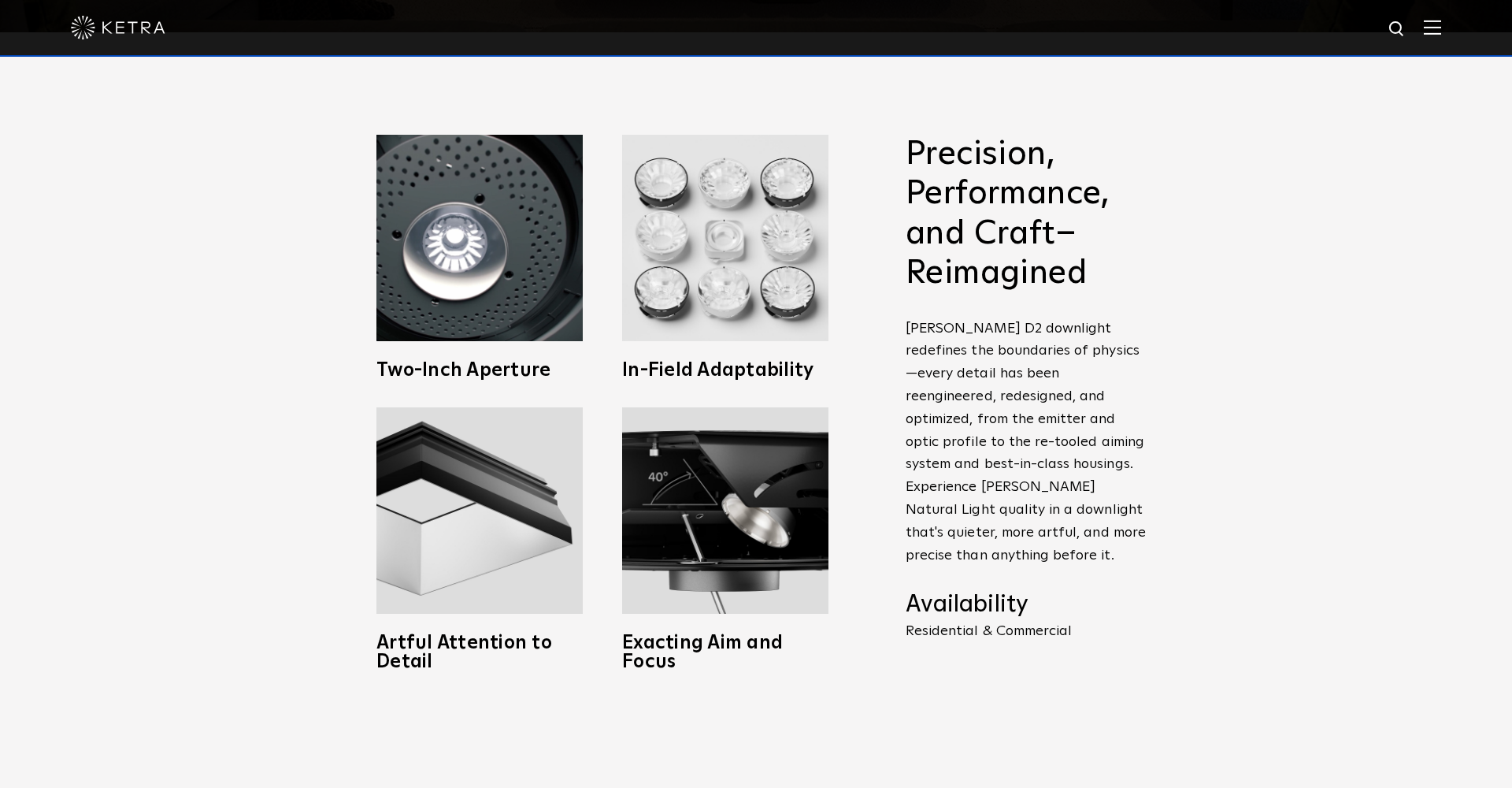
click at [155, 434] on div "Precision, Performance, and Craft–Reimagined [PERSON_NAME] D2 downlight redefin…" at bounding box center [756, 417] width 1512 height 769
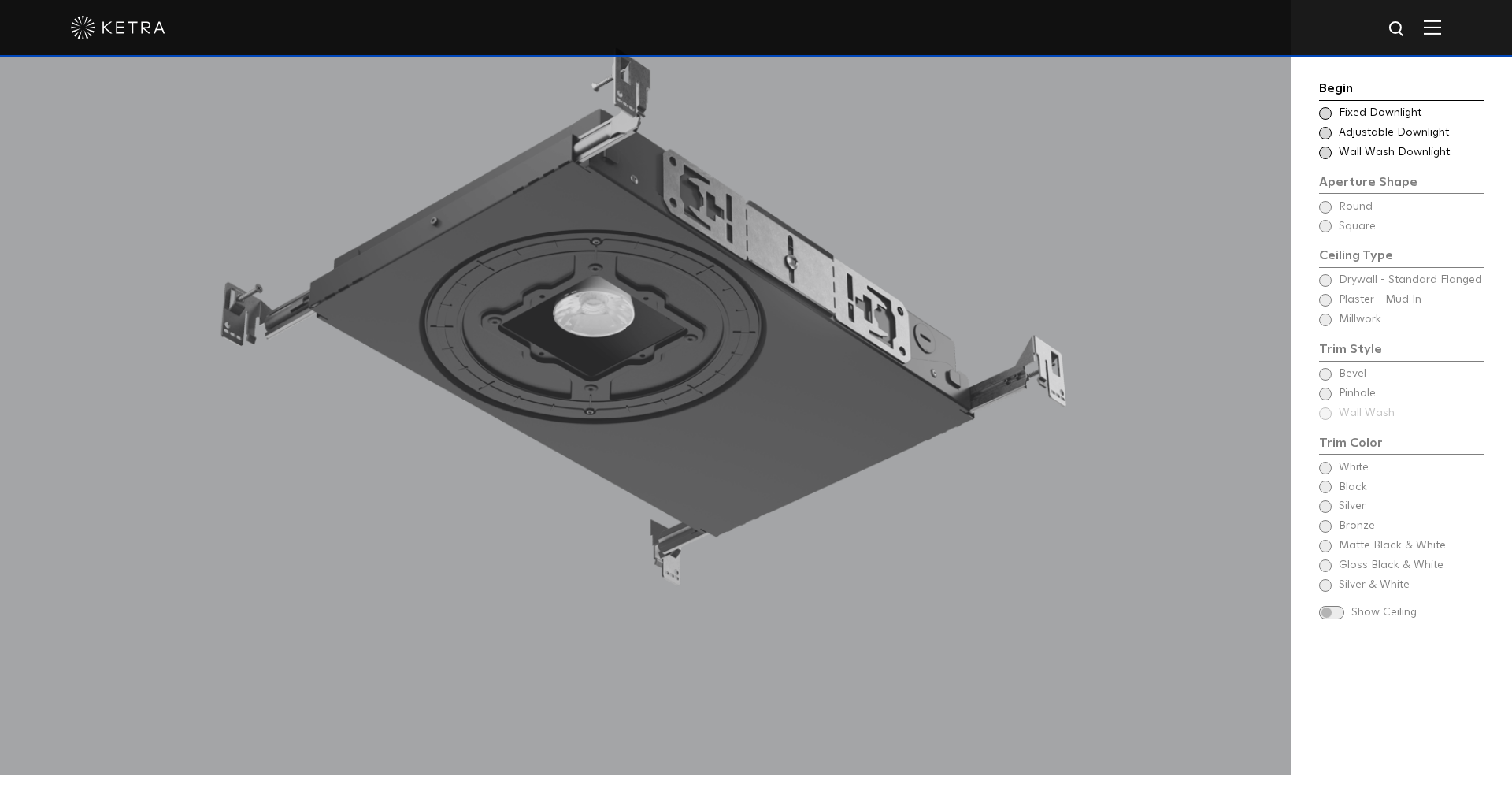
scroll to position [1690, 0]
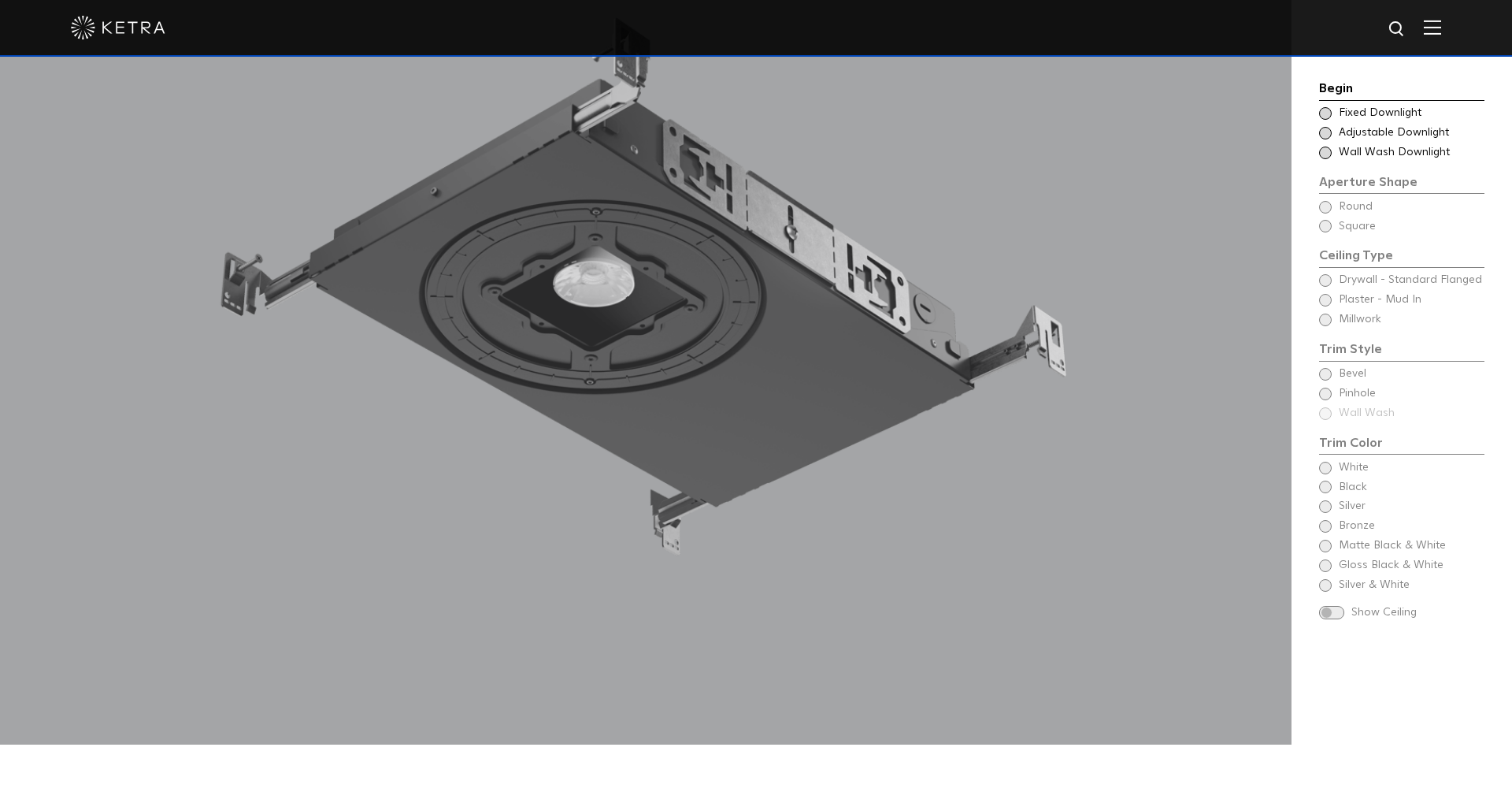
click at [1333, 128] on div "Choose Aperture Shape Adjustable Downlight" at bounding box center [1402, 133] width 165 height 16
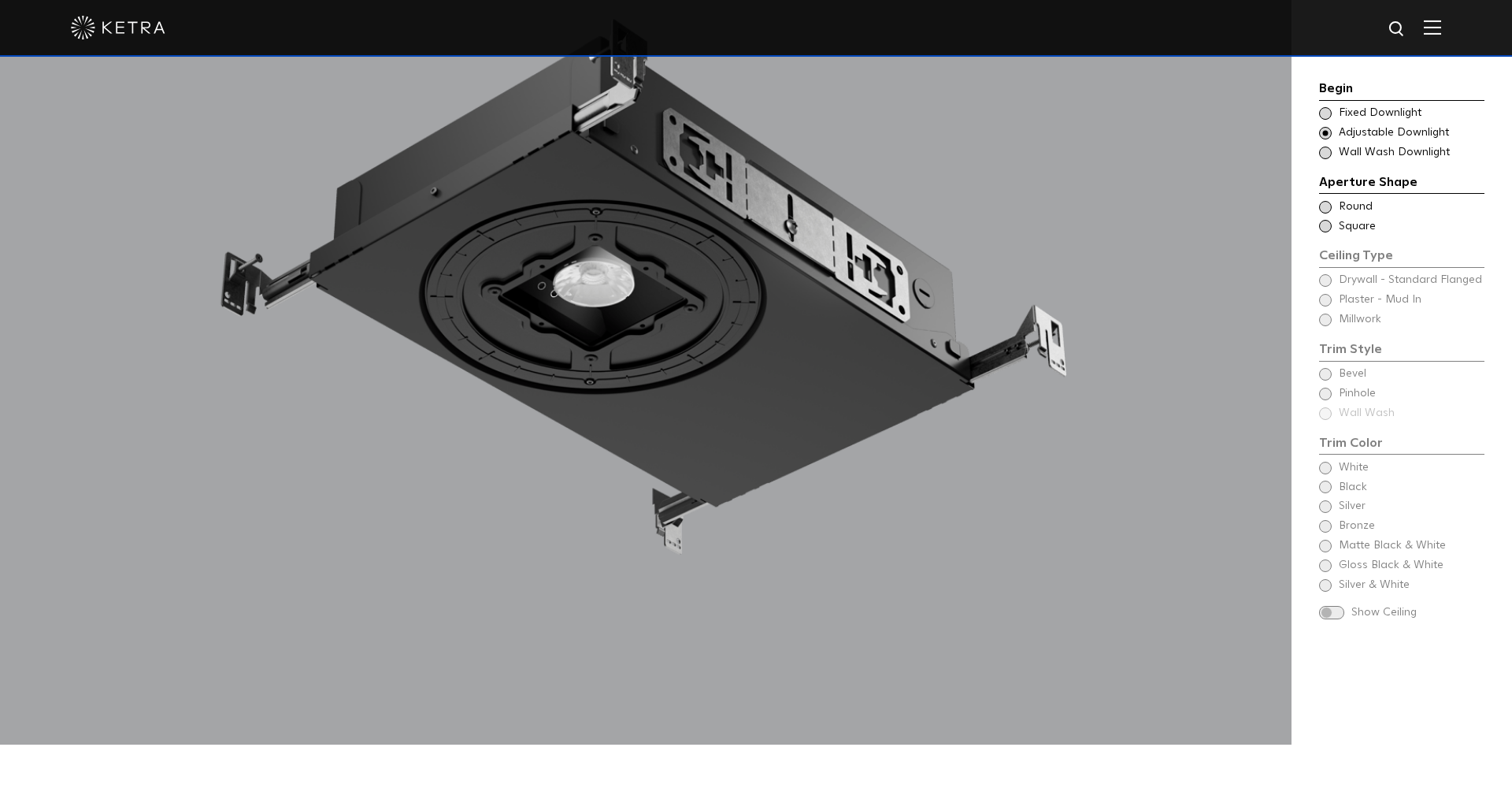
click at [1328, 200] on span at bounding box center [1325, 206] width 12 height 12
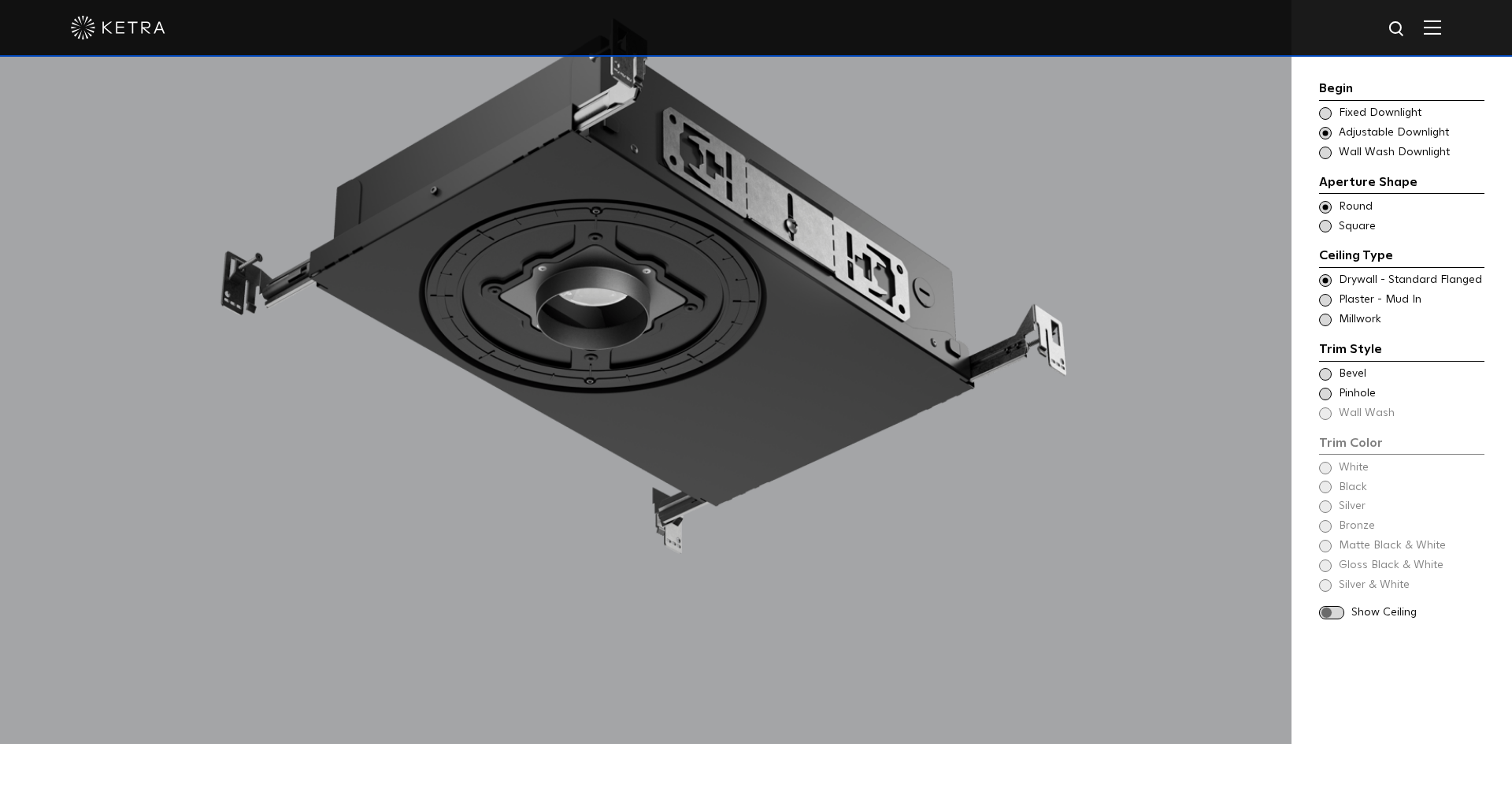
scroll to position [1689, 0]
click at [1330, 356] on div "Trim Style Trim Color - Round - Flanged Bevel Trim Color - Round - Pinhole - Fl…" at bounding box center [1402, 380] width 165 height 82
click at [1330, 367] on div "Trim Color - Round - Flanged Bevel" at bounding box center [1402, 374] width 165 height 16
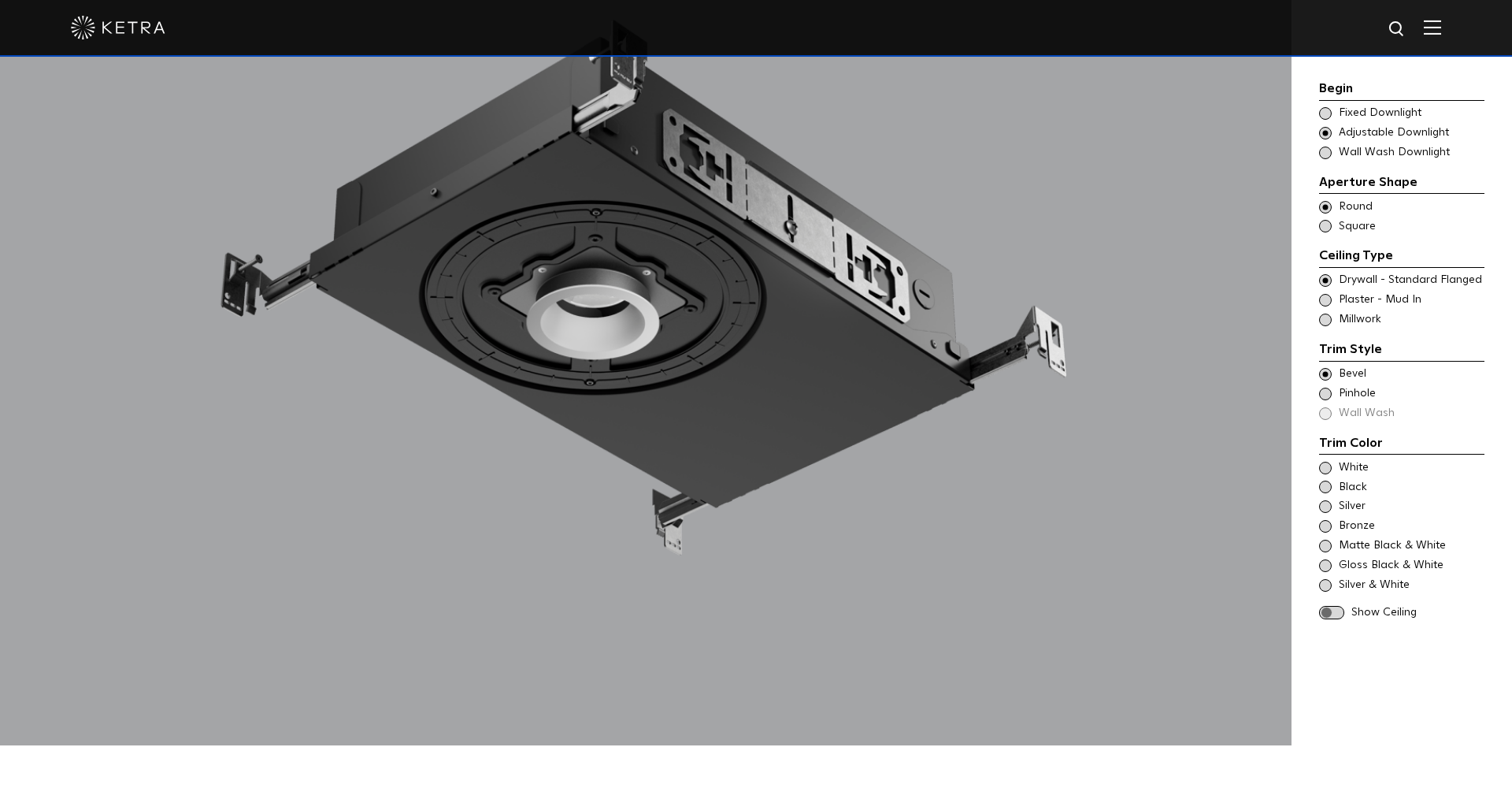
click at [1325, 389] on span at bounding box center [1325, 394] width 12 height 12
click at [1325, 374] on span at bounding box center [1325, 374] width 12 height 12
click at [1334, 606] on span at bounding box center [1331, 612] width 25 height 13
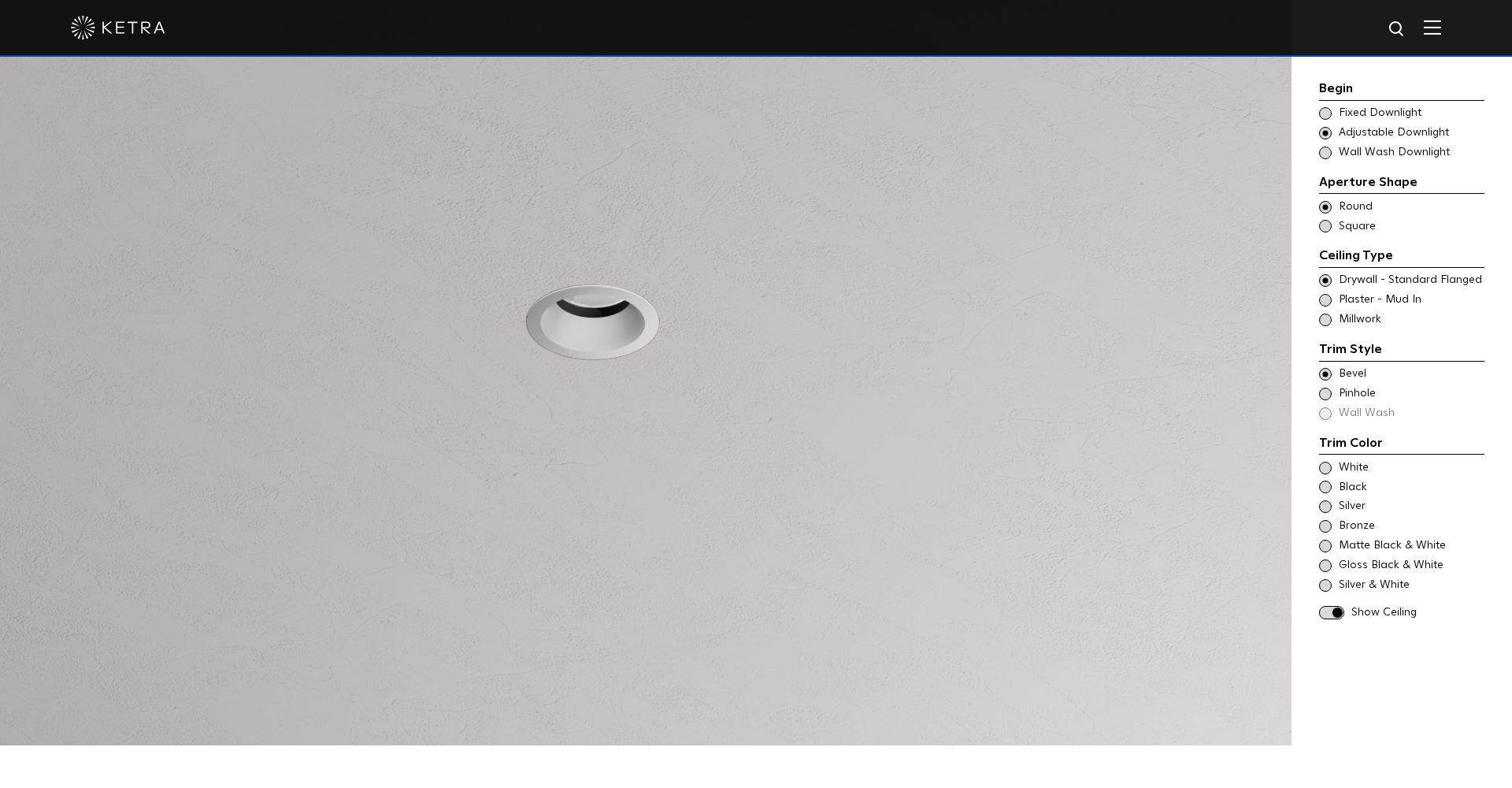
click at [1325, 297] on span at bounding box center [1325, 299] width 12 height 12
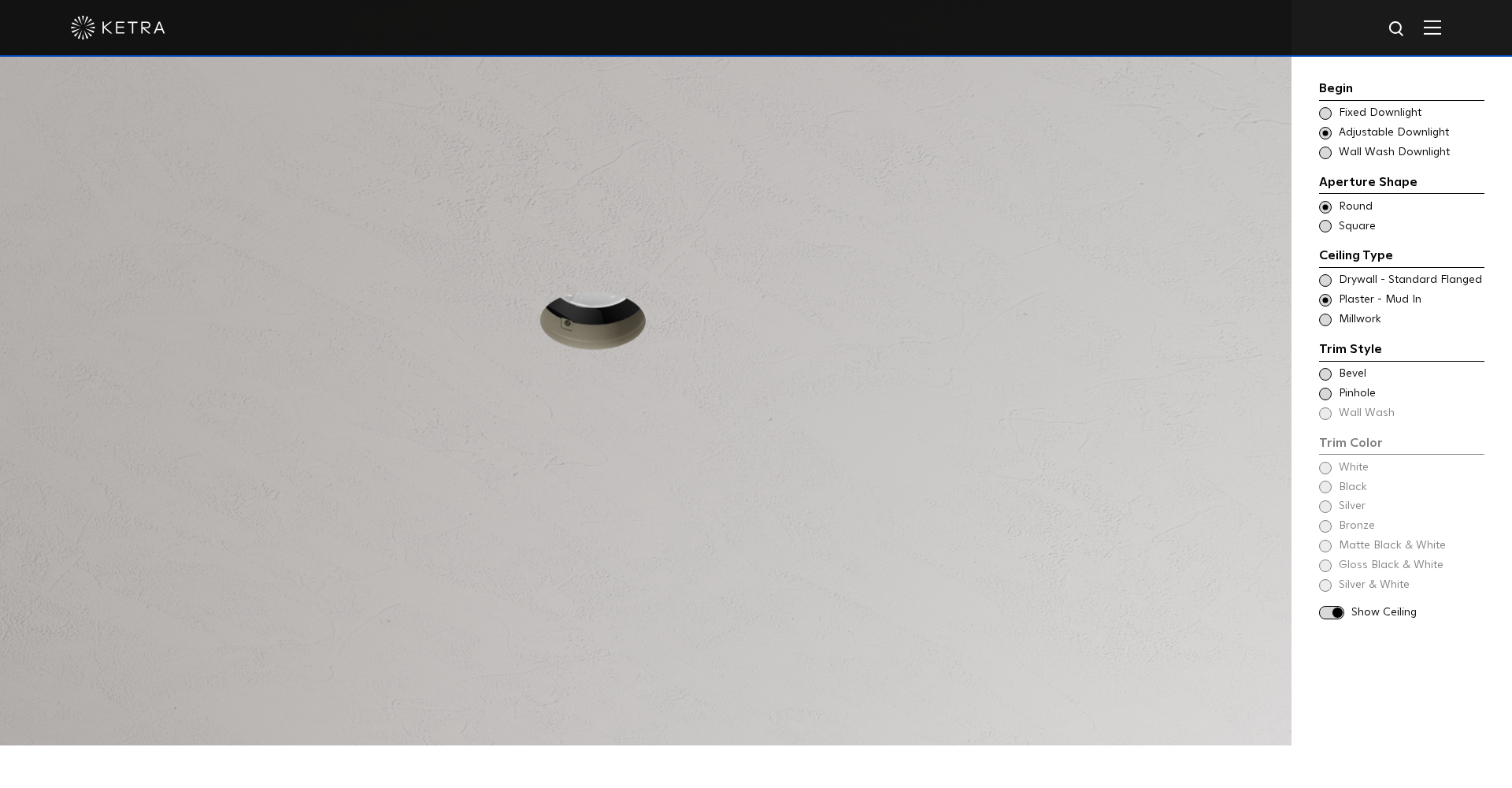
click at [1324, 317] on span at bounding box center [1325, 319] width 12 height 12
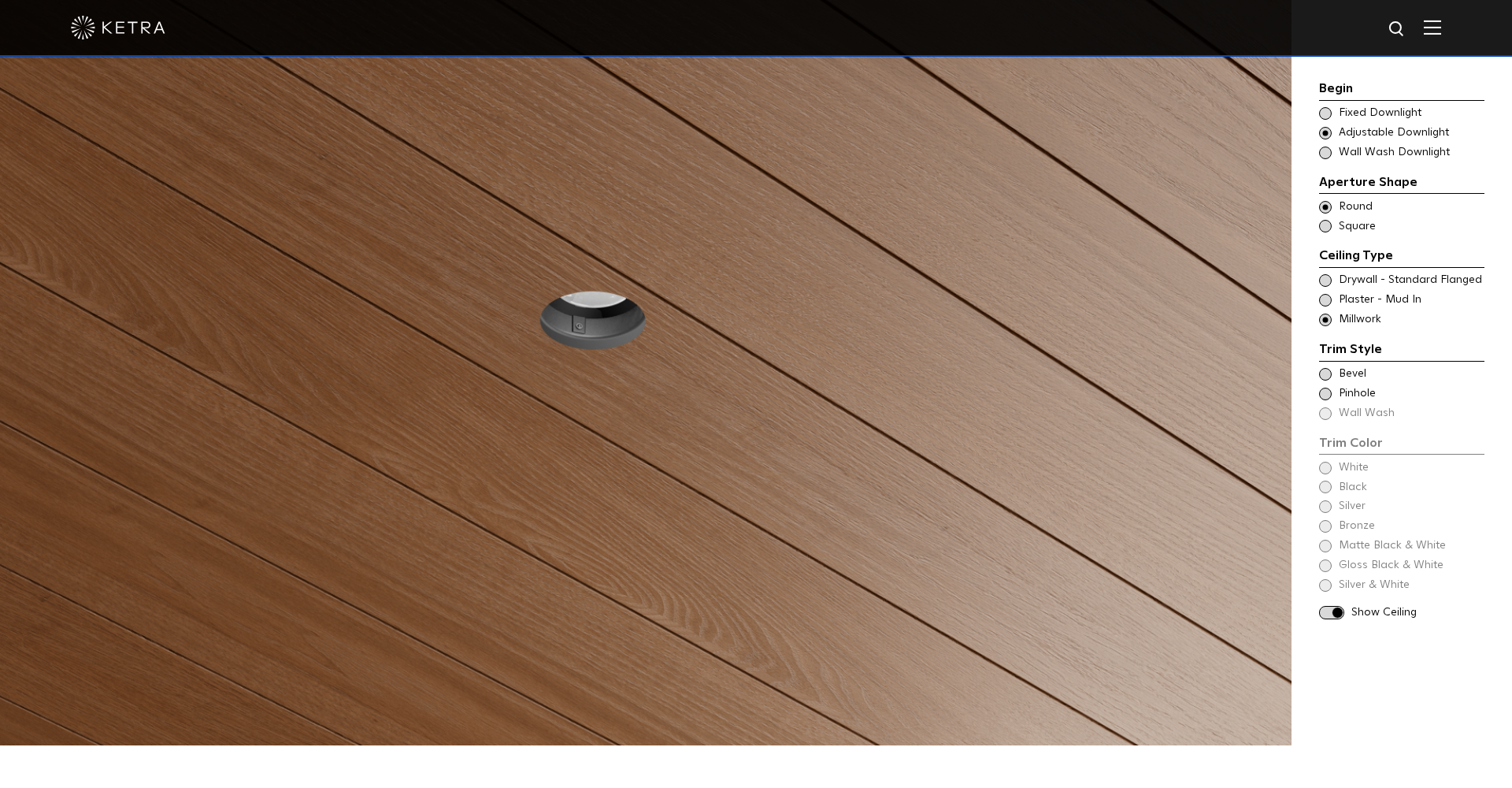
click at [1327, 279] on span at bounding box center [1325, 280] width 12 height 12
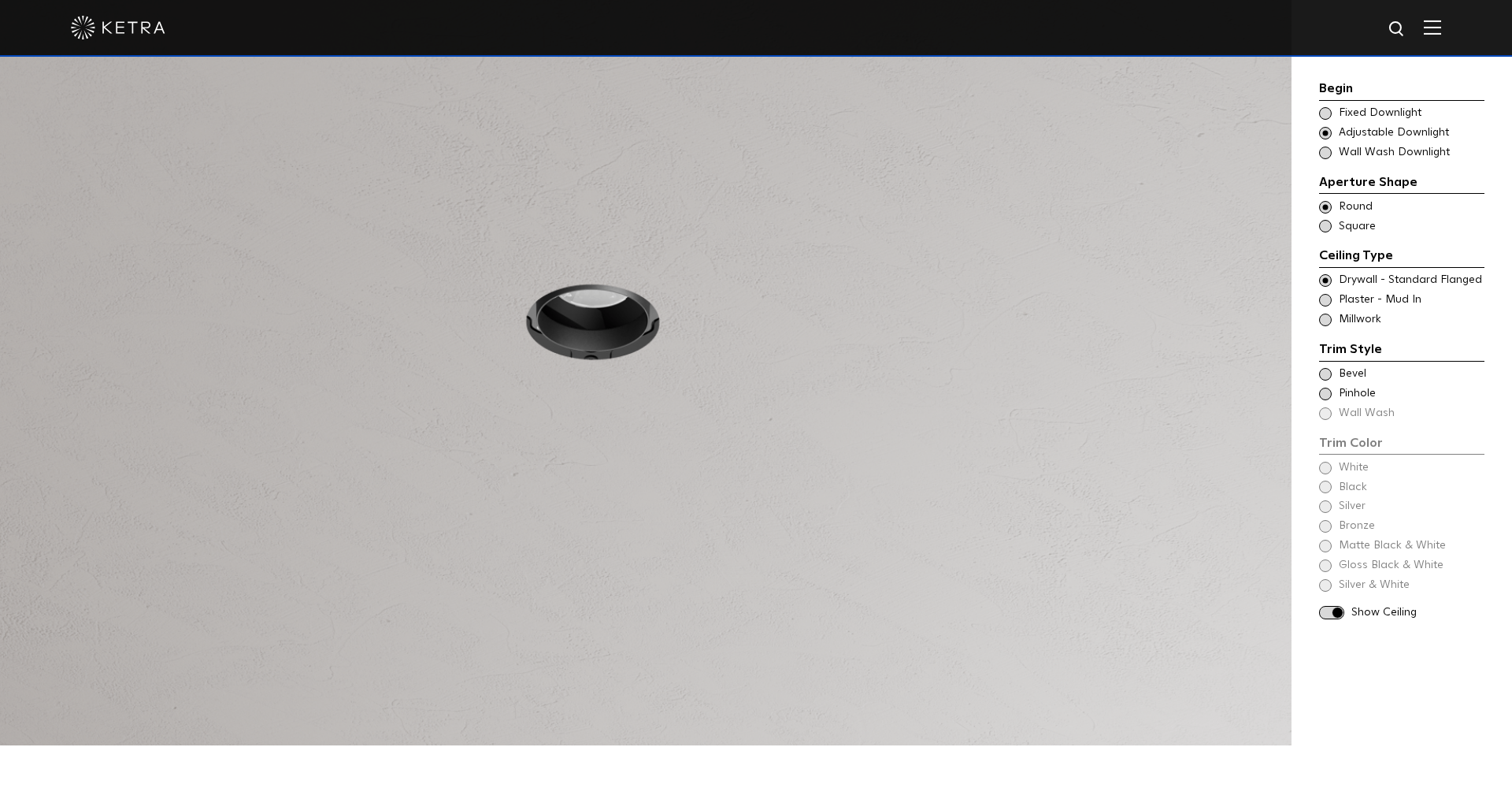
click at [1328, 368] on span at bounding box center [1325, 374] width 12 height 12
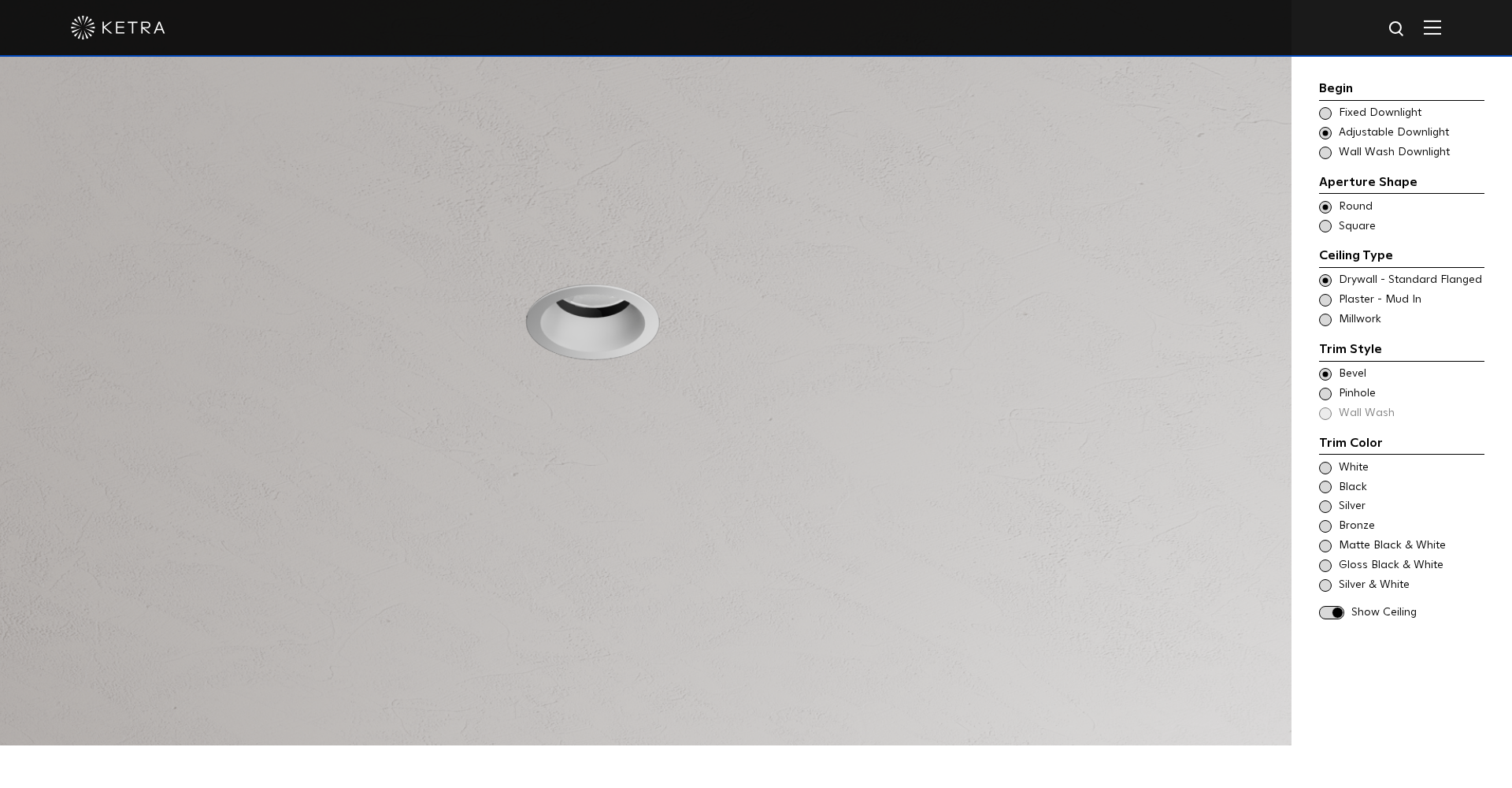
click at [1334, 559] on div "Gloss Black & White" at bounding box center [1402, 565] width 165 height 16
click at [1334, 607] on div "Begin Choose Aperture Shape Fixed Downlight Choose Aperture Shape Adjustable Do…" at bounding box center [1402, 351] width 165 height 546
click at [1334, 606] on span at bounding box center [1331, 612] width 25 height 13
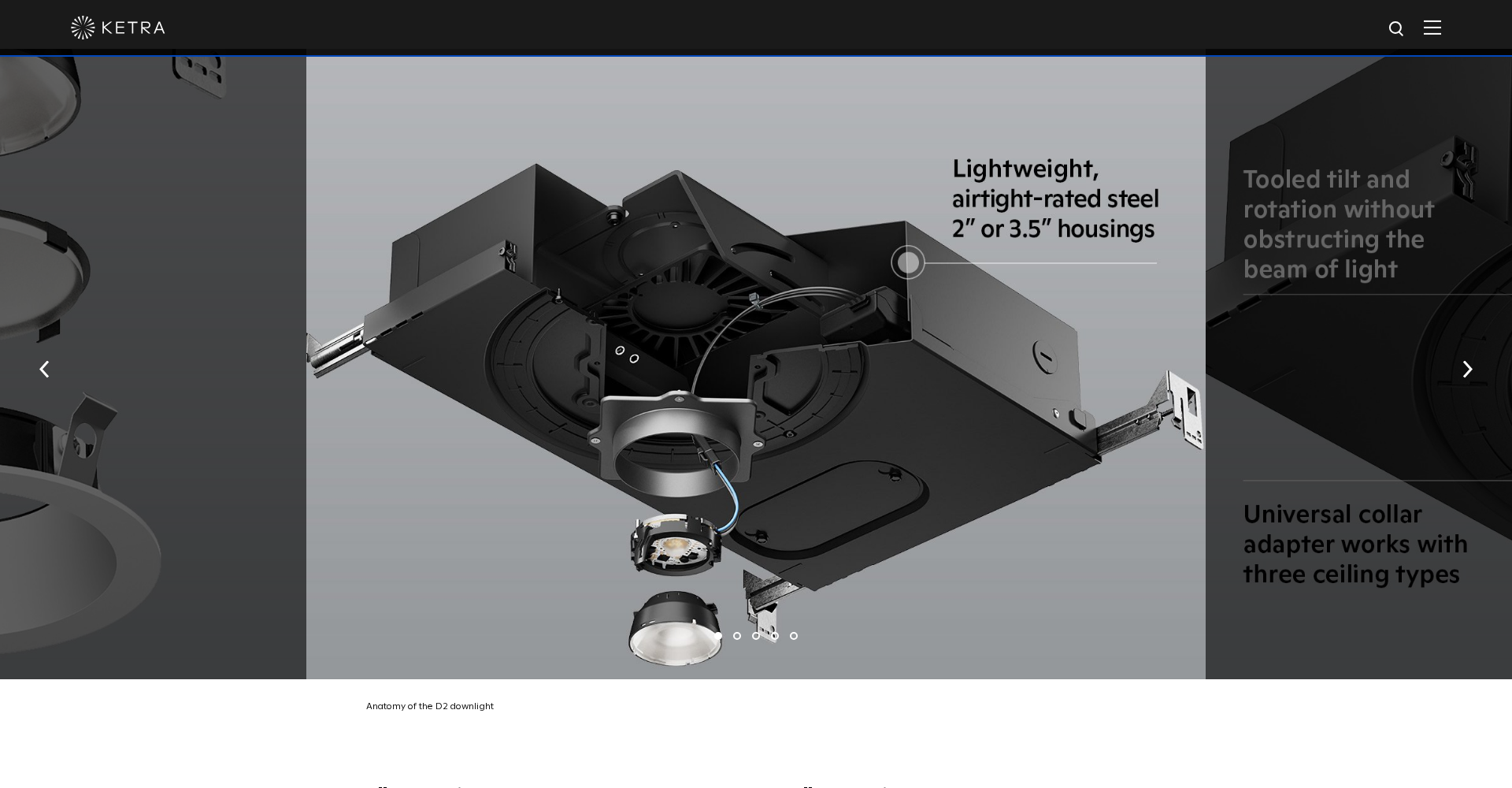
scroll to position [3044, 0]
click at [1465, 360] on img "button" at bounding box center [1467, 368] width 11 height 17
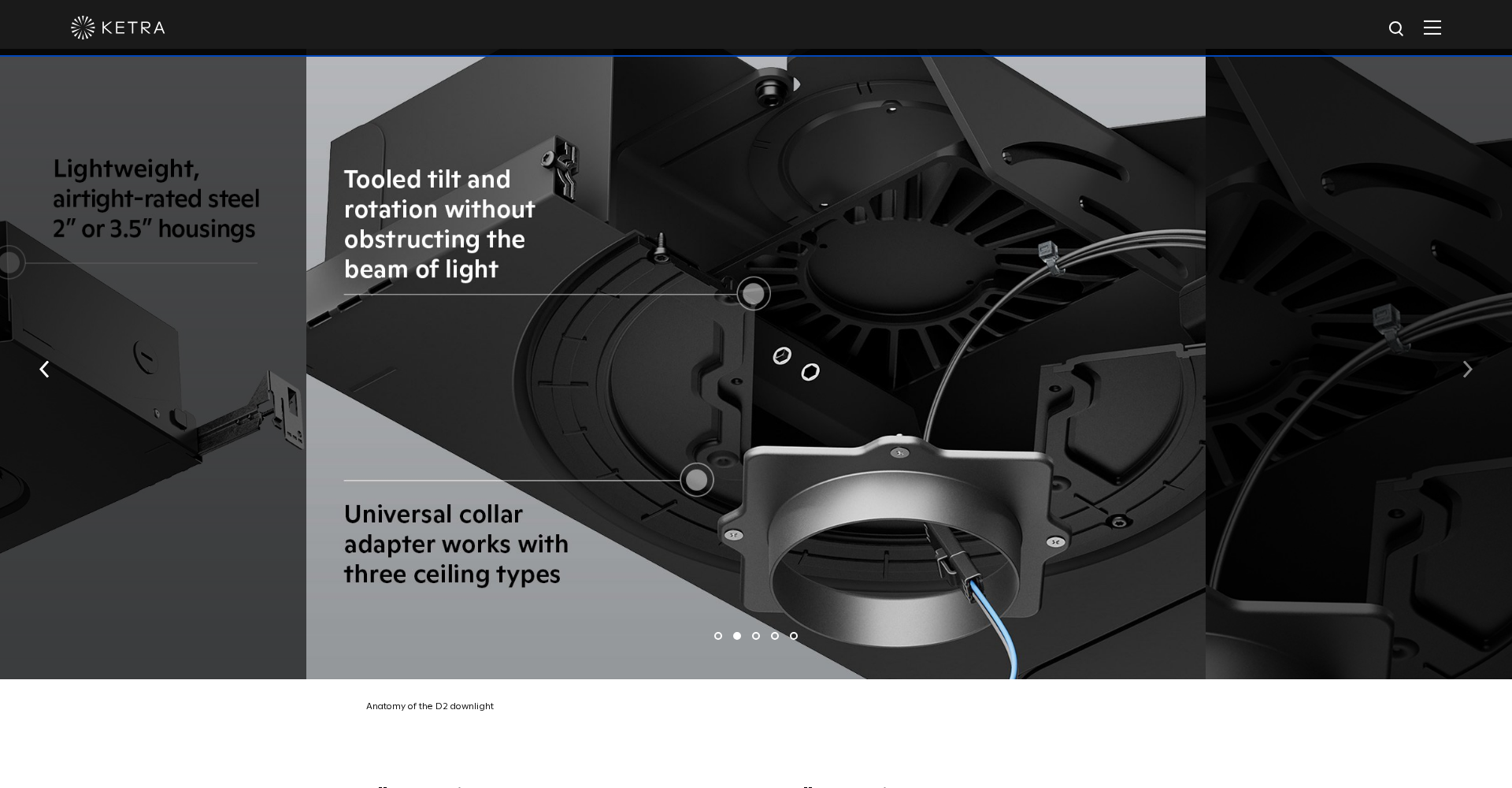
click at [1465, 360] on img "button" at bounding box center [1467, 368] width 11 height 17
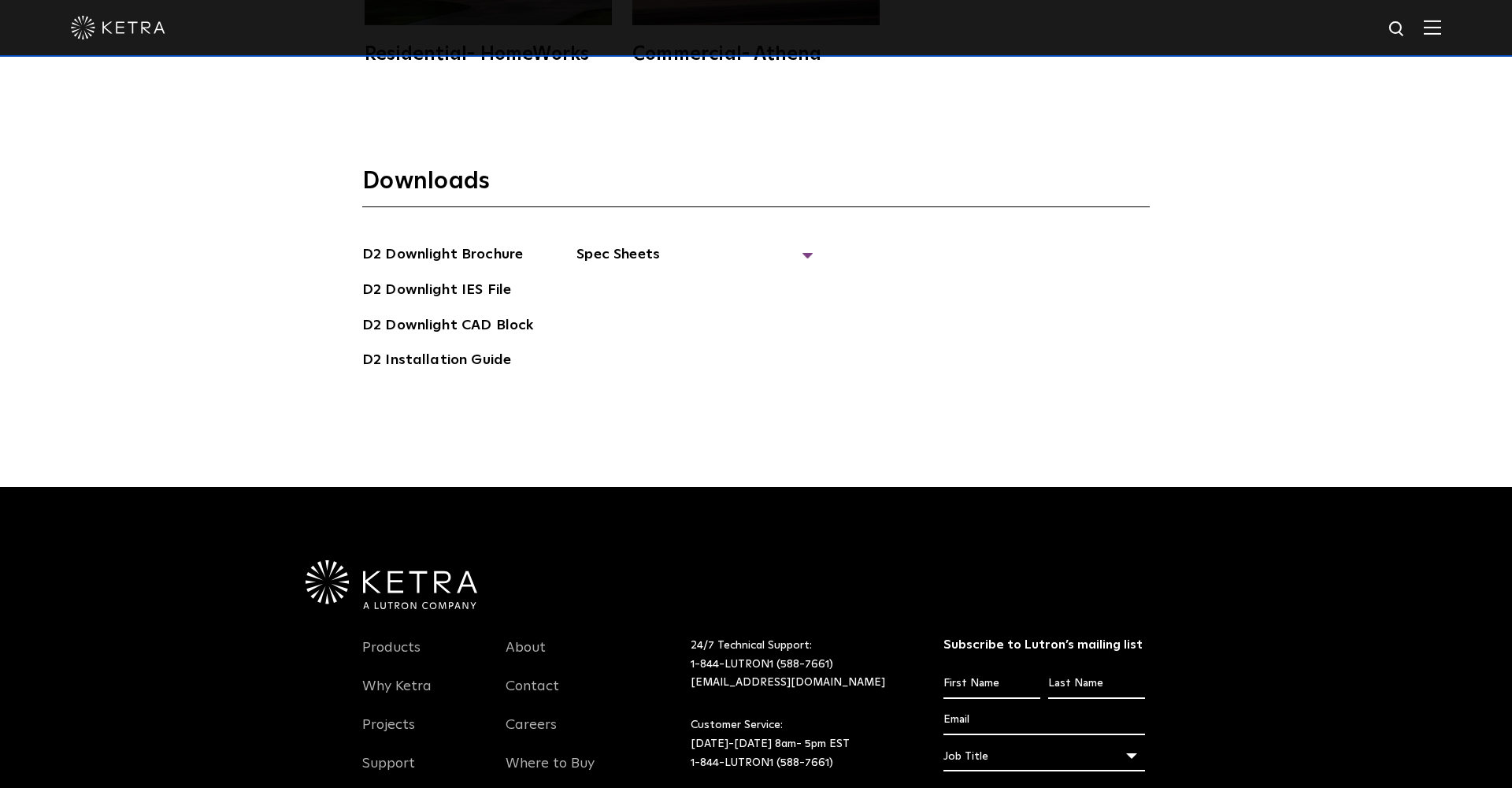
scroll to position [4841, 0]
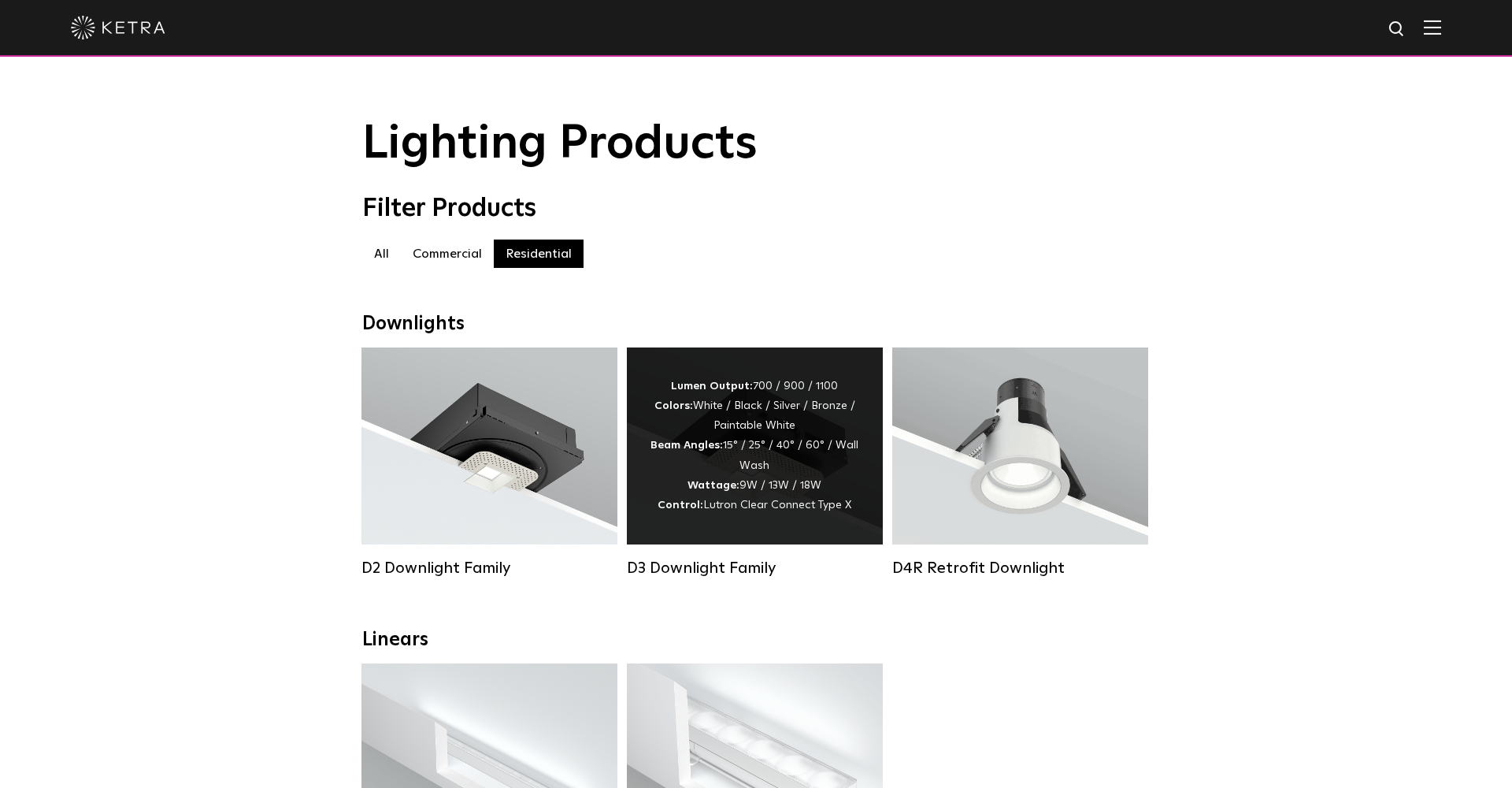
click at [797, 489] on div "Lumen Output: 700 / 900 / 1100 Colors: White / Black / Silver / Bronze / Painta…" at bounding box center [754, 445] width 209 height 138
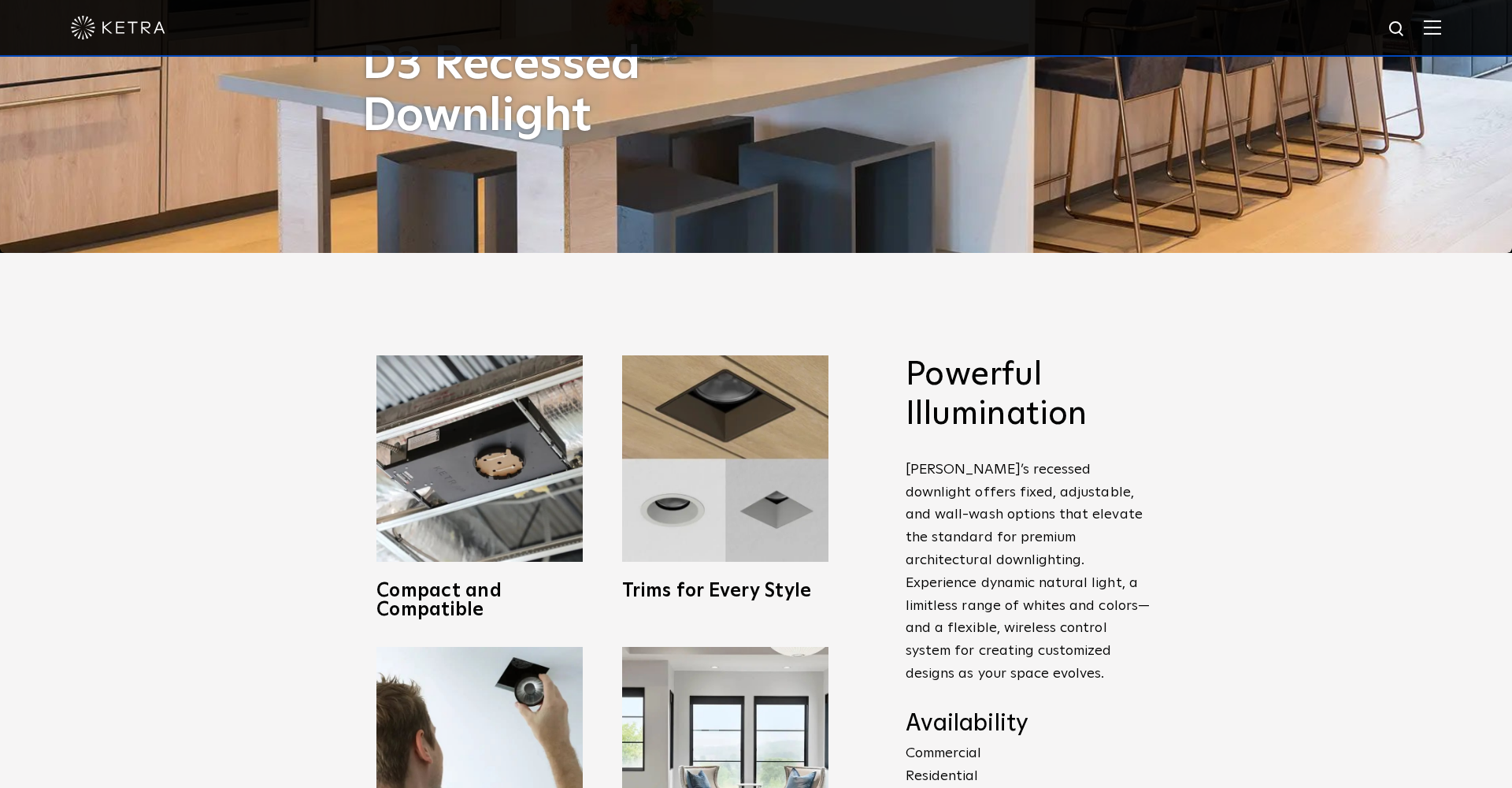
scroll to position [538, 0]
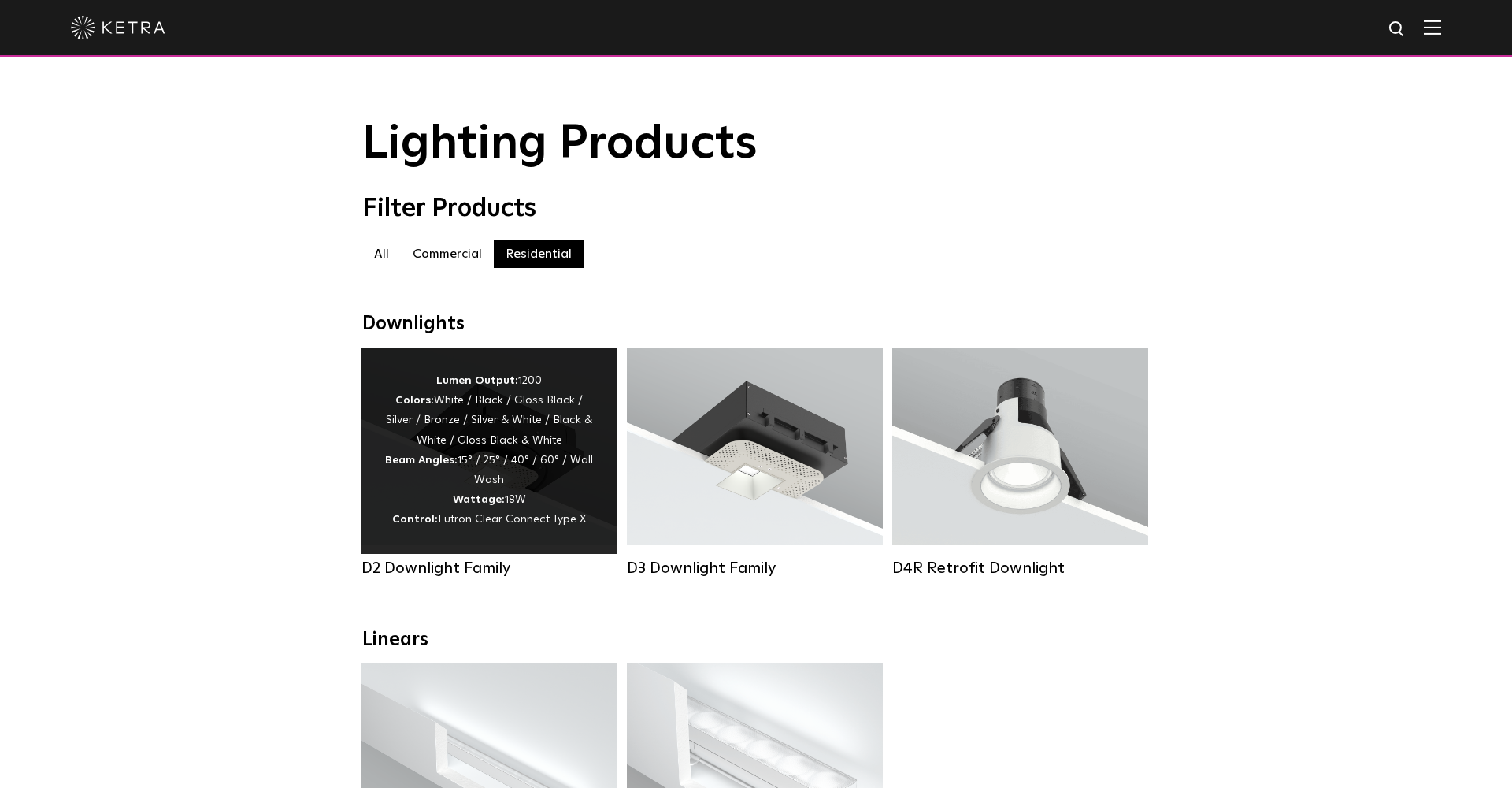
click at [553, 485] on div "Lumen Output: 1200 Colors: White / Black / Gloss Black / Silver / Bronze / Silv…" at bounding box center [489, 450] width 209 height 159
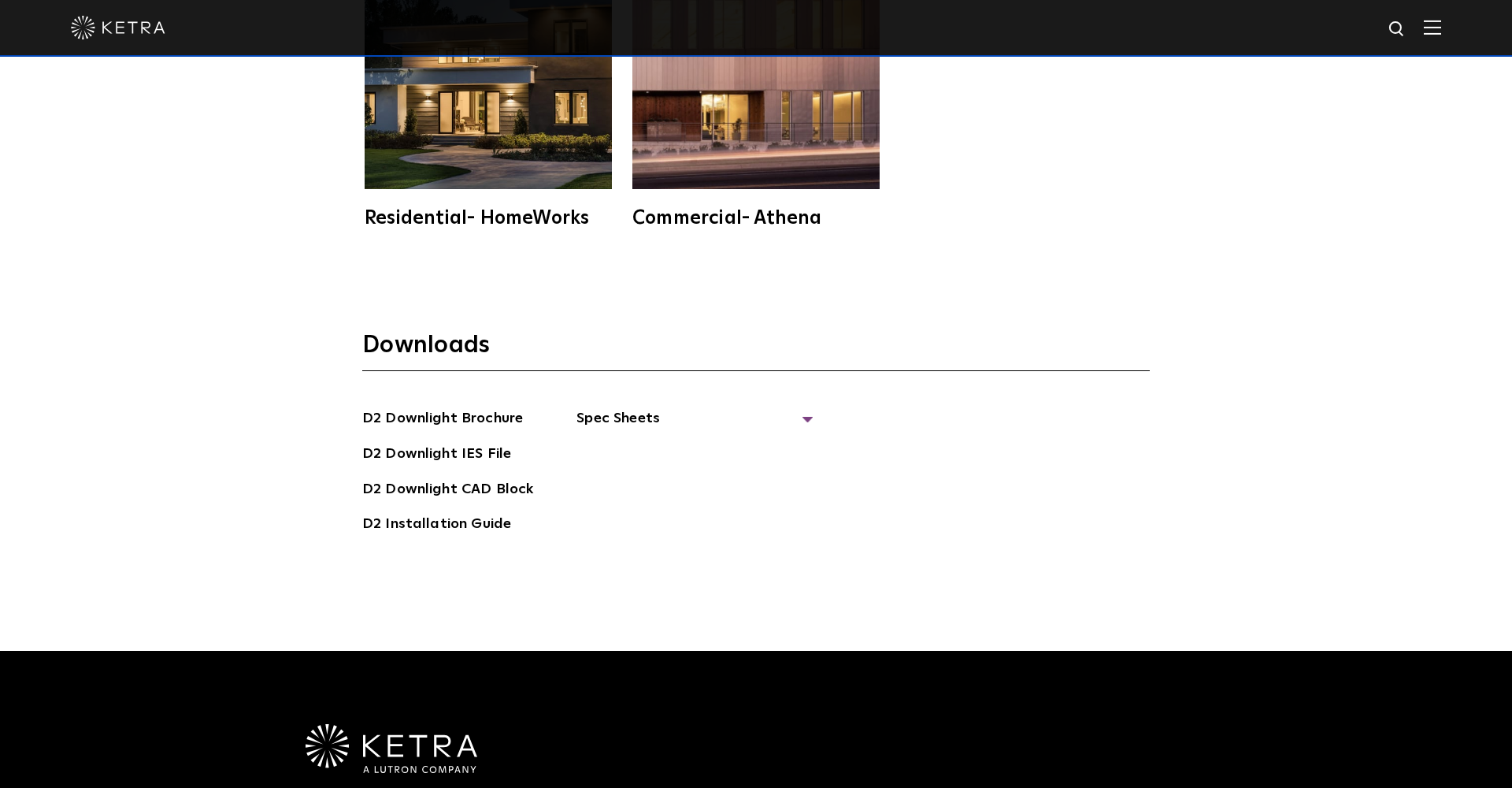
scroll to position [4565, 0]
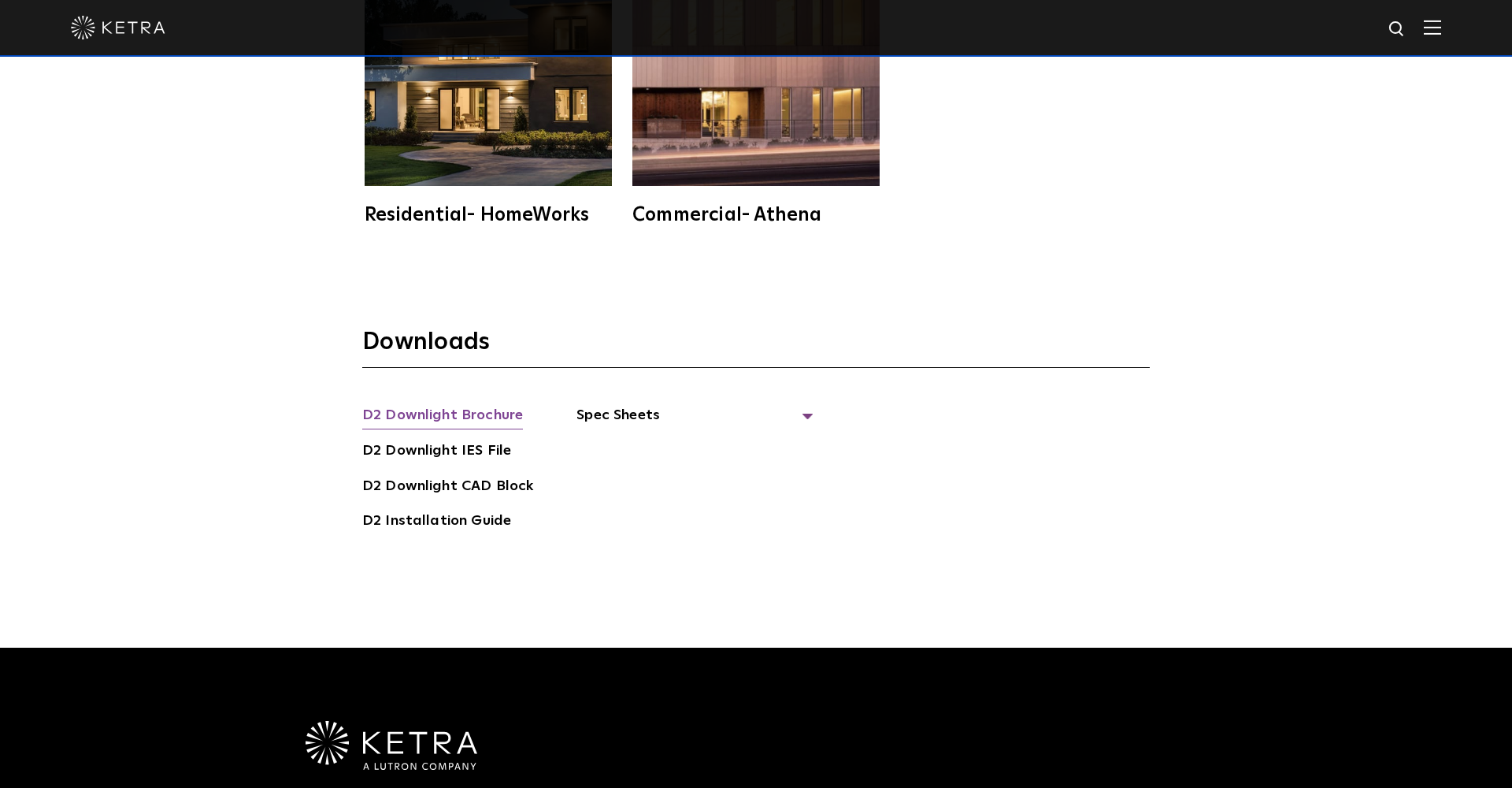
click at [506, 404] on link "D2 Downlight Brochure" at bounding box center [443, 417] width 160 height 25
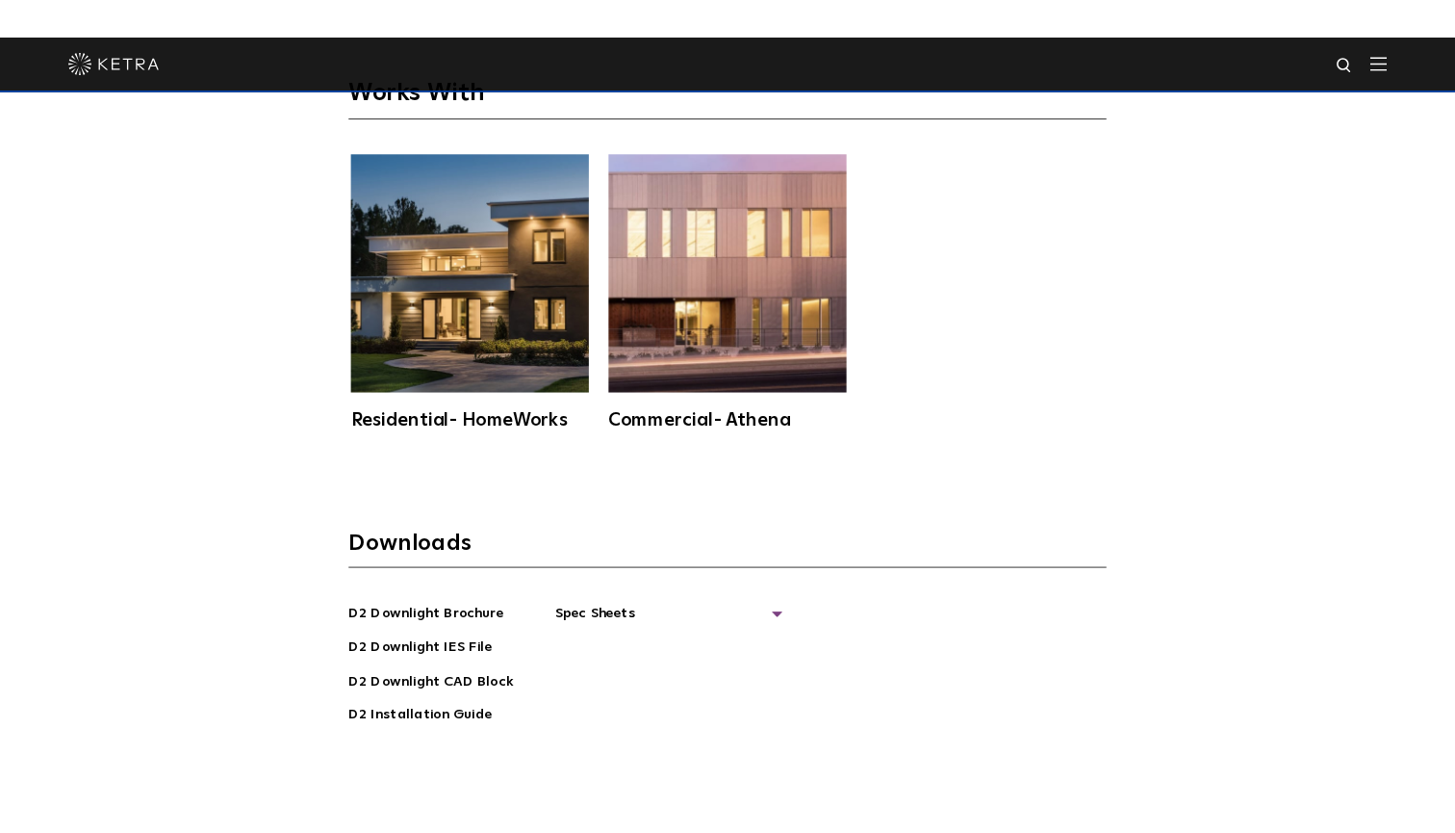
scroll to position [5164, 0]
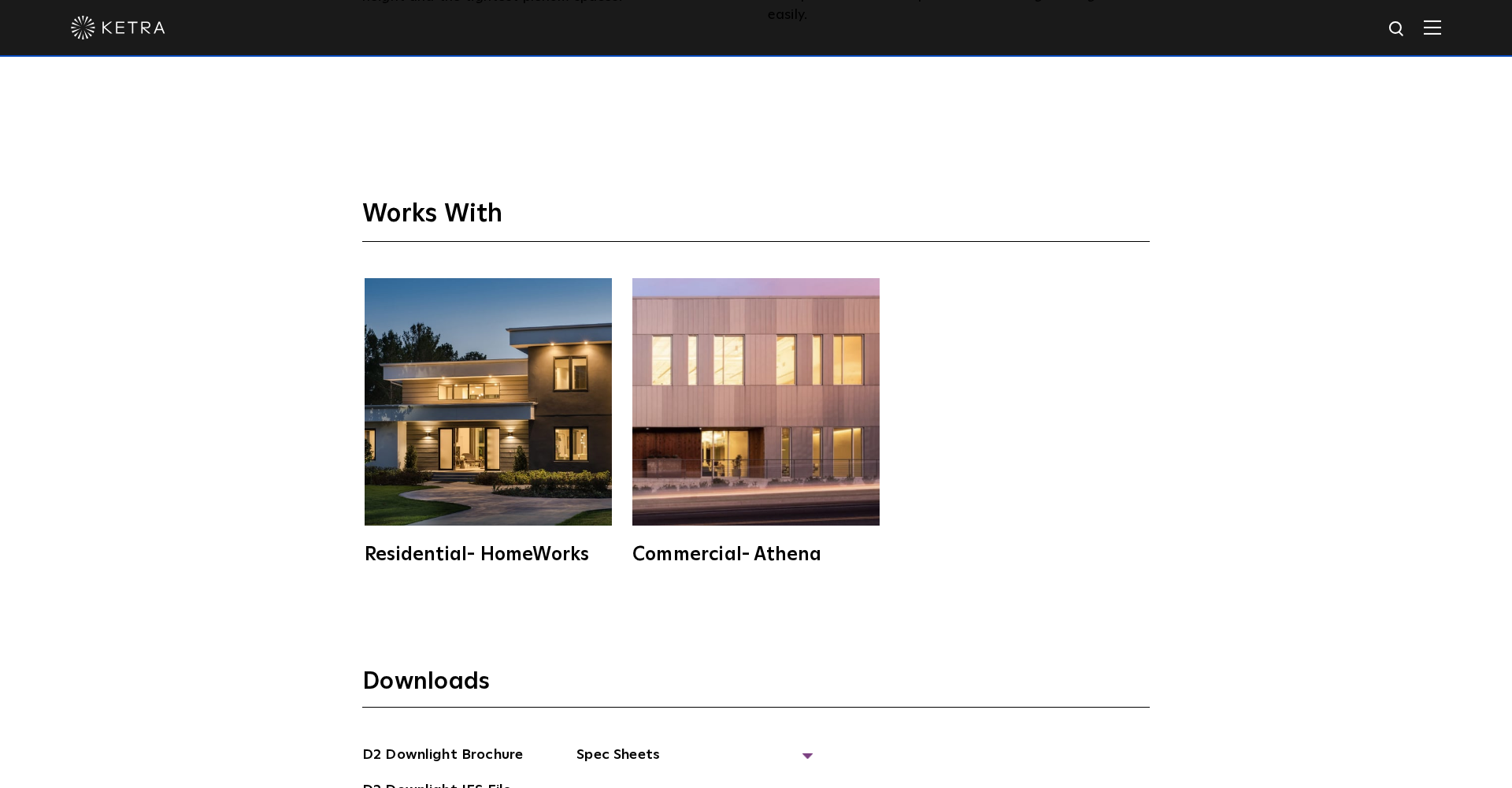
click at [525, 414] on img at bounding box center [488, 402] width 247 height 247
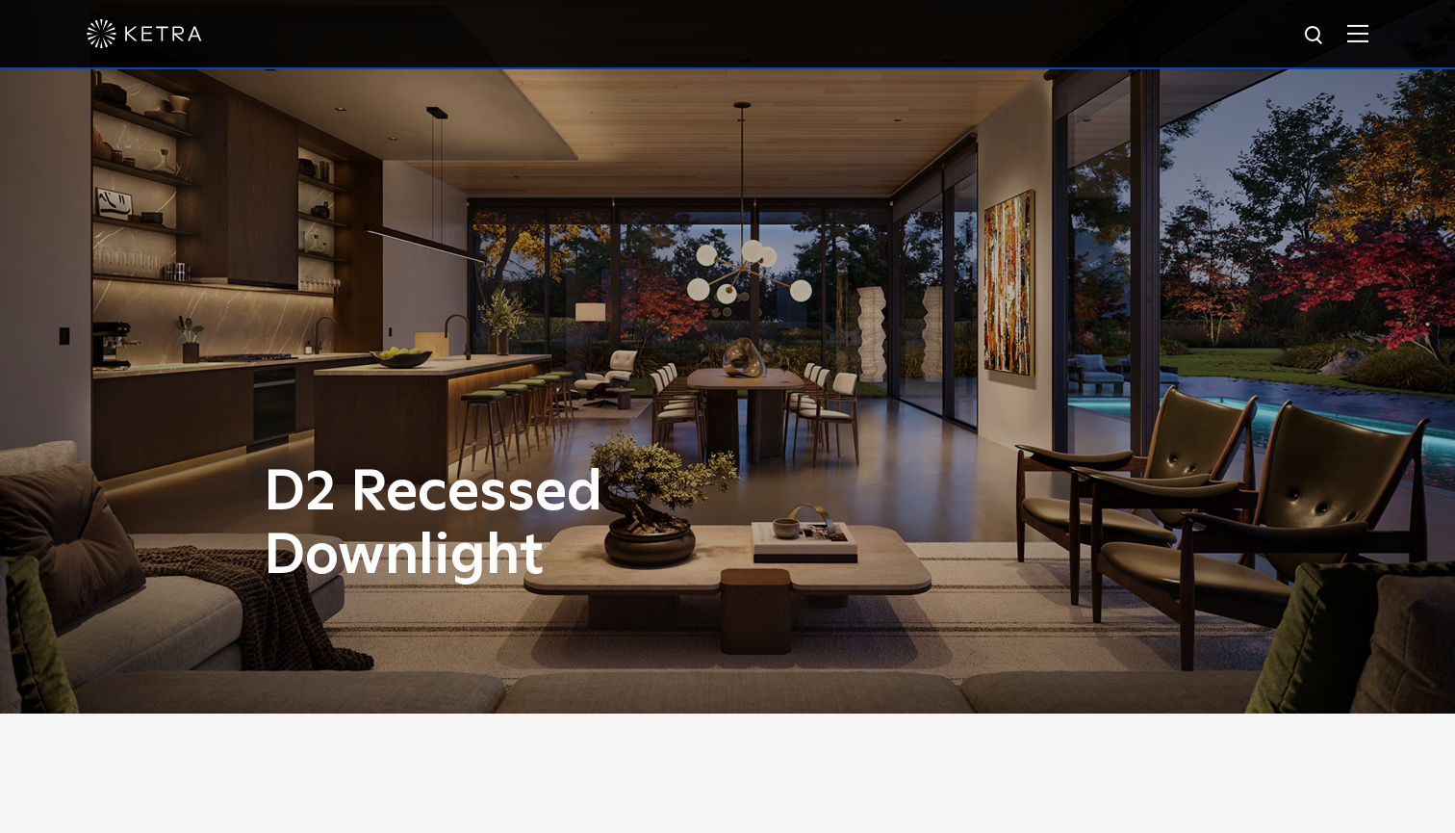
scroll to position [146, 0]
